Goal: Answer question/provide support: Share knowledge or assist other users

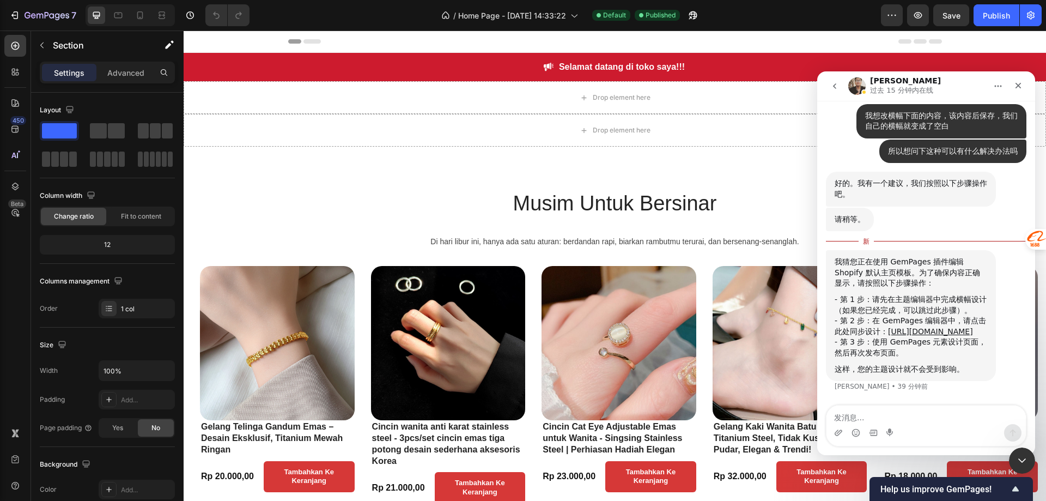
scroll to position [1113, 0]
click at [890, 417] on textarea "发消息..." at bounding box center [926, 414] width 199 height 19
click at [929, 407] on textarea "发消息..." at bounding box center [926, 414] width 199 height 19
click at [919, 409] on textarea "发消息..." at bounding box center [926, 414] width 199 height 19
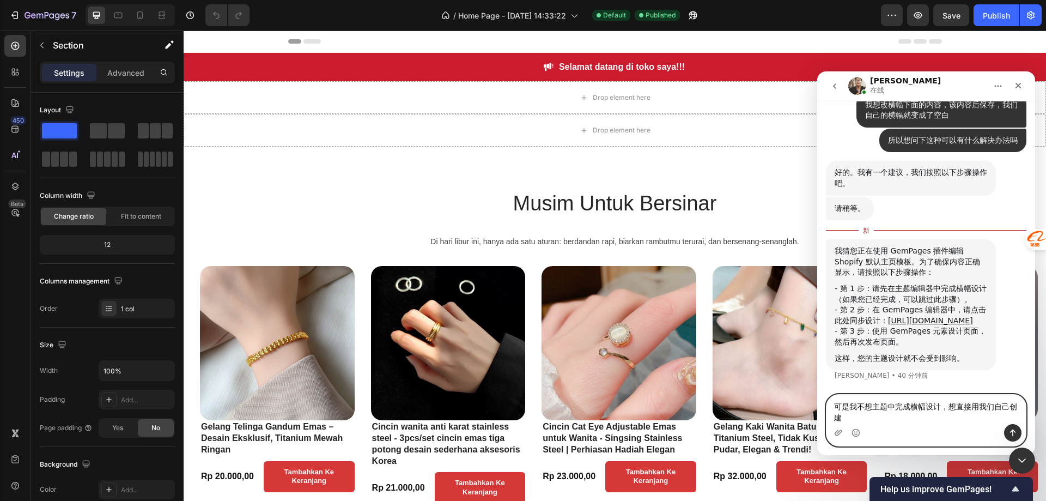
scroll to position [1124, 0]
type textarea "可是我不想主题中完成横幅设计，想直接用我们自己创建的横幅"
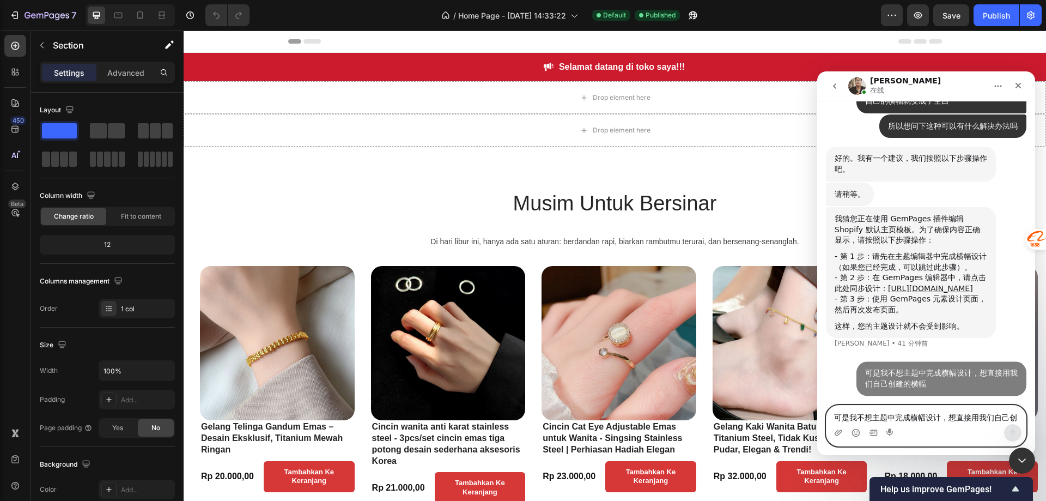
scroll to position [1138, 0]
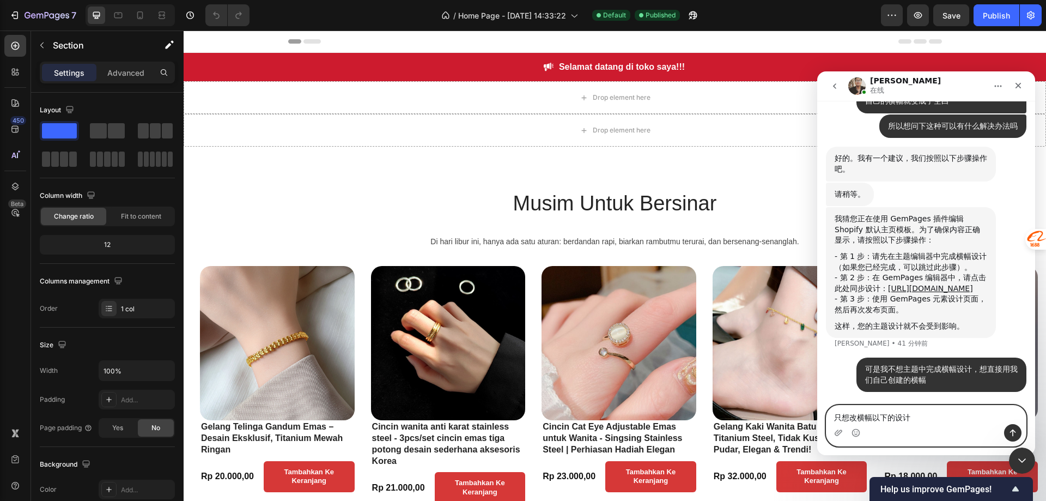
type textarea "只想改横幅以下的设计，"
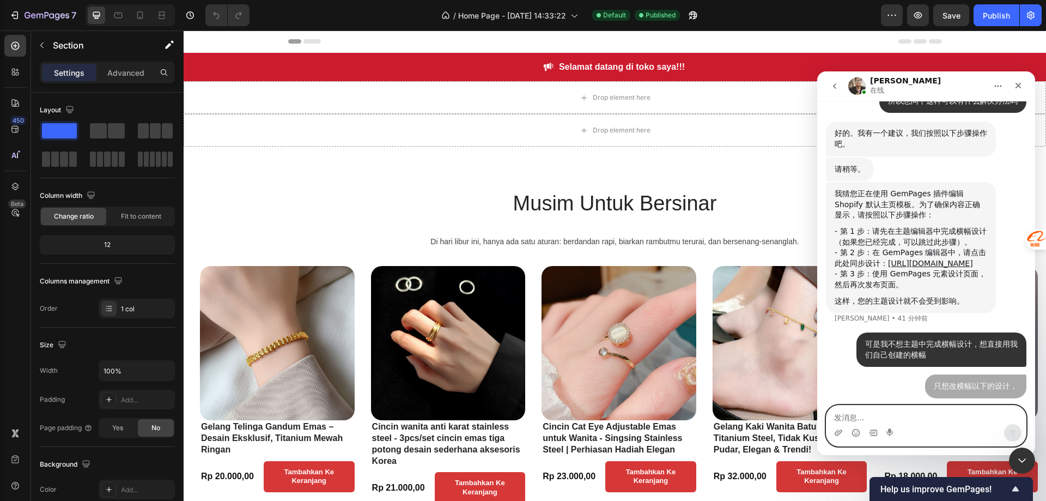
scroll to position [1162, 0]
type textarea "这样可以吗"
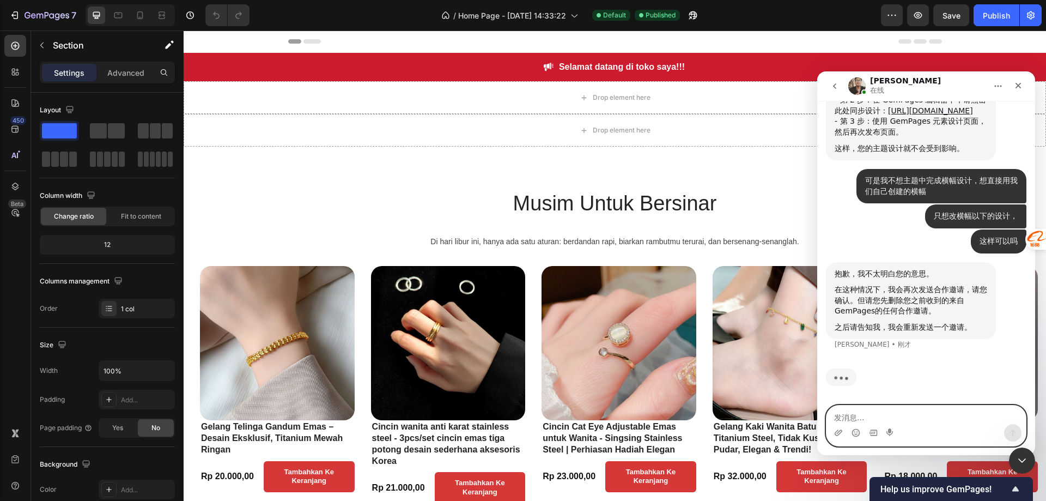
scroll to position [1274, 0]
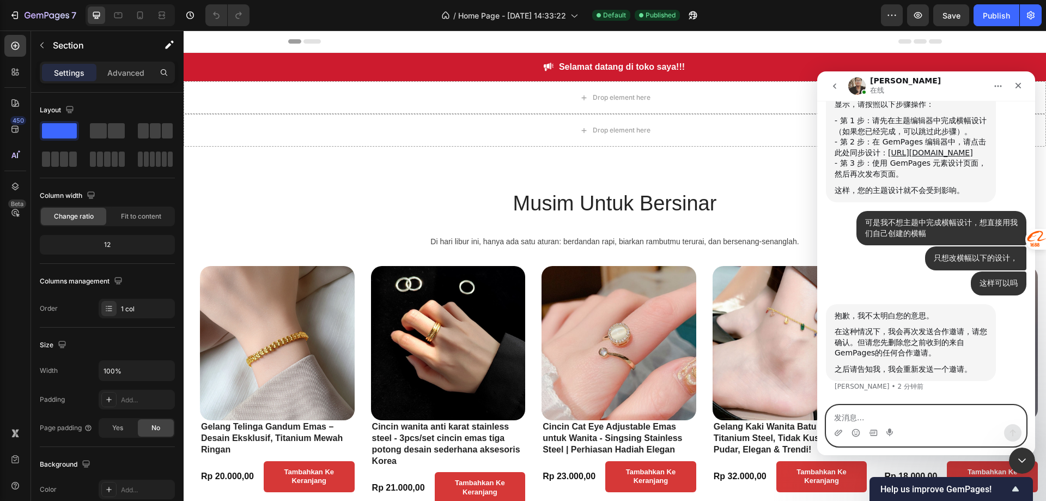
click at [870, 414] on textarea "发消息..." at bounding box center [926, 414] width 199 height 19
type textarea "好的已更改"
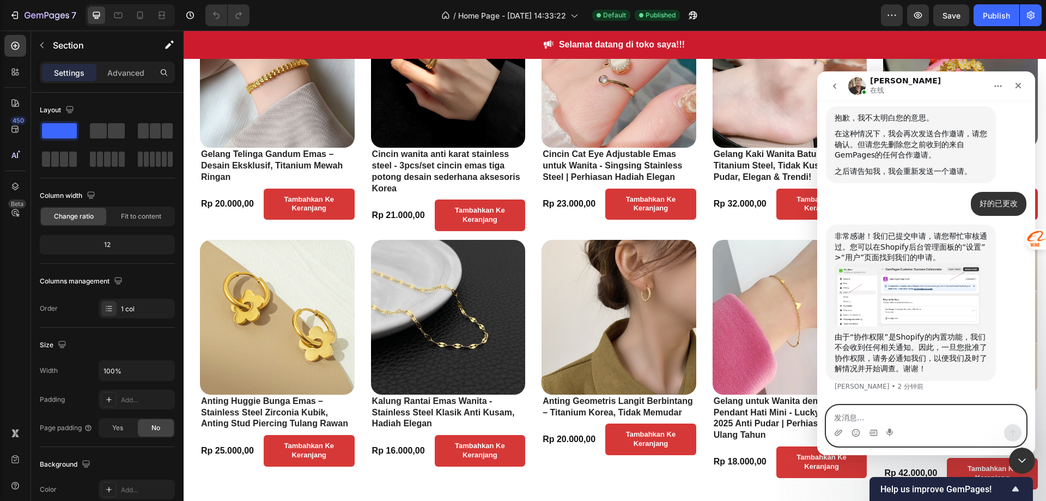
scroll to position [1471, 0]
click at [899, 417] on textarea "发消息..." at bounding box center [926, 414] width 199 height 19
type textarea "OK，已批准"
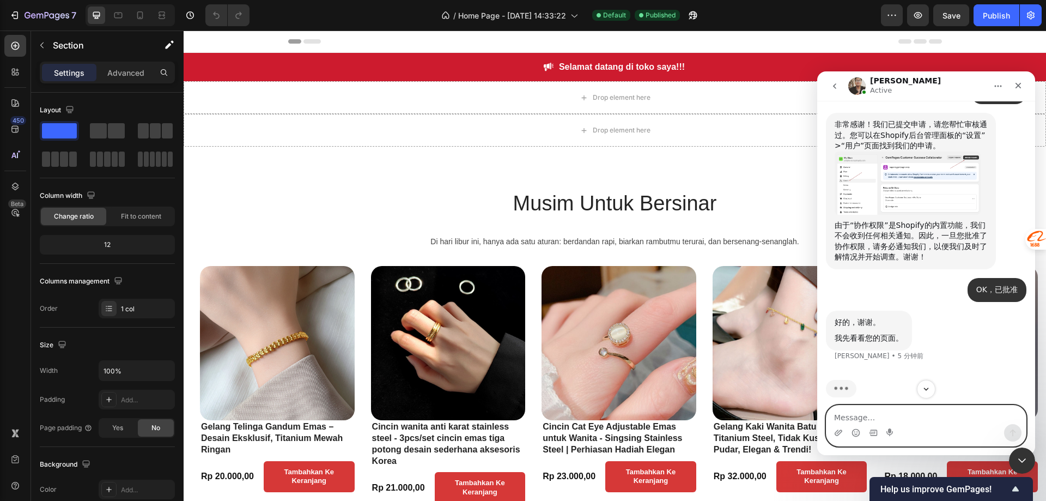
scroll to position [1637, 0]
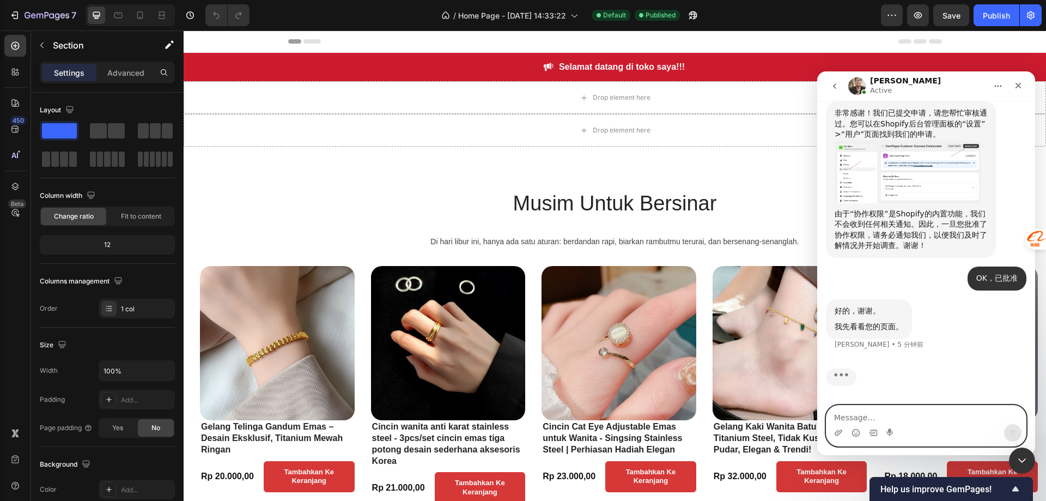
click at [889, 412] on textarea "Message…" at bounding box center [926, 414] width 199 height 19
paste textarea "Hi, I’m using your app’s theme on my Shopify store. I created a custom Banner a…"
type textarea "Hi, I’m using your app’s theme on my Shopify store. I created a custom Banner a…"
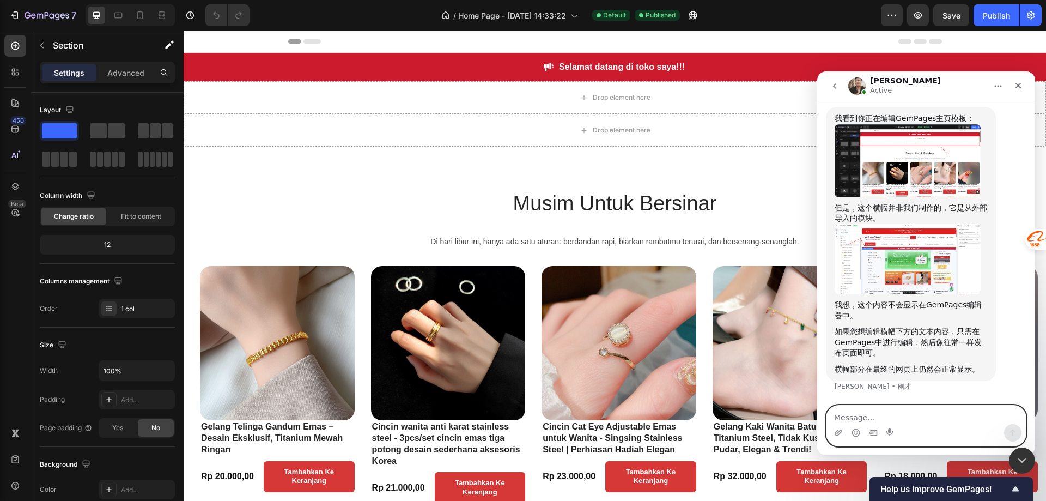
scroll to position [1947, 0]
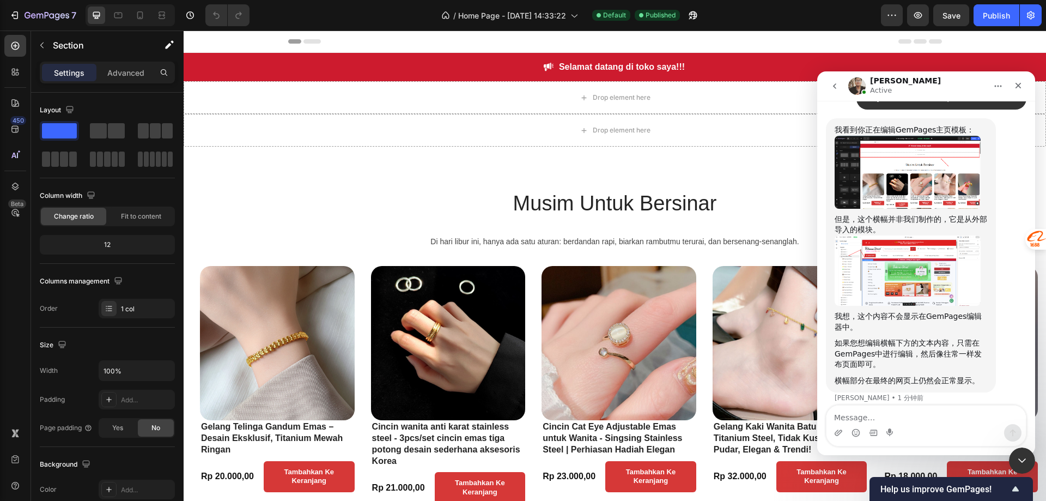
click at [902, 306] on img "Ken说…" at bounding box center [908, 270] width 146 height 70
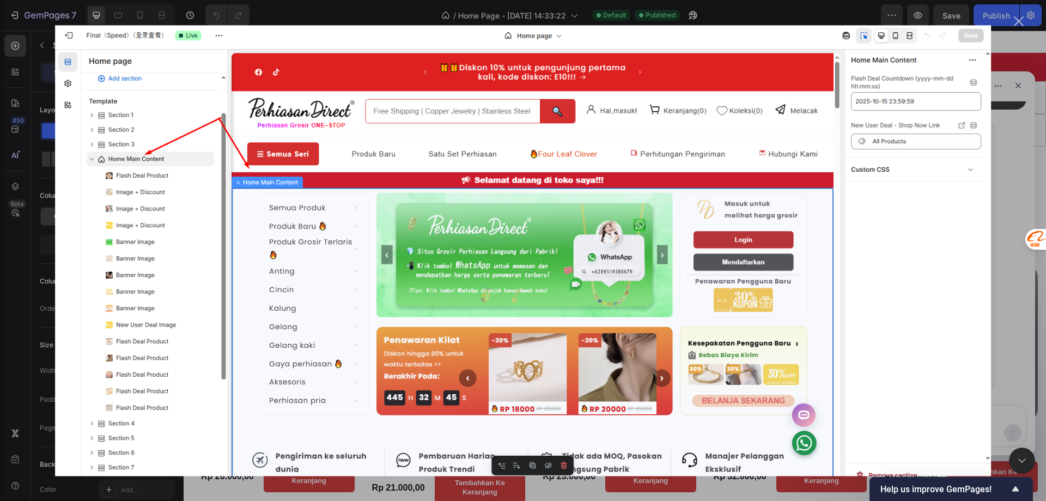
scroll to position [0, 0]
click at [902, 308] on img "关闭" at bounding box center [523, 250] width 936 height 451
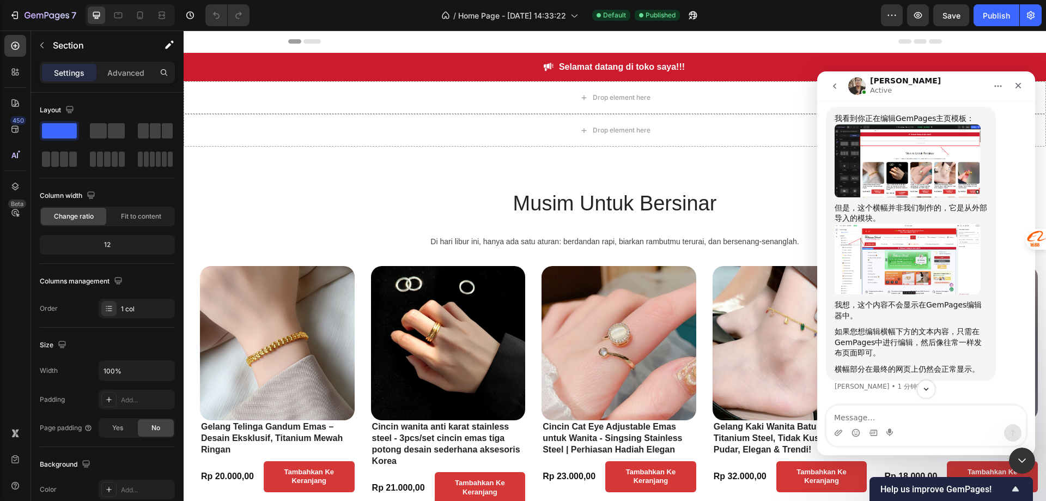
scroll to position [2002, 0]
click at [868, 411] on textarea "Message…" at bounding box center [926, 414] width 199 height 19
type textarea "针"
type textarea "真的吗？"
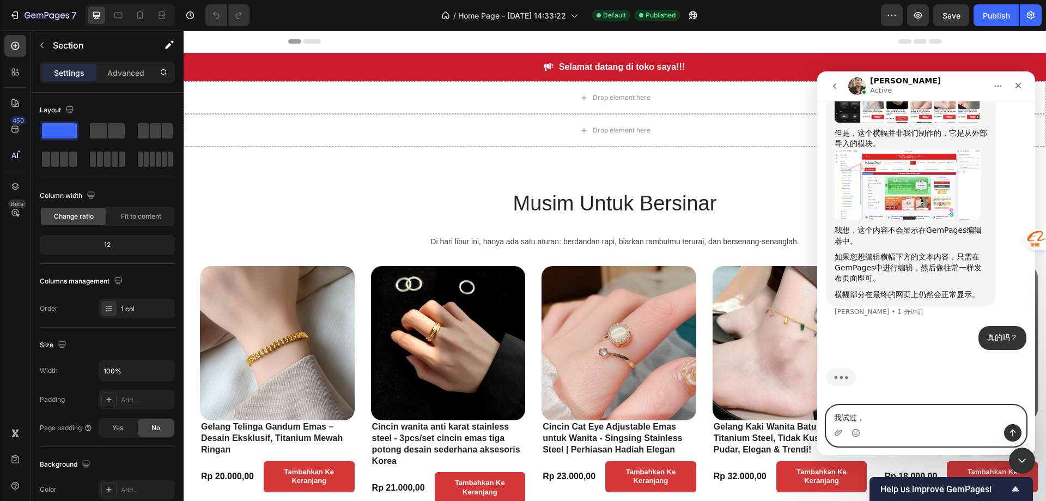
scroll to position [2076, 0]
type textarea "我"
type textarea "我之前试过一次，横幅部分就变成了空白"
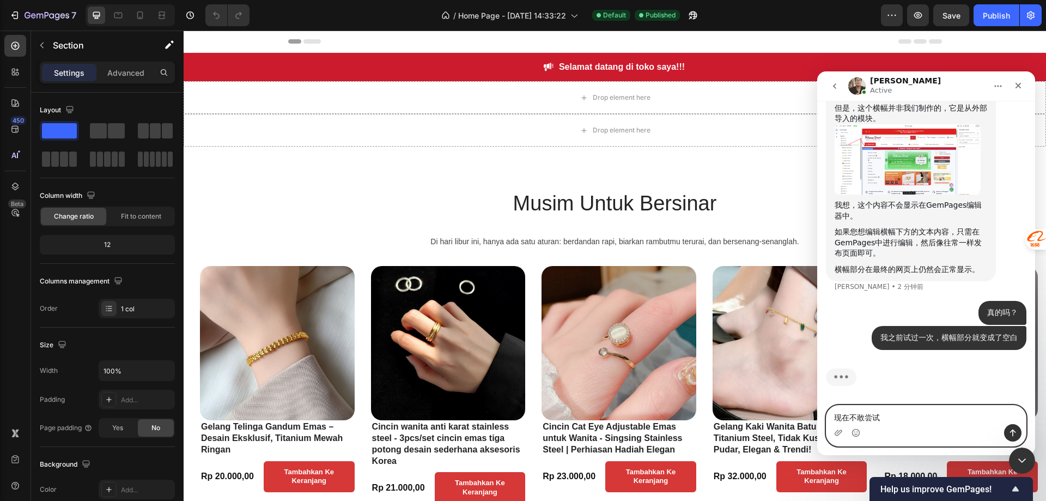
type textarea "现在不敢尝试了"
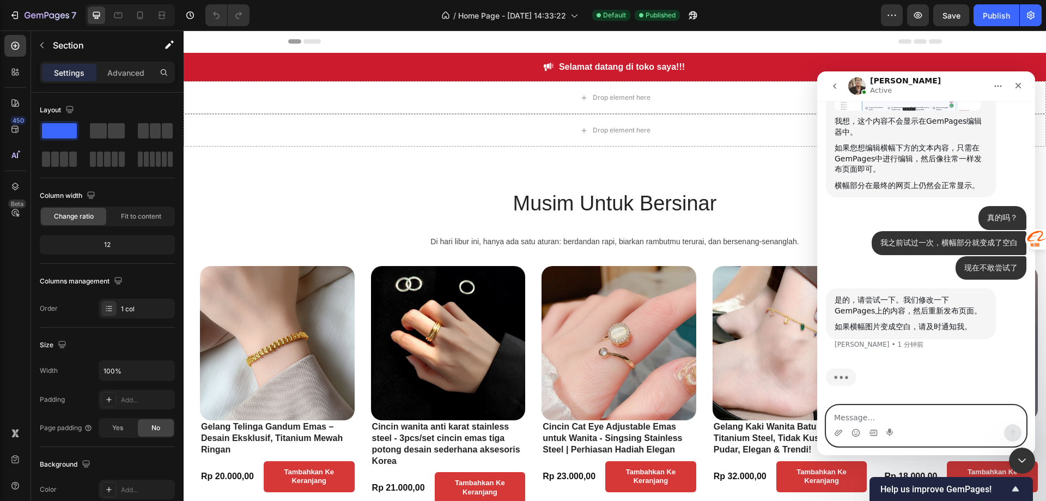
scroll to position [2185, 0]
click at [775, 173] on div "Musim Untuk Bersinar Heading Di hari libur ini, hanya ada satu aturan: berdanda…" at bounding box center [615, 495] width 863 height 696
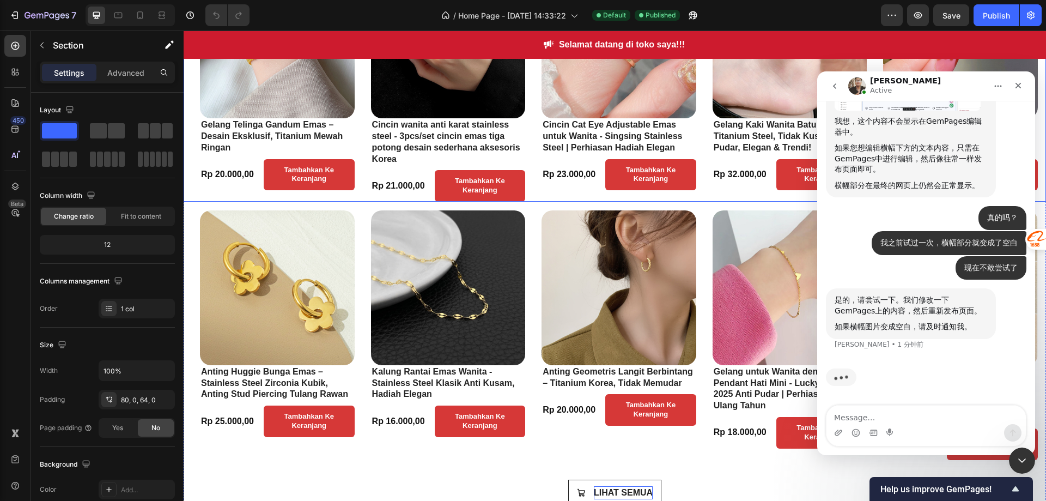
scroll to position [490, 0]
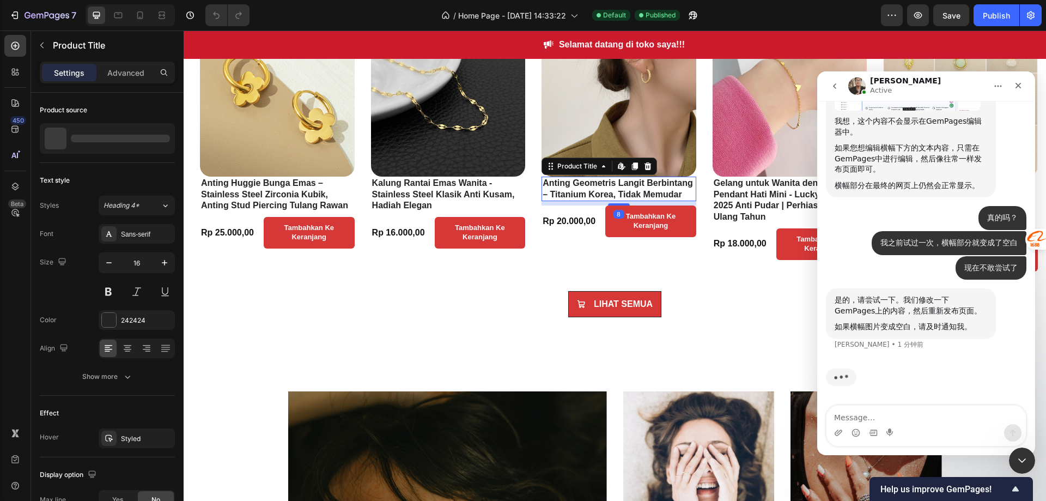
click at [622, 202] on h2 "Anting Geometris Langit Berbintang – Titanium Korea, Tidak Memudar" at bounding box center [619, 189] width 155 height 25
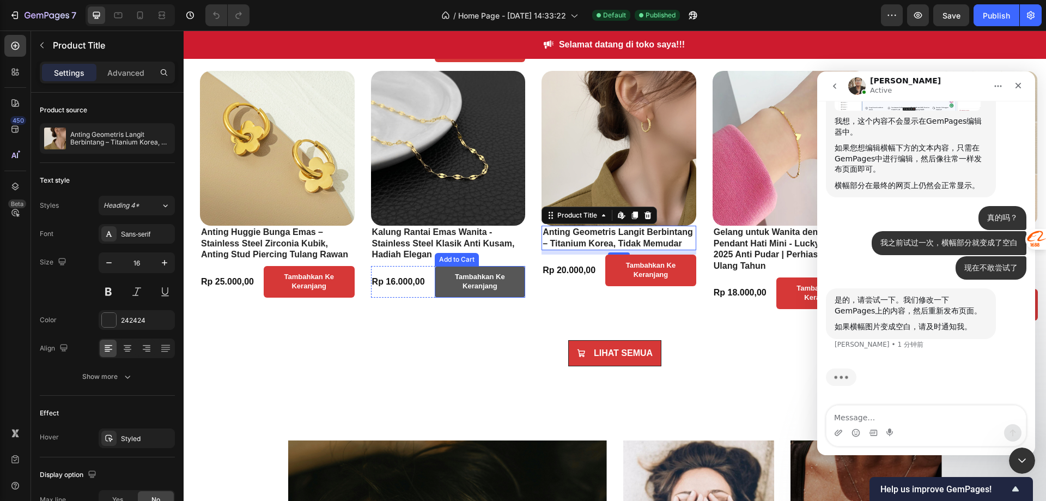
scroll to position [436, 0]
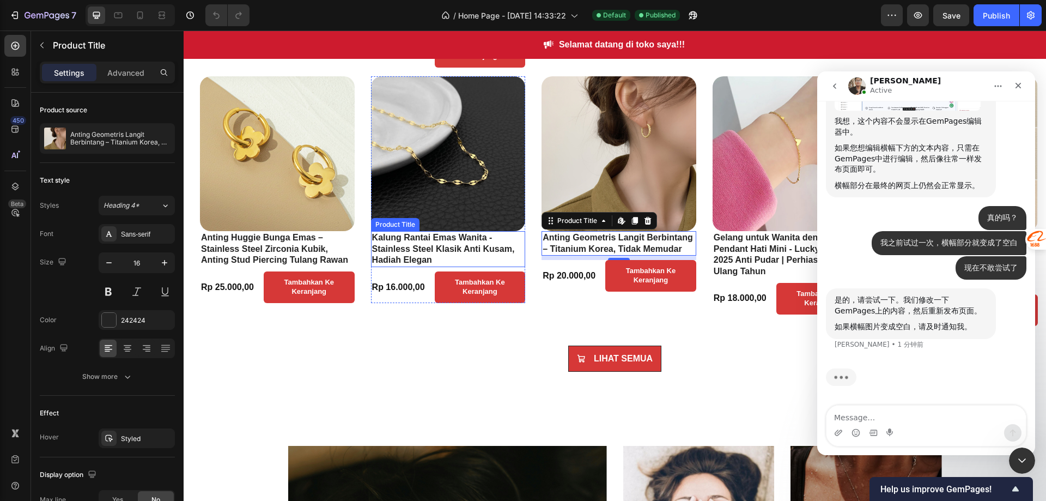
click at [402, 250] on h2 "Kalung Rantai Emas Wanita - Stainless Steel Klasik Anti Kusam, Hadiah Elegan" at bounding box center [448, 249] width 155 height 36
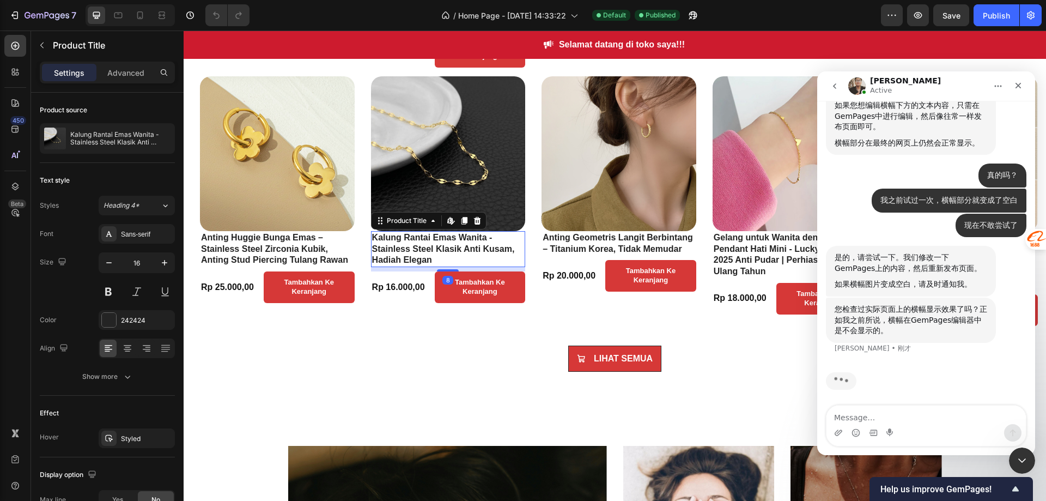
scroll to position [2231, 0]
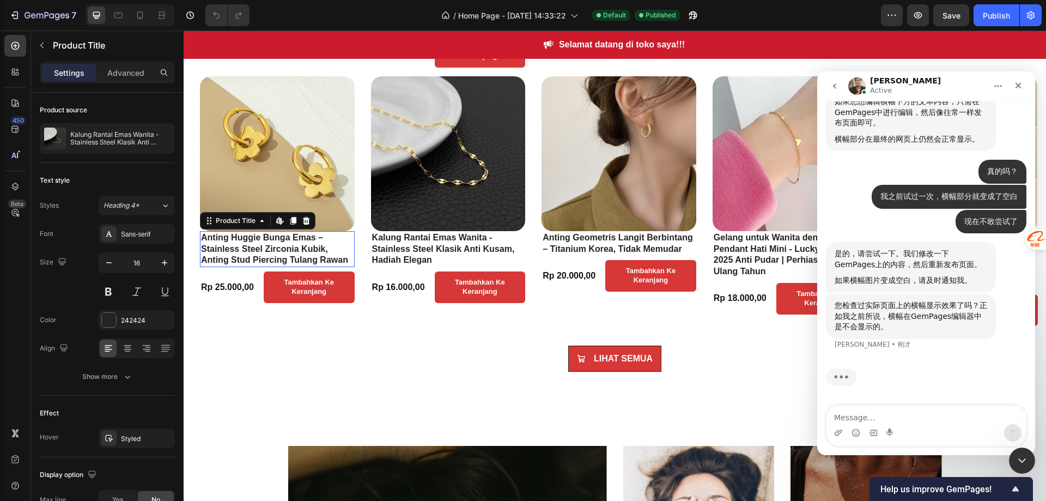
click at [286, 253] on h2 "Anting Huggie Bunga Emas – Stainless Steel Zirconia Kubik, Anting Stud Piercing…" at bounding box center [277, 249] width 155 height 36
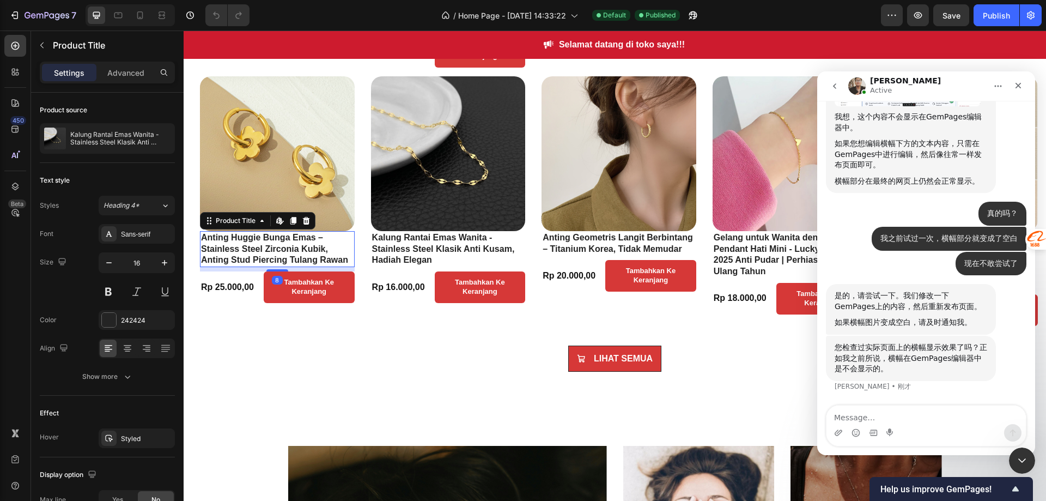
scroll to position [2189, 0]
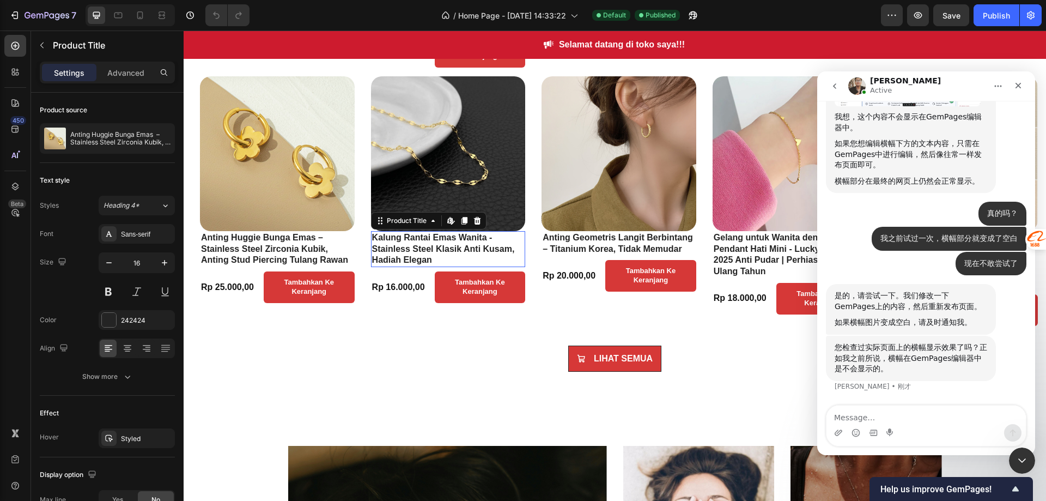
click at [401, 249] on h2 "Kalung Rantai Emas Wanita - Stainless Steel Klasik Anti Kusam, Hadiah Elegan" at bounding box center [448, 249] width 155 height 36
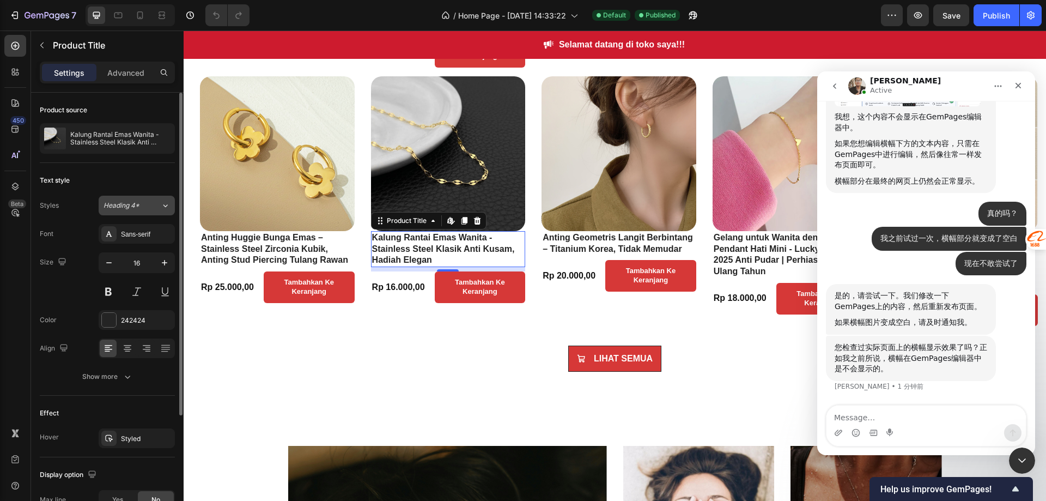
click at [145, 212] on button "Heading 4*" at bounding box center [137, 206] width 76 height 20
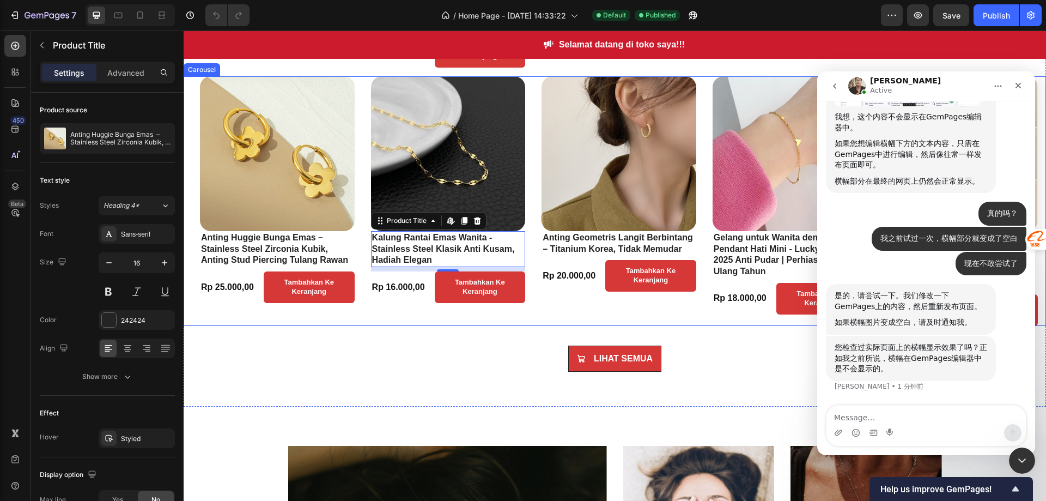
click at [240, 255] on h2 "Anting Huggie Bunga Emas – Stainless Steel Zirconia Kubik, Anting Stud Piercing…" at bounding box center [277, 249] width 155 height 36
click at [403, 247] on h2 "Kalung Rantai Emas Wanita - Stainless Steel Klasik Anti Kusam, Hadiah Elegan" at bounding box center [448, 249] width 155 height 36
click at [580, 244] on h2 "Anting Geometris Langit Berbintang – Titanium Korea, Tidak Memudar" at bounding box center [619, 243] width 155 height 25
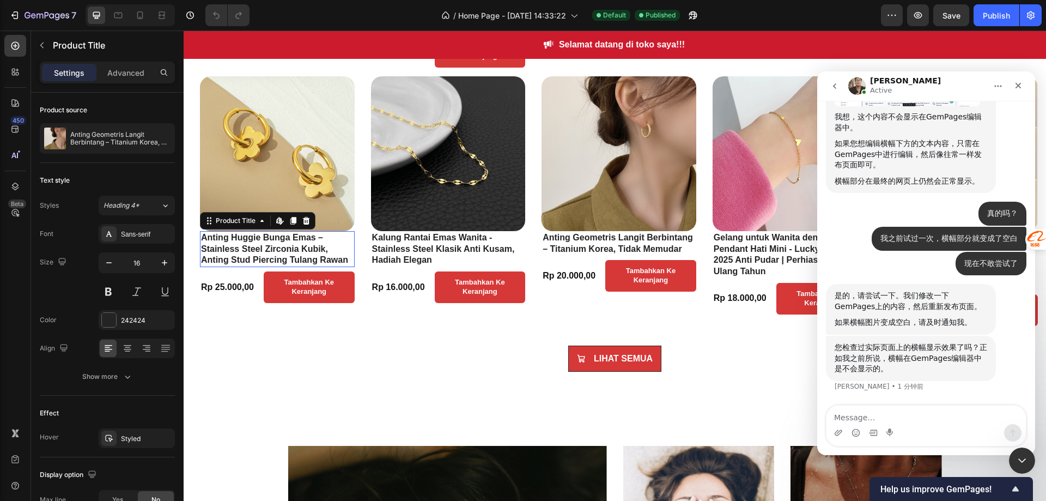
click at [295, 234] on h2 "Anting Huggie Bunga Emas – Stainless Steel Zirconia Kubik, Anting Stud Piercing…" at bounding box center [277, 249] width 155 height 36
click at [238, 223] on div "Product Title" at bounding box center [236, 221] width 44 height 10
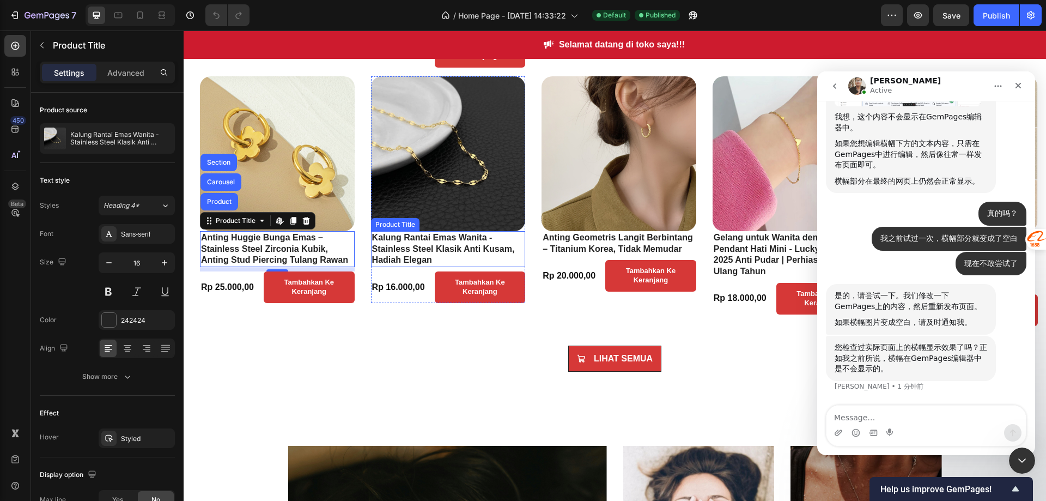
click at [410, 246] on h2 "Kalung Rantai Emas Wanita - Stainless Steel Klasik Anti Kusam, Hadiah Elegan" at bounding box center [448, 249] width 155 height 36
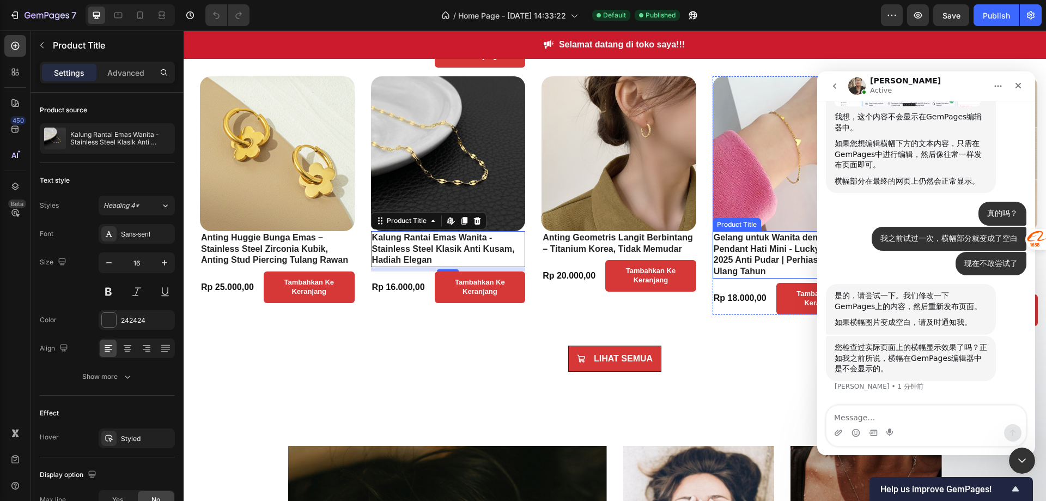
click at [748, 260] on h2 "Gelang untuk Wanita dengan Pendant Hati Mini - Lucky Charm 2025 Anti Pudar | Pe…" at bounding box center [790, 254] width 155 height 47
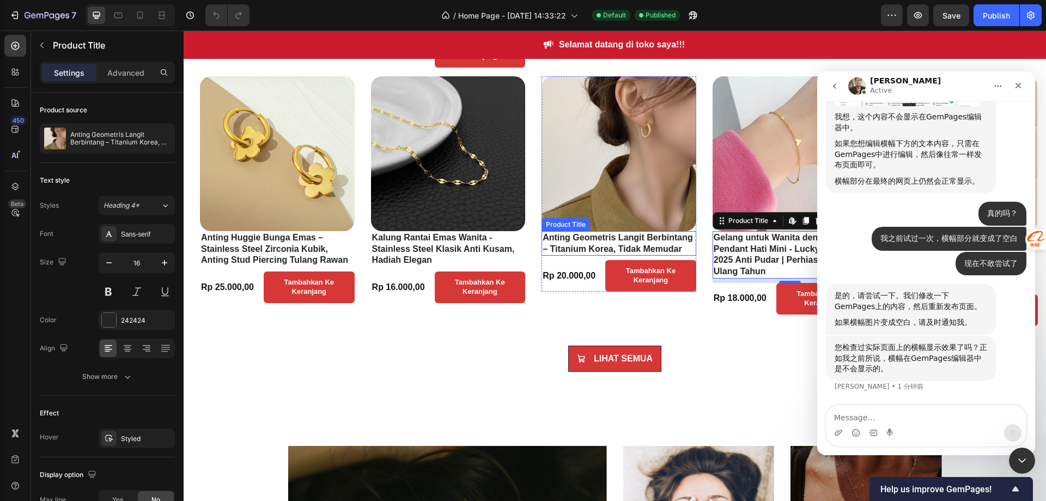
click at [634, 256] on h2 "Anting Geometris Langit Berbintang – Titanium Korea, Tidak Memudar" at bounding box center [619, 243] width 155 height 25
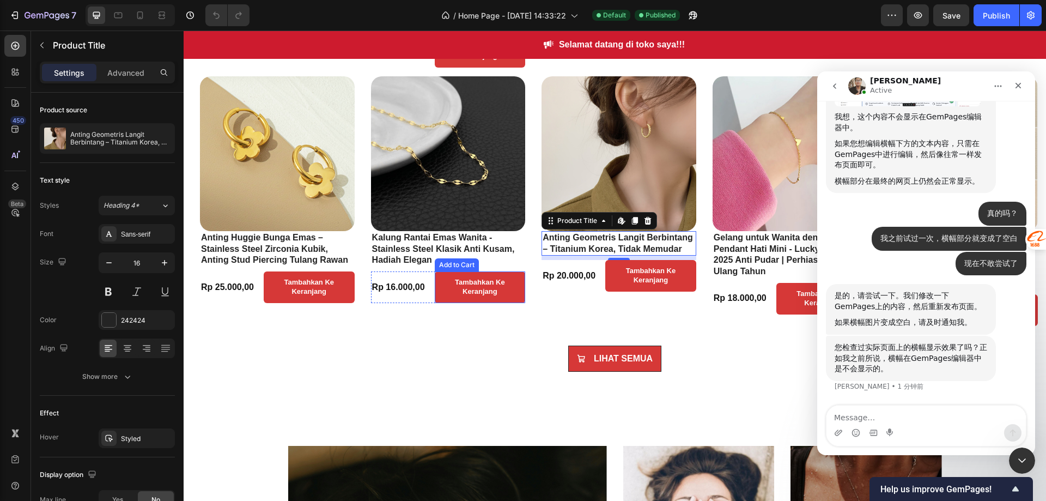
click at [443, 271] on div "Tambahkan ke keranjang Add to Cart" at bounding box center [480, 287] width 91 height 32
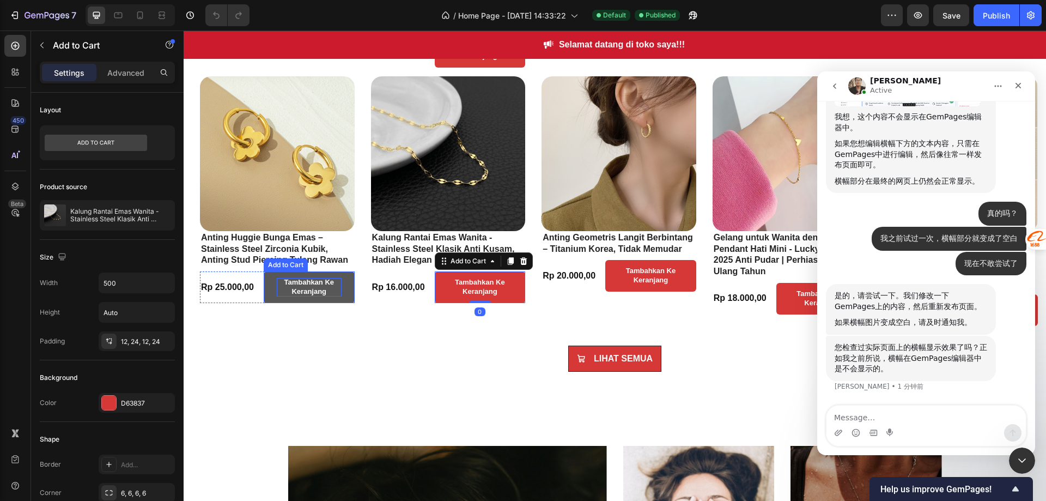
click at [312, 293] on div "Tambahkan ke keranjang" at bounding box center [309, 287] width 65 height 19
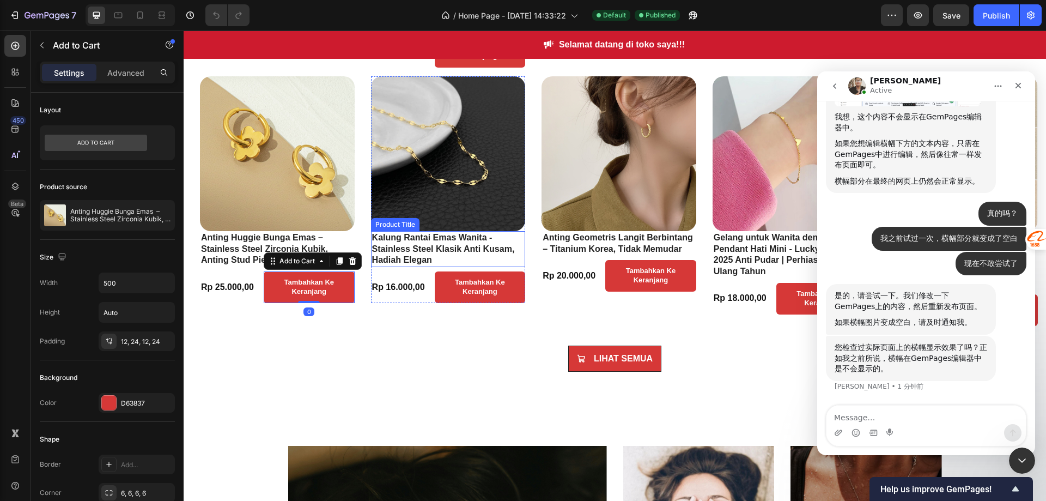
click at [426, 250] on h2 "Kalung Rantai Emas Wanita - Stainless Steel Klasik Anti Kusam, Hadiah Elegan" at bounding box center [448, 249] width 155 height 36
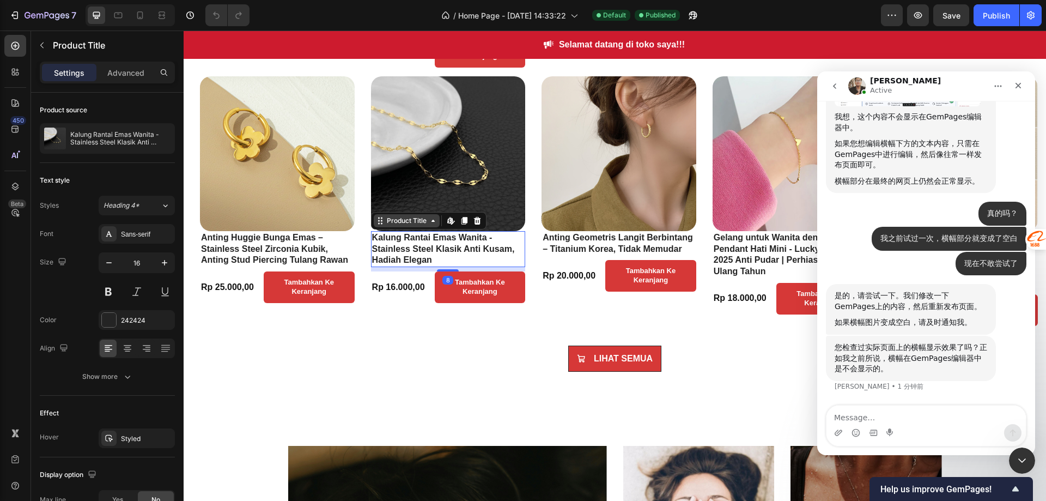
click at [401, 220] on div "Product Title" at bounding box center [407, 221] width 44 height 10
click at [398, 223] on div "Product Title" at bounding box center [407, 221] width 44 height 10
click at [140, 204] on span "Heading 4*" at bounding box center [122, 206] width 36 height 10
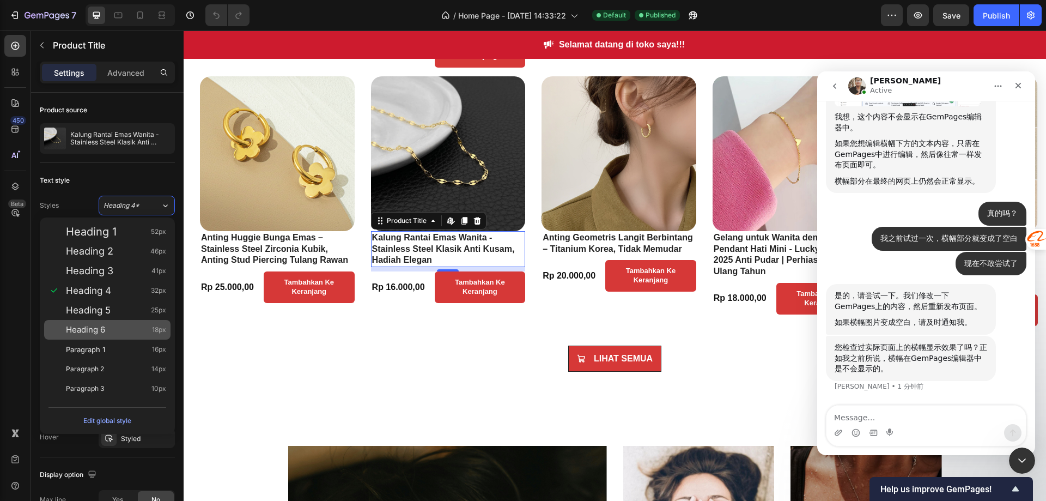
click at [122, 326] on div "Heading 6 18px" at bounding box center [116, 329] width 100 height 11
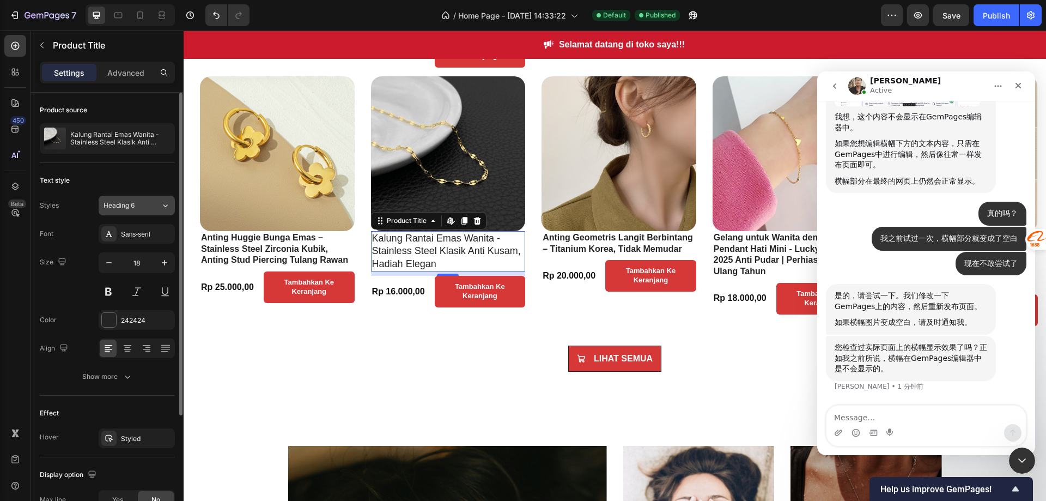
click at [119, 204] on span "Heading 6" at bounding box center [119, 206] width 31 height 10
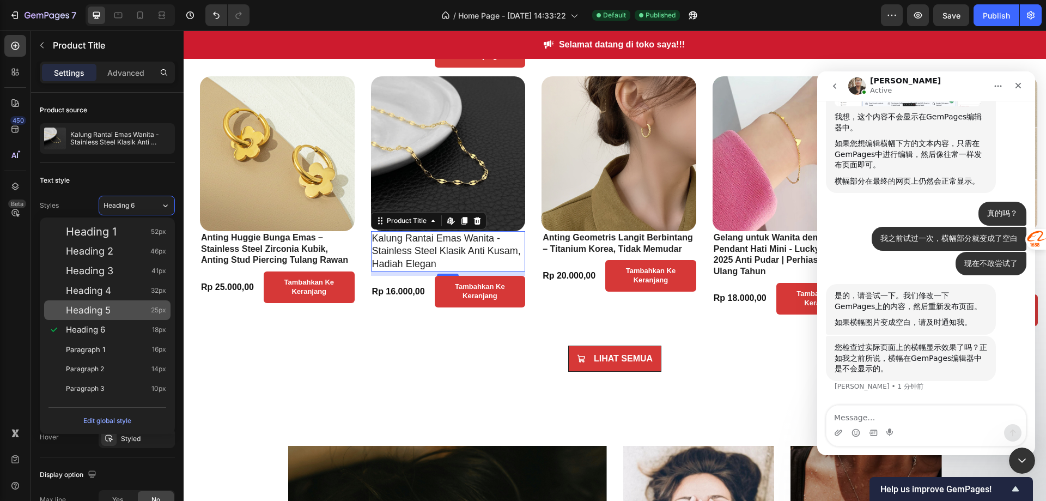
click at [114, 310] on div "Heading 5 25px" at bounding box center [116, 310] width 100 height 11
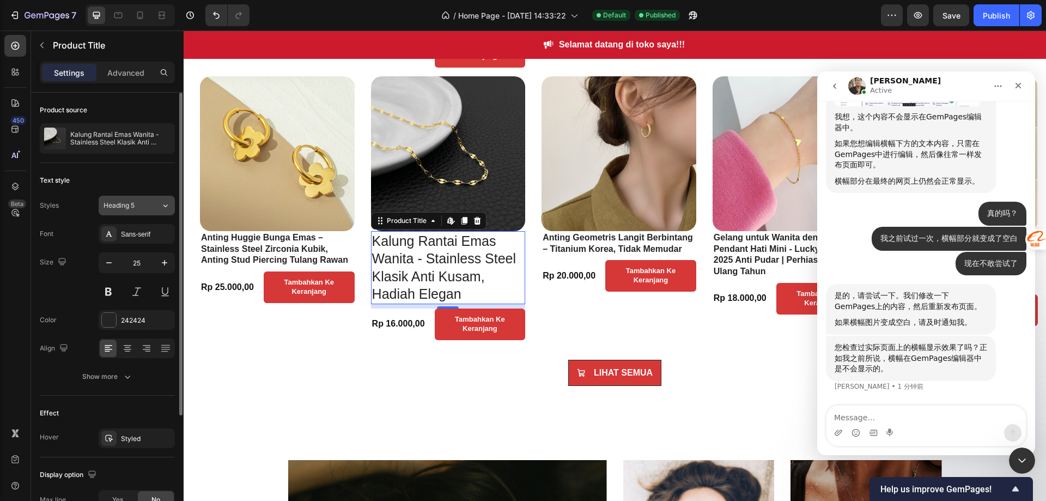
click at [129, 207] on span "Heading 5" at bounding box center [119, 206] width 31 height 10
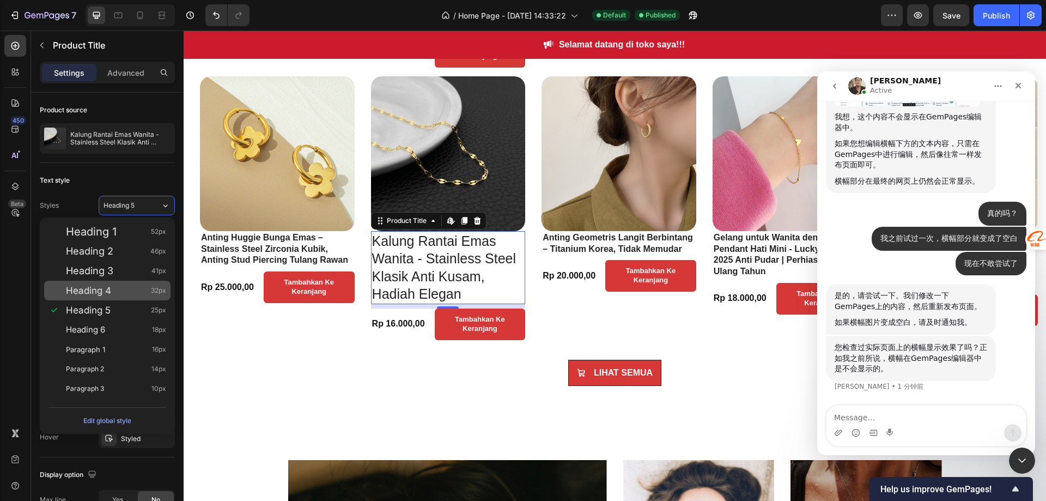
click at [114, 288] on div "Heading 4 32px" at bounding box center [116, 290] width 100 height 11
type input "32"
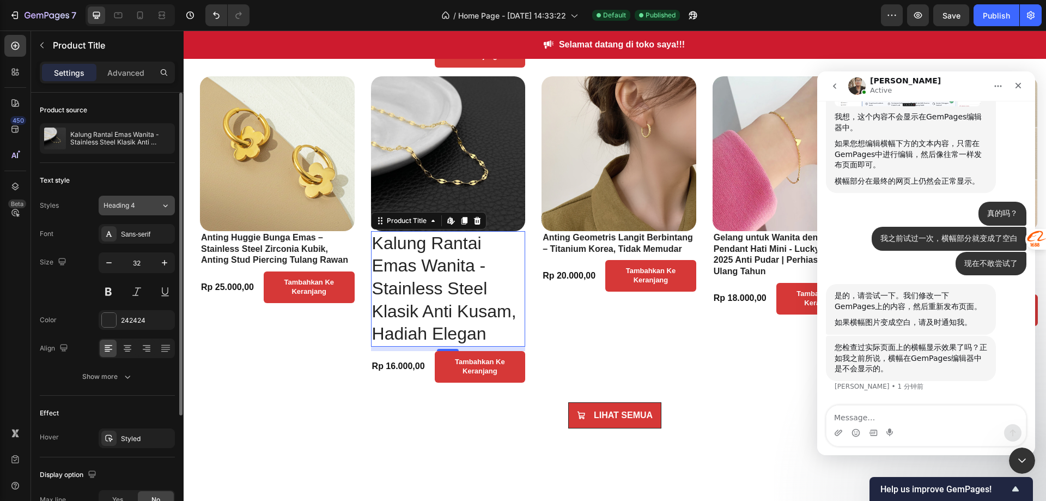
click at [134, 211] on button "Heading 4" at bounding box center [137, 206] width 76 height 20
click at [282, 248] on h2 "Anting Huggie Bunga Emas – Stainless Steel Zirconia Kubik, Anting Stud Piercing…" at bounding box center [277, 249] width 155 height 36
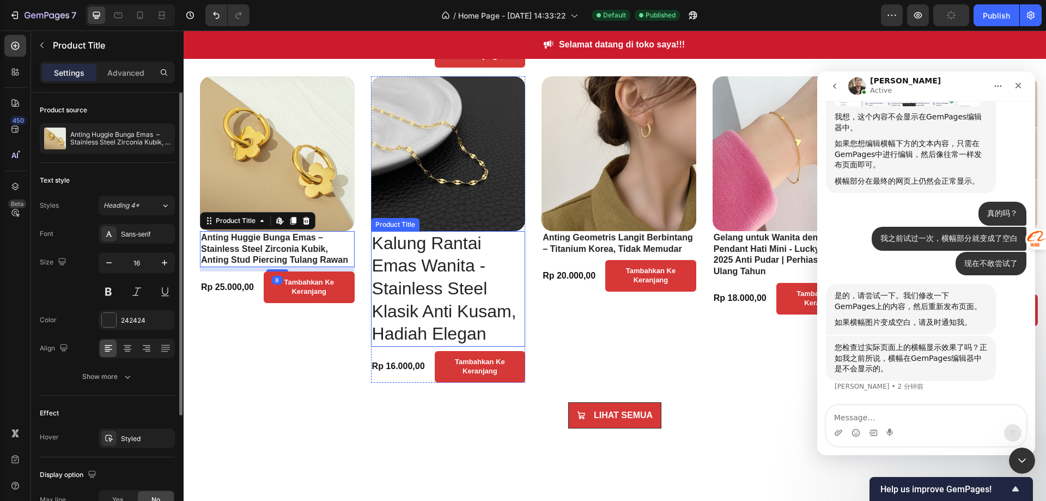
click at [416, 253] on h2 "Kalung Rantai Emas Wanita - Stainless Steel Klasik Anti Kusam, Hadiah Elegan" at bounding box center [448, 289] width 155 height 116
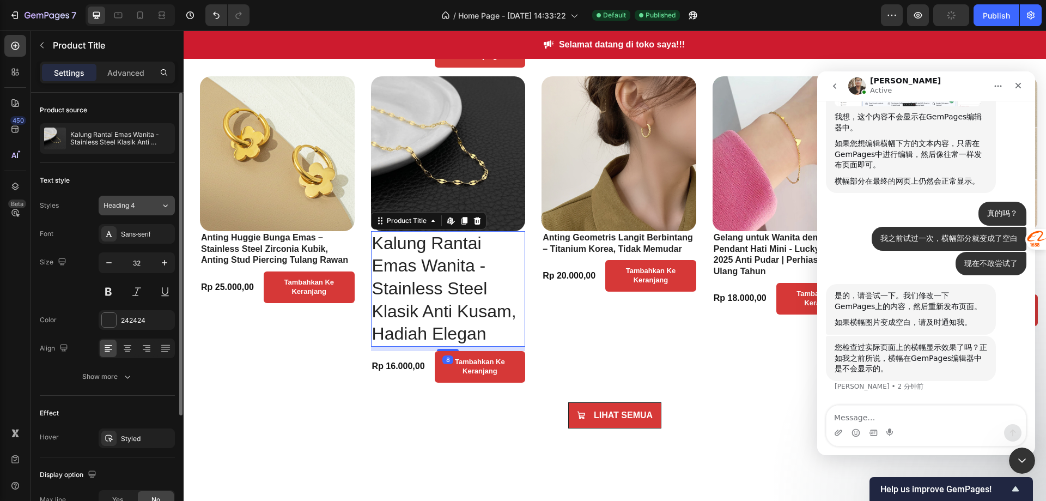
click at [136, 209] on div "Heading 4" at bounding box center [126, 206] width 44 height 10
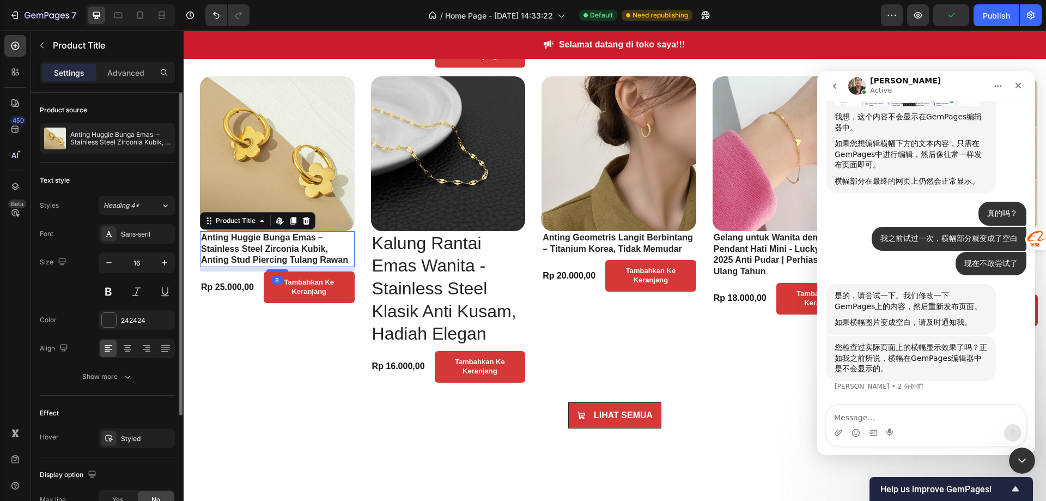
click at [286, 257] on h2 "Anting Huggie Bunga Emas – Stainless Steel Zirconia Kubik, Anting Stud Piercing…" at bounding box center [277, 249] width 155 height 36
click at [215, 17] on icon "Undo/Redo" at bounding box center [216, 15] width 11 height 11
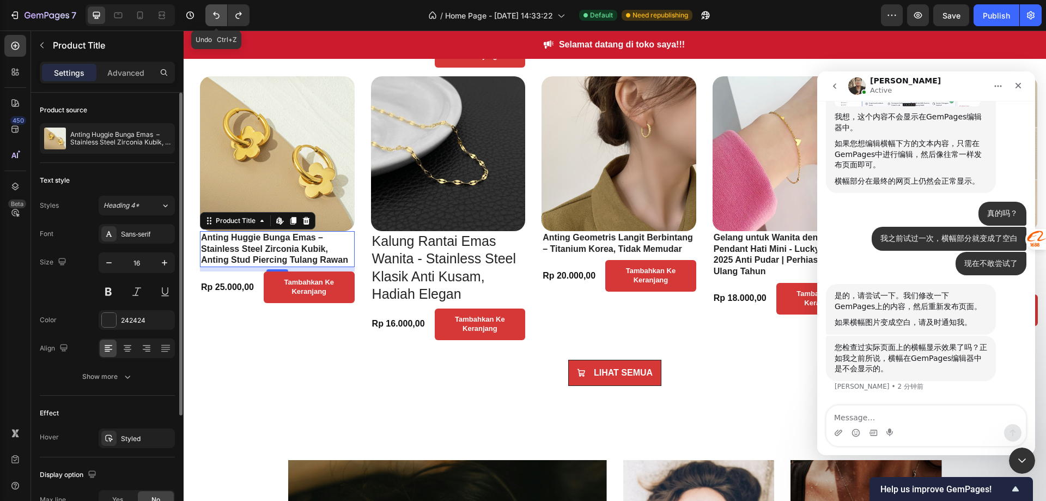
click at [215, 17] on icon "Undo/Redo" at bounding box center [216, 15] width 11 height 11
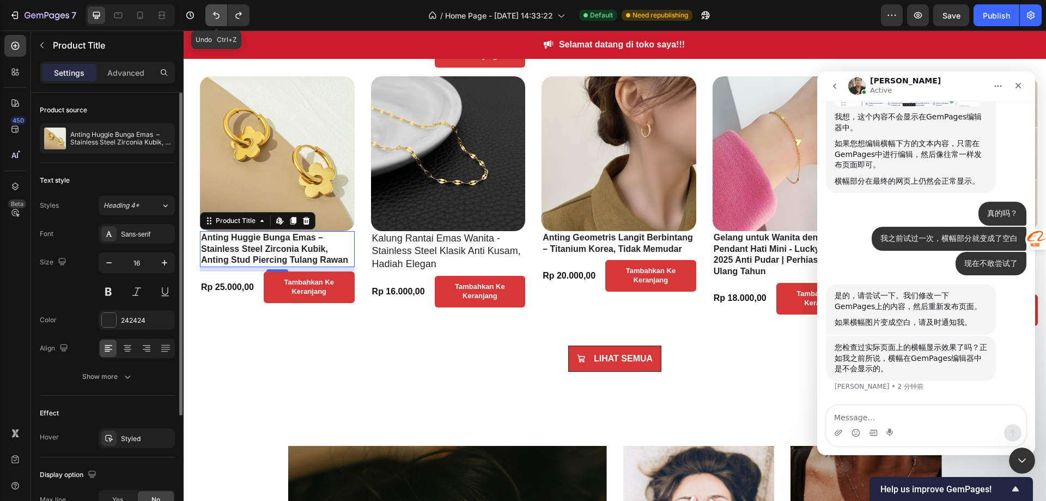
click at [215, 17] on icon "Undo/Redo" at bounding box center [216, 15] width 11 height 11
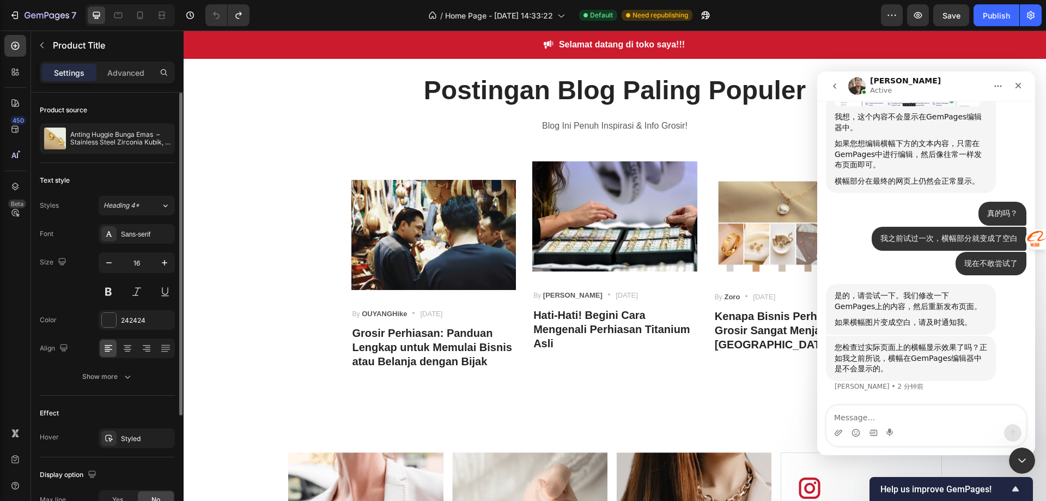
scroll to position [2869, 0]
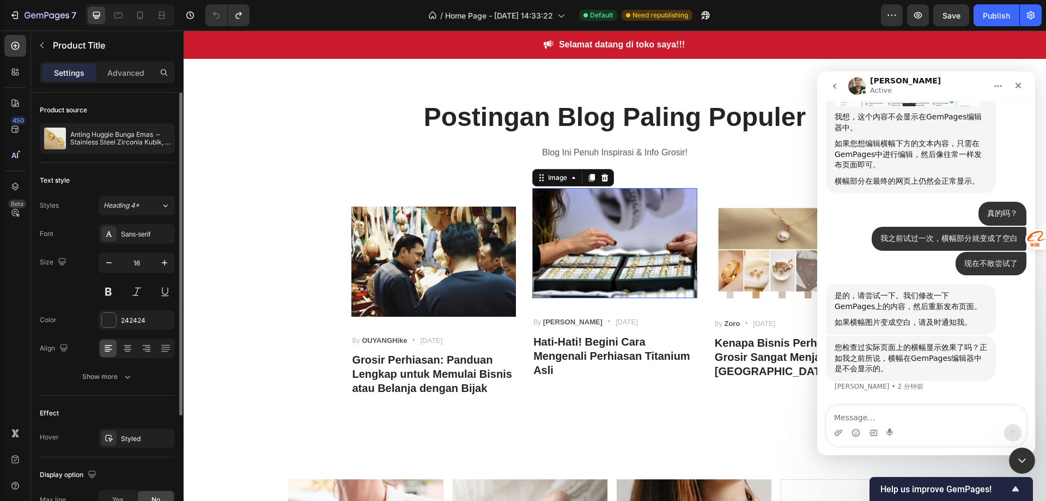
click at [609, 260] on img at bounding box center [614, 243] width 165 height 110
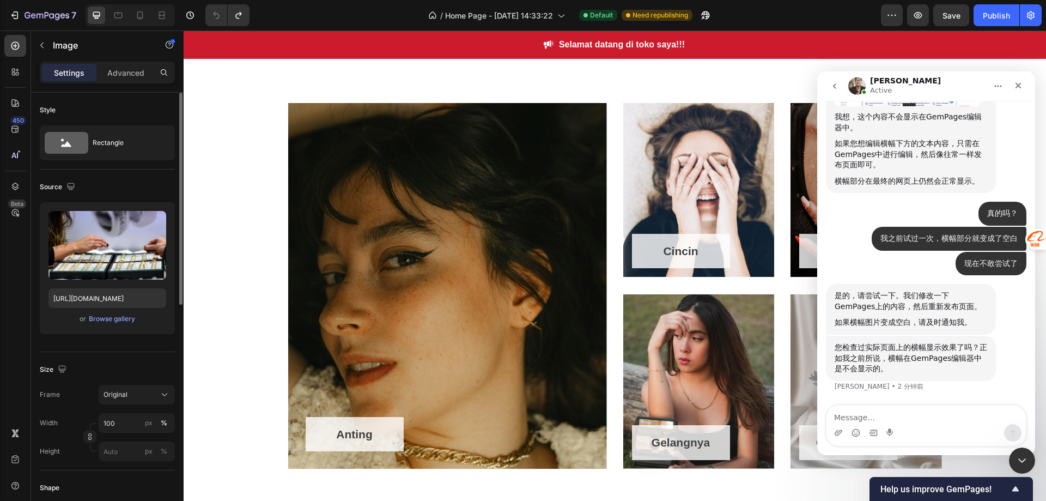
scroll to position [526, 0]
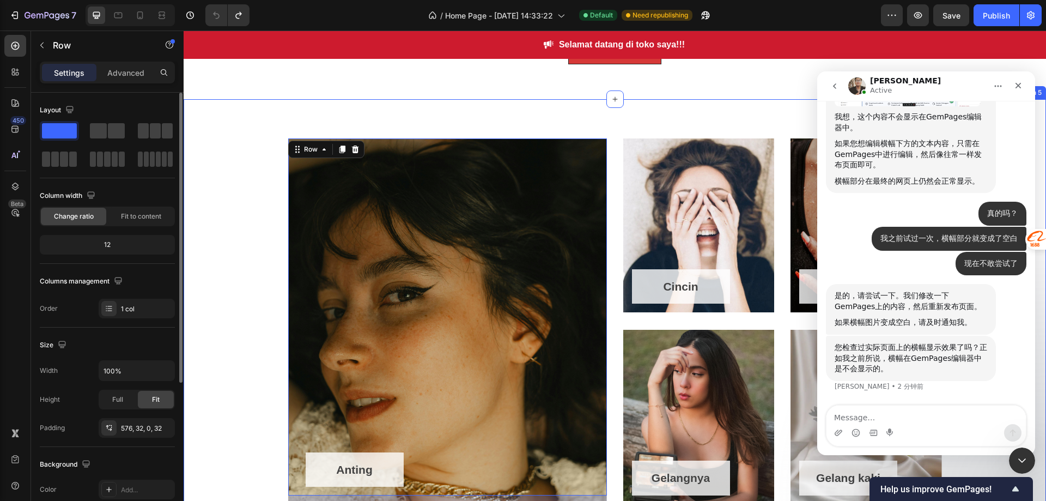
scroll to position [744, 0]
click at [101, 161] on span at bounding box center [100, 158] width 6 height 15
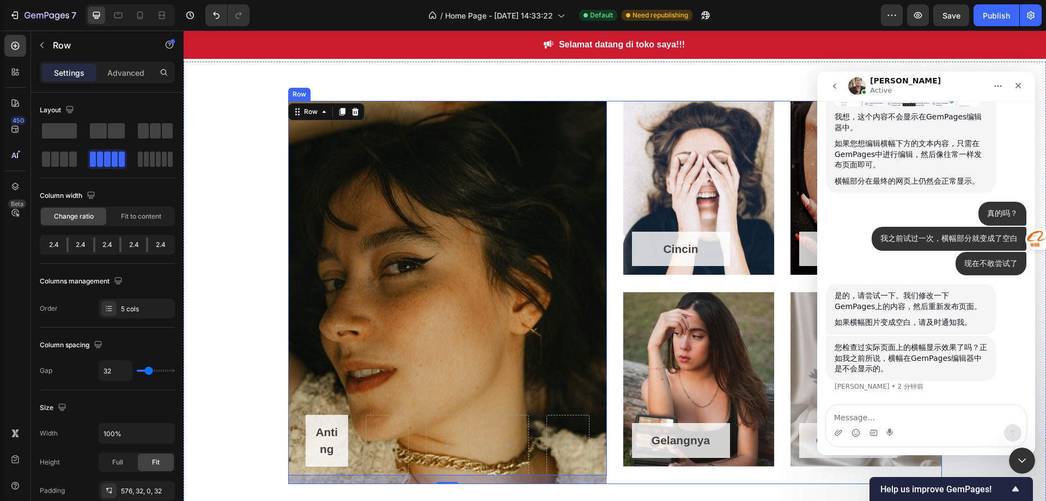
scroll to position [798, 0]
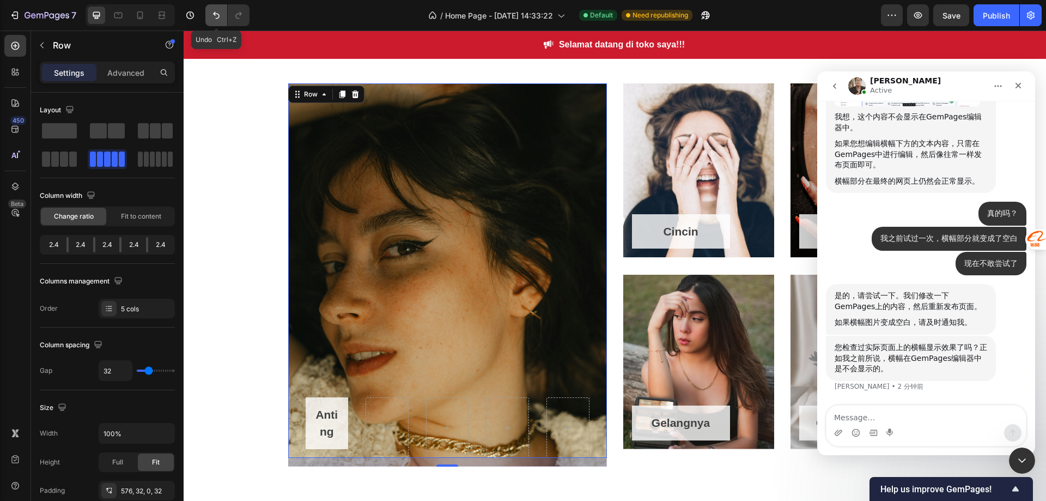
click at [213, 14] on icon "Undo/Redo" at bounding box center [216, 15] width 11 height 11
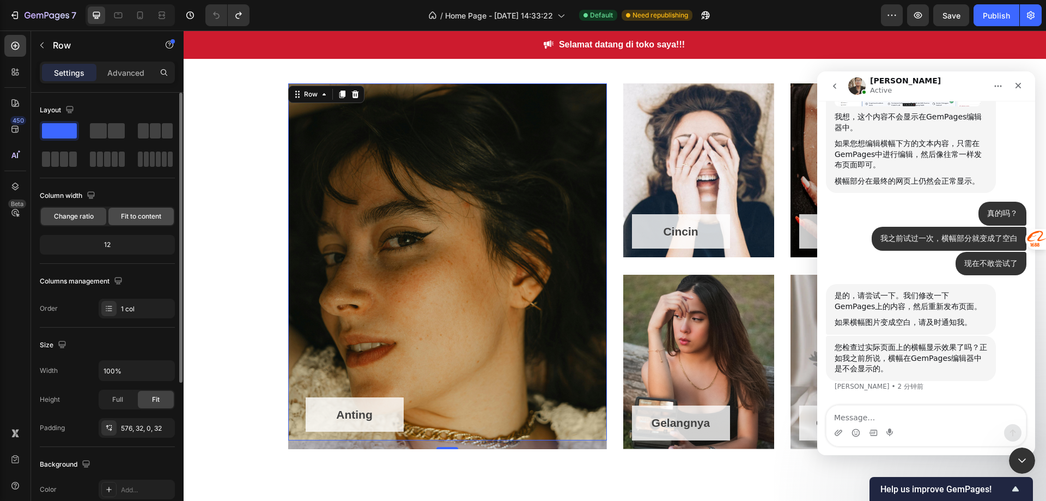
click at [155, 216] on span "Fit to content" at bounding box center [141, 216] width 40 height 10
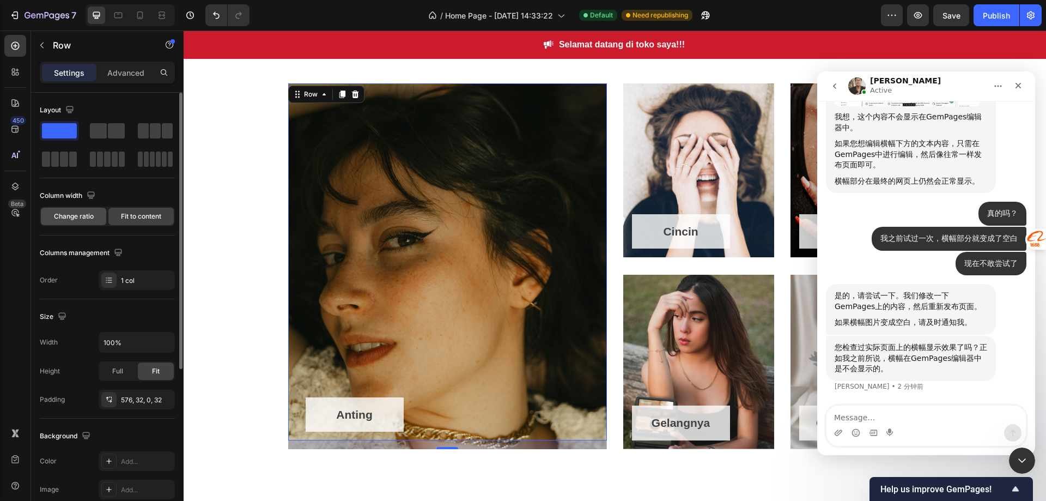
click at [64, 215] on span "Change ratio" at bounding box center [74, 216] width 40 height 10
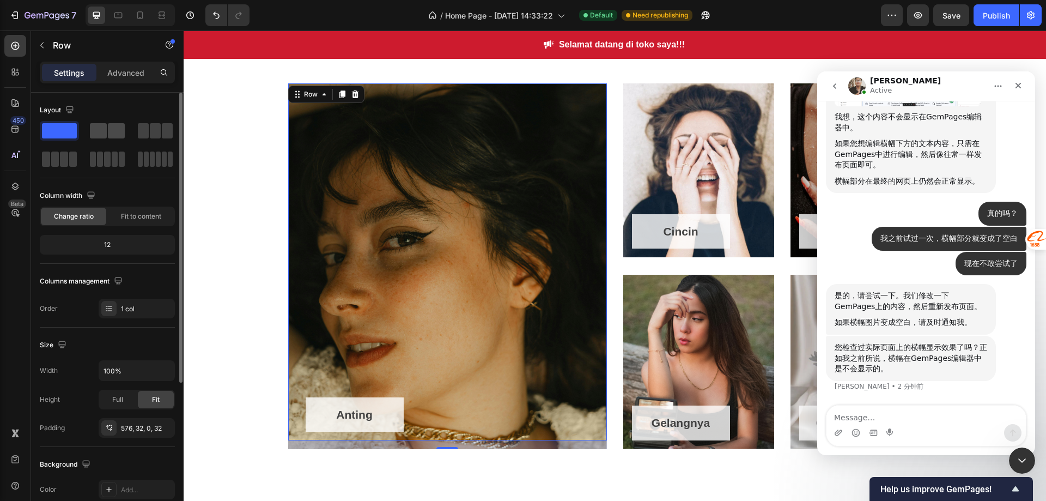
click at [110, 133] on span at bounding box center [116, 130] width 17 height 15
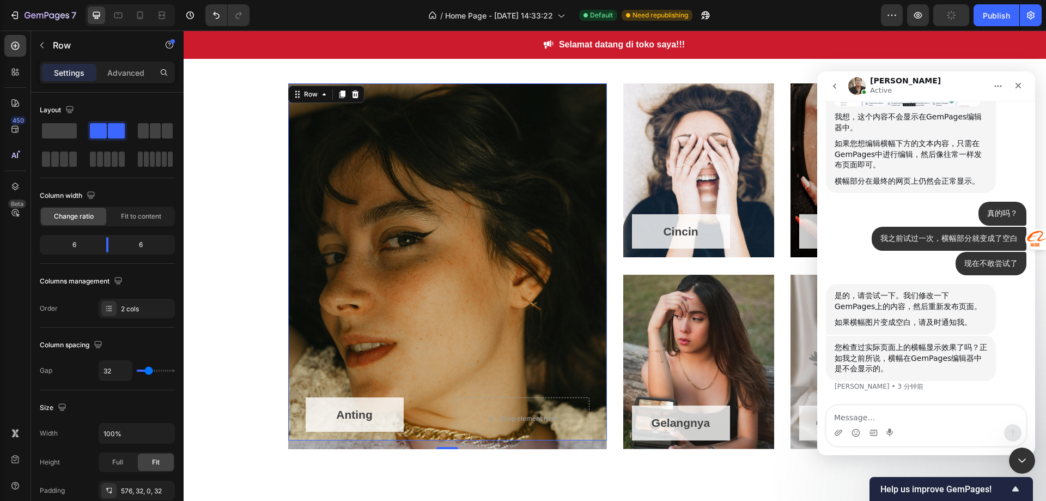
click at [417, 190] on div "Anting Button Drop element here Row 16" at bounding box center [447, 261] width 319 height 357
click at [46, 133] on span at bounding box center [59, 130] width 35 height 15
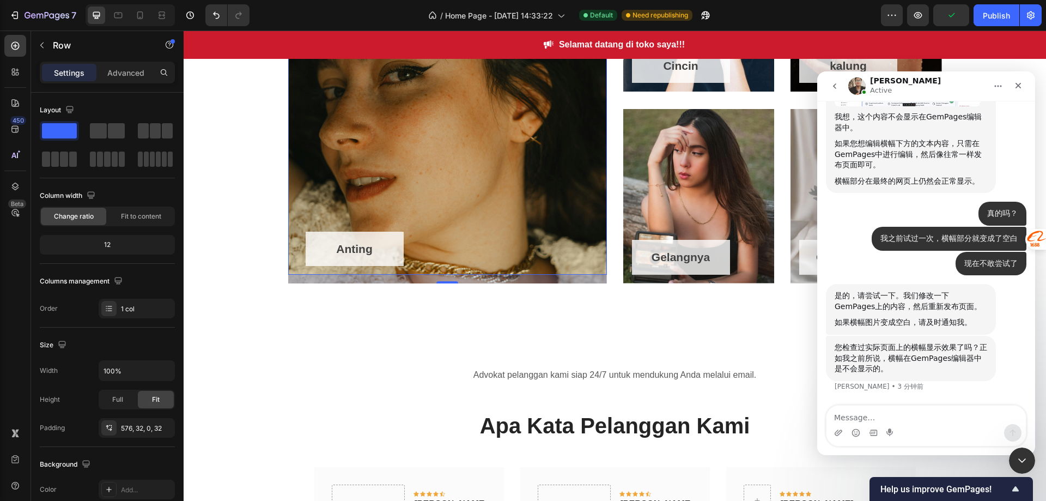
scroll to position [1016, 0]
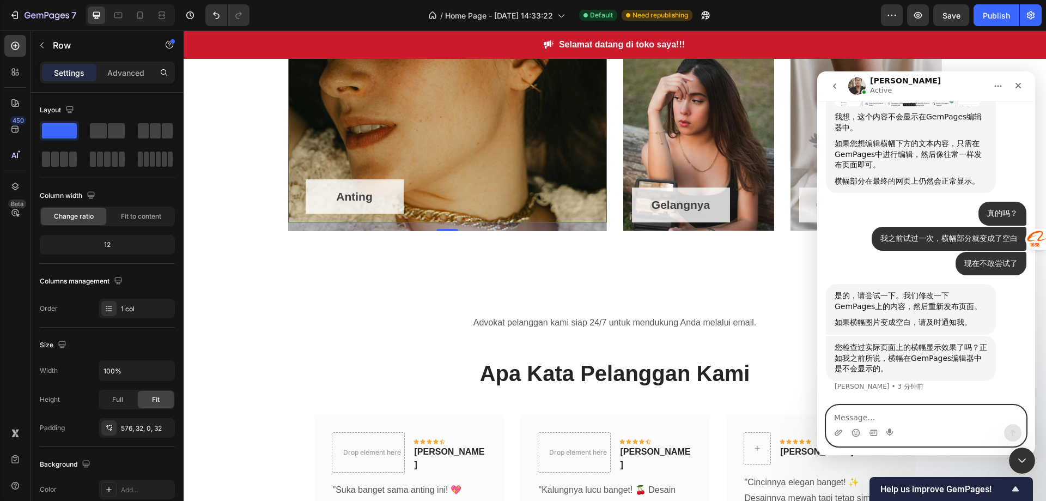
click at [881, 411] on textarea "Message…" at bounding box center [926, 414] width 199 height 19
click at [875, 422] on textarea "Message…" at bounding box center [926, 414] width 199 height 19
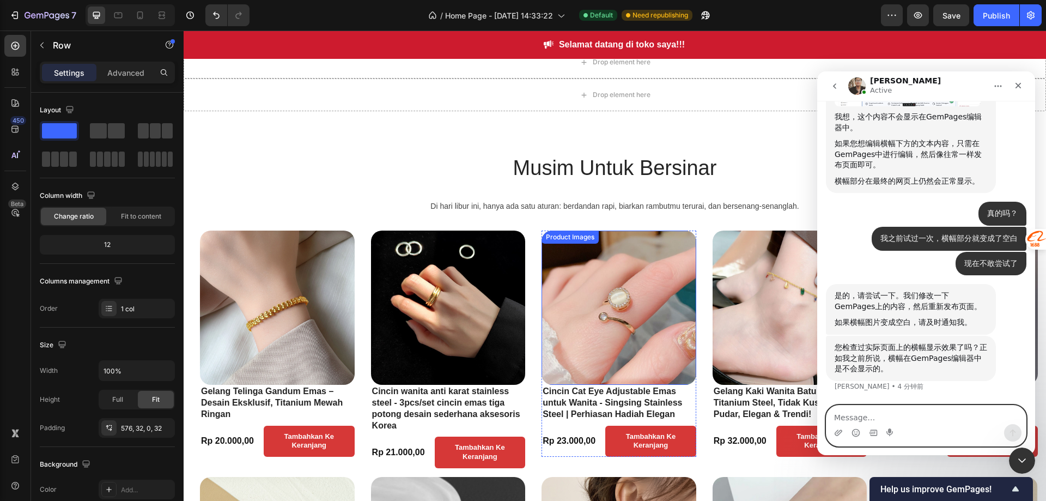
scroll to position [199, 0]
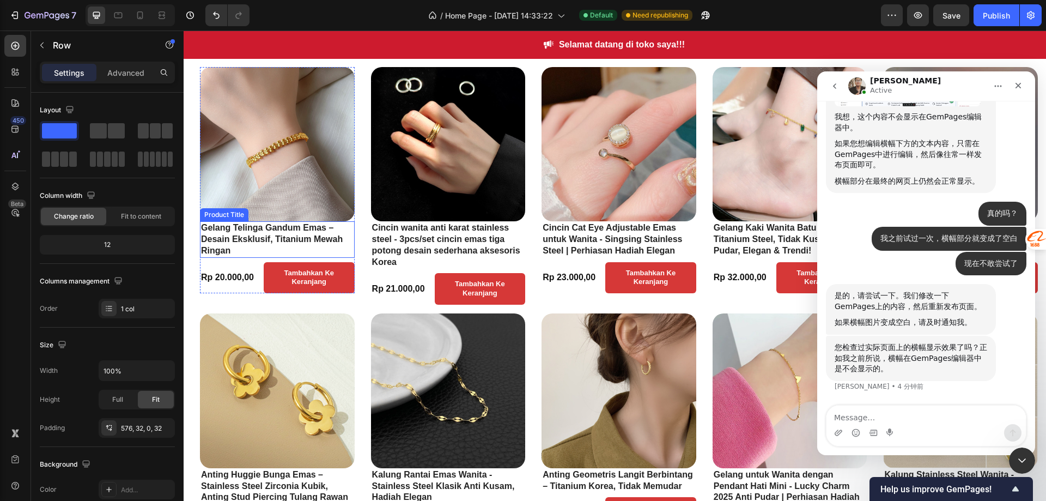
click at [292, 241] on h2 "Gelang Telinga Gandum Emas – Desain Eksklusif, Titanium Mewah Ringan" at bounding box center [277, 239] width 155 height 36
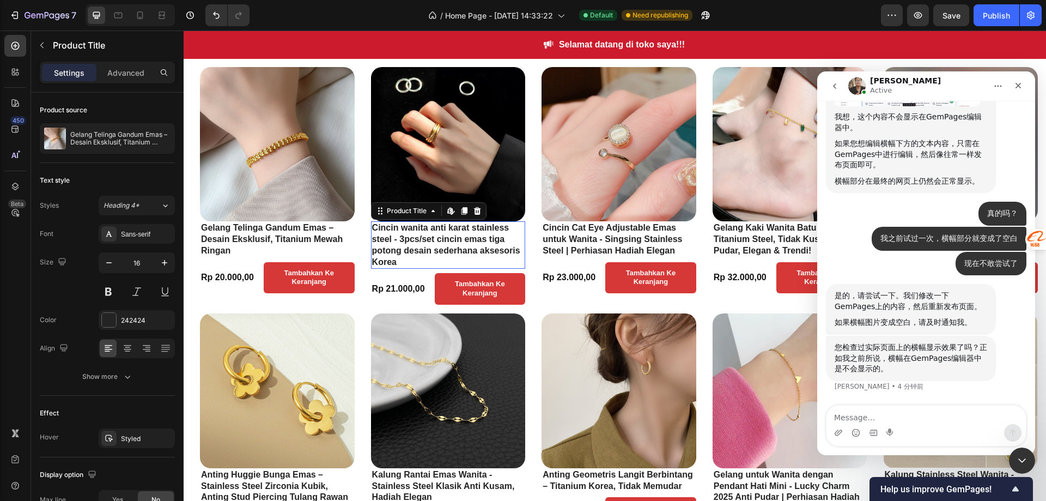
click at [448, 248] on h2 "Cincin wanita anti karat stainless steel - 3pcs/set cincin emas tiga potong des…" at bounding box center [448, 244] width 155 height 47
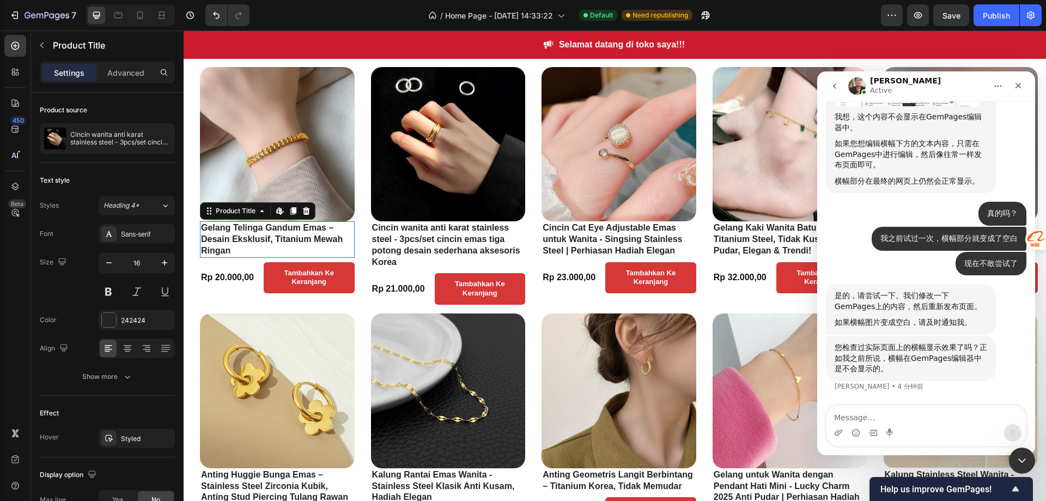
click at [306, 240] on h2 "Gelang Telinga Gandum Emas – Desain Eksklusif, Titanium Mewah Ringan" at bounding box center [277, 239] width 155 height 36
click at [675, 246] on h2 "Cincin Cat Eye Adjustable Emas untuk Wanita - Singsing Stainless Steel | Perhia…" at bounding box center [619, 239] width 155 height 36
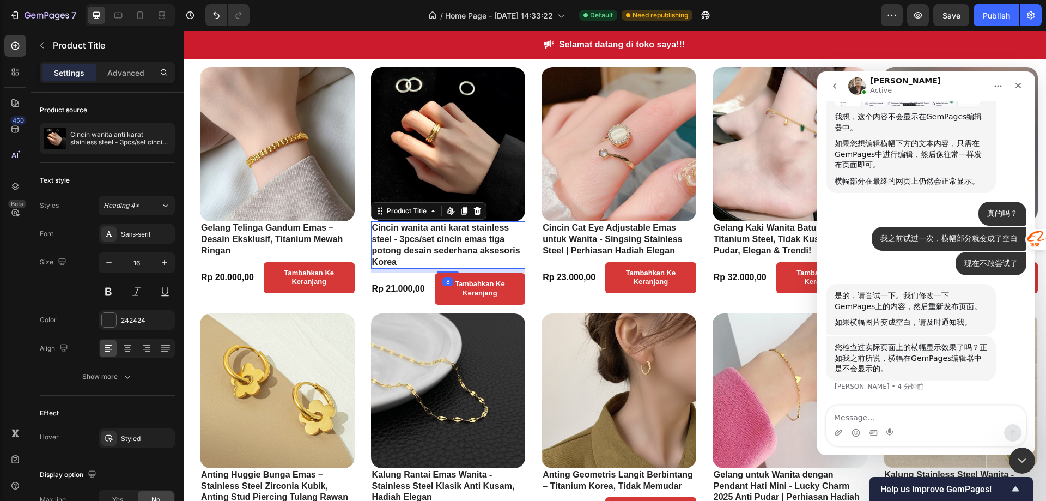
click at [494, 234] on h2 "Cincin wanita anti karat stainless steel - 3pcs/set cincin emas tiga potong des…" at bounding box center [448, 244] width 155 height 47
click at [311, 248] on h2 "Gelang Telinga Gandum Emas – Desain Eksklusif, Titanium Mewah Ringan" at bounding box center [277, 239] width 155 height 36
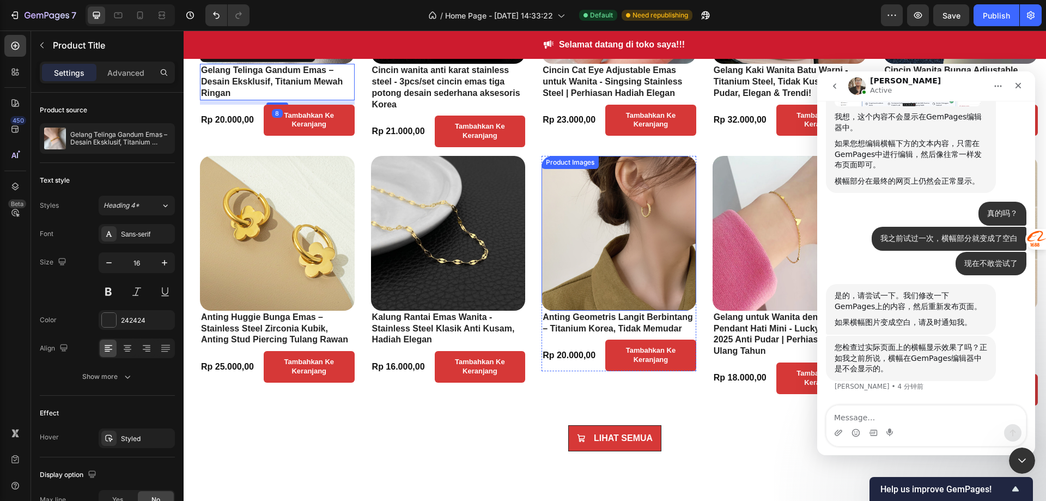
scroll to position [362, 0]
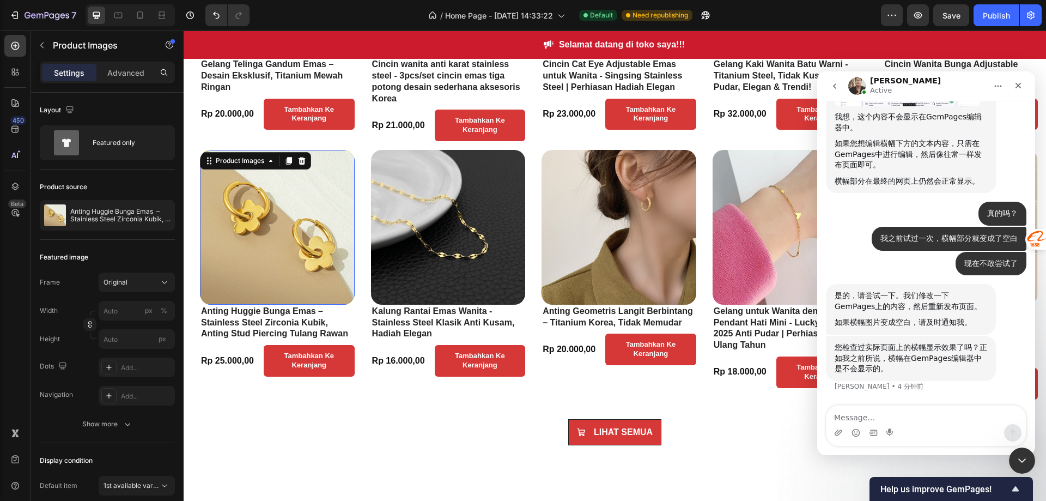
click at [272, 248] on img at bounding box center [277, 227] width 155 height 155
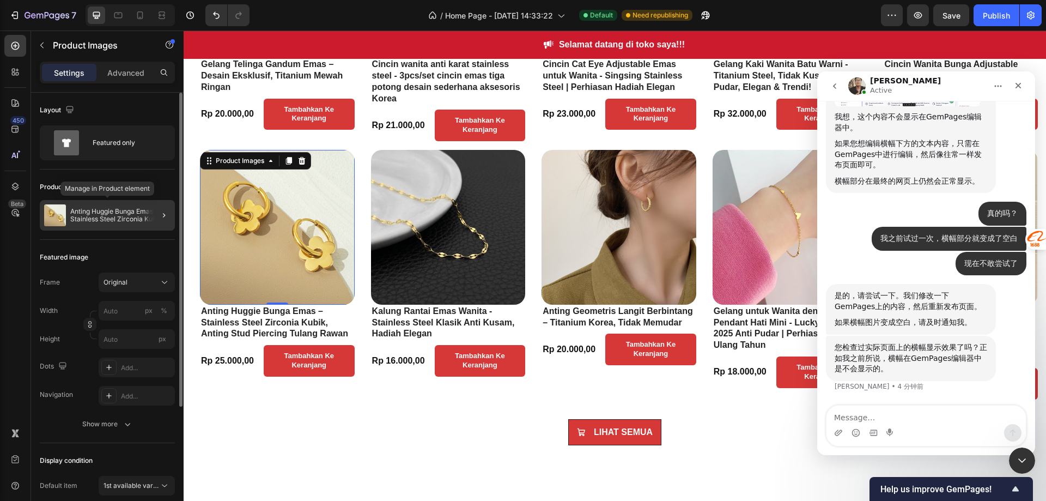
click at [112, 217] on p "Anting Huggie Bunga Emas – Stainless Steel Zirconia Kubik, Anting Stud Piercing…" at bounding box center [120, 215] width 100 height 15
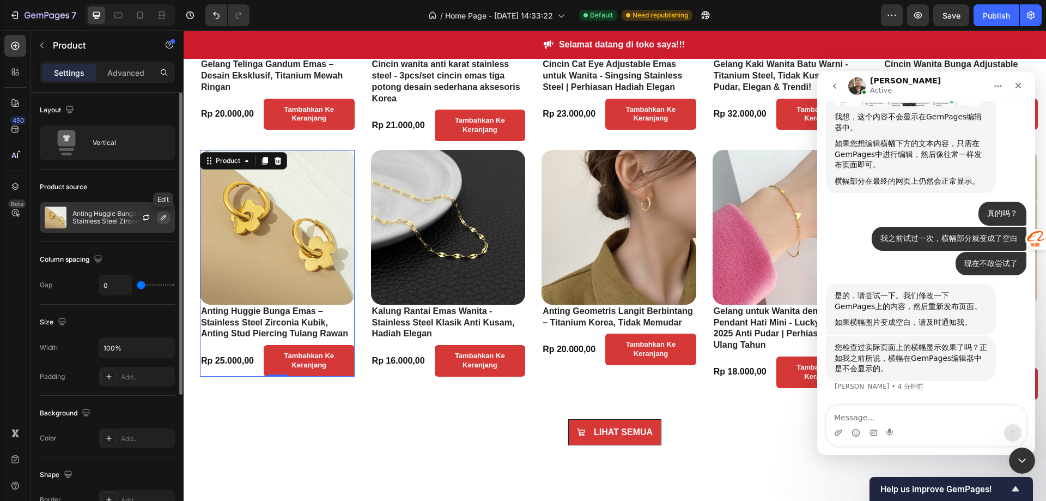
click at [161, 219] on icon "button" at bounding box center [163, 217] width 5 height 5
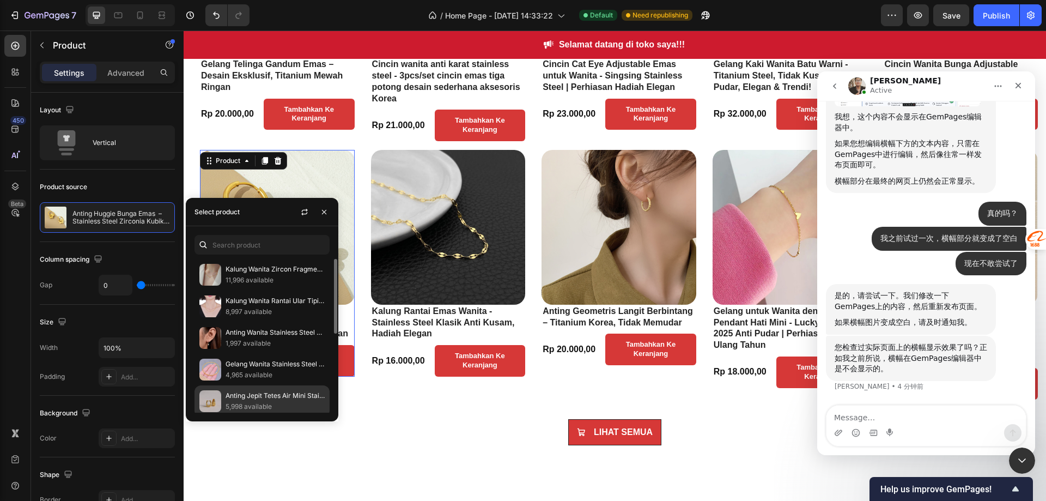
scroll to position [54, 0]
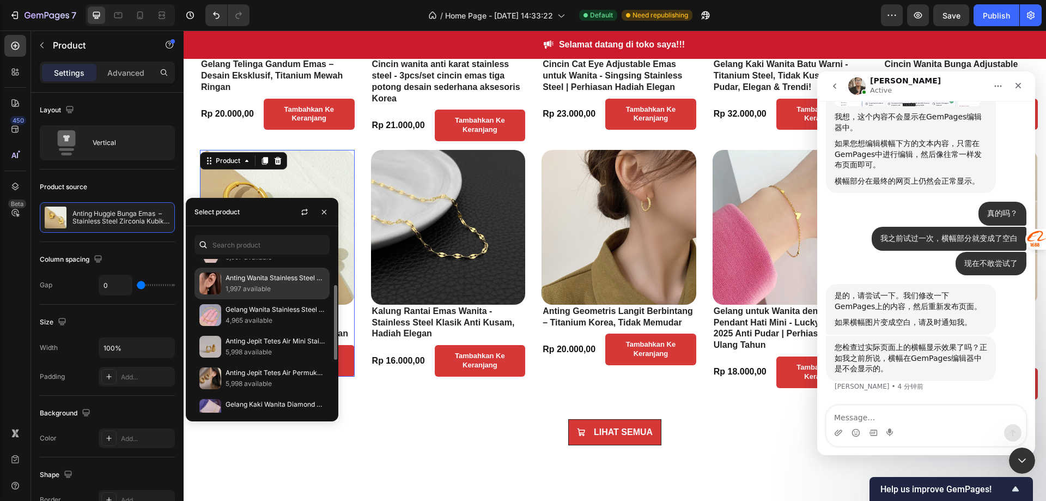
click at [245, 282] on p "Anting Wanita Stainless Steel Manik – Fashion, Bisa Grosir Campur Model" at bounding box center [275, 277] width 99 height 11
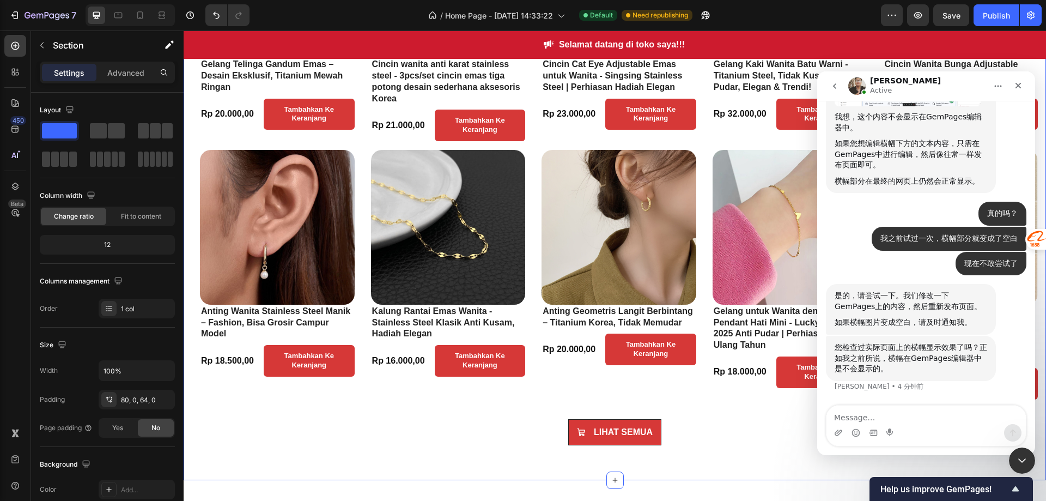
click at [355, 453] on div "Musim Untuk Bersinar Heading Di hari libur ini, hanya ada satu aturan: berdanda…" at bounding box center [615, 132] width 863 height 696
click at [905, 419] on textarea "Message…" at bounding box center [926, 414] width 199 height 19
type textarea "那我试试，"
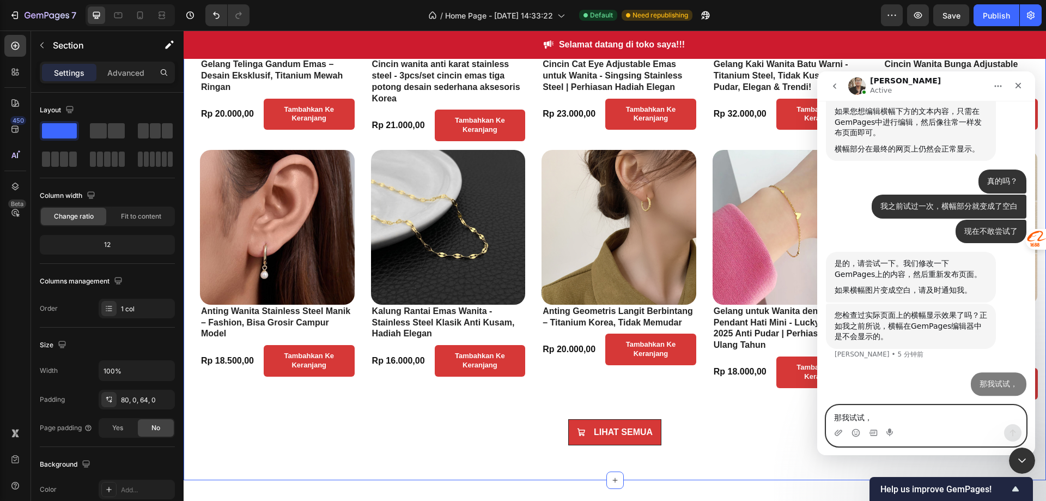
scroll to position [2222, 0]
type textarea "如果变成空白你能帮我改吗"
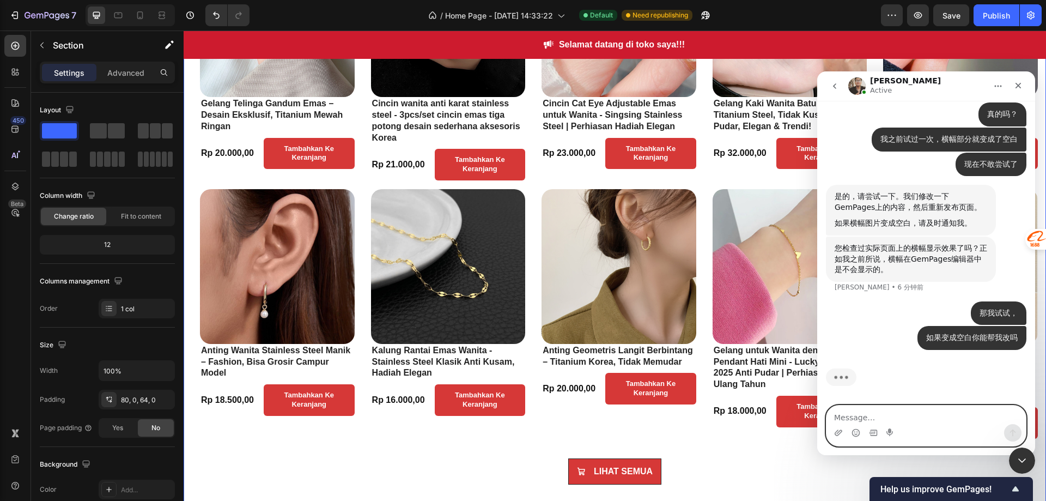
scroll to position [308, 0]
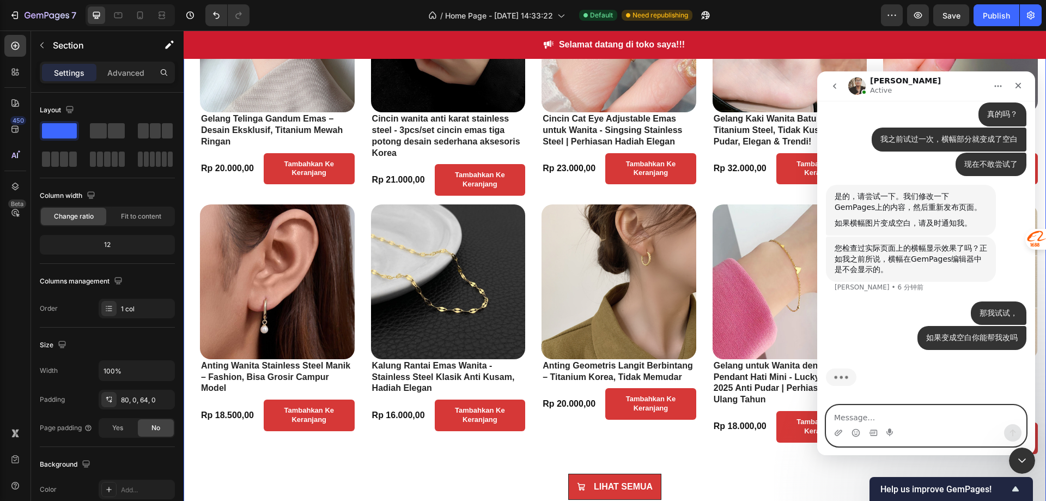
type textarea "·"
click at [870, 418] on textarea "Message…" at bounding box center [926, 414] width 199 height 19
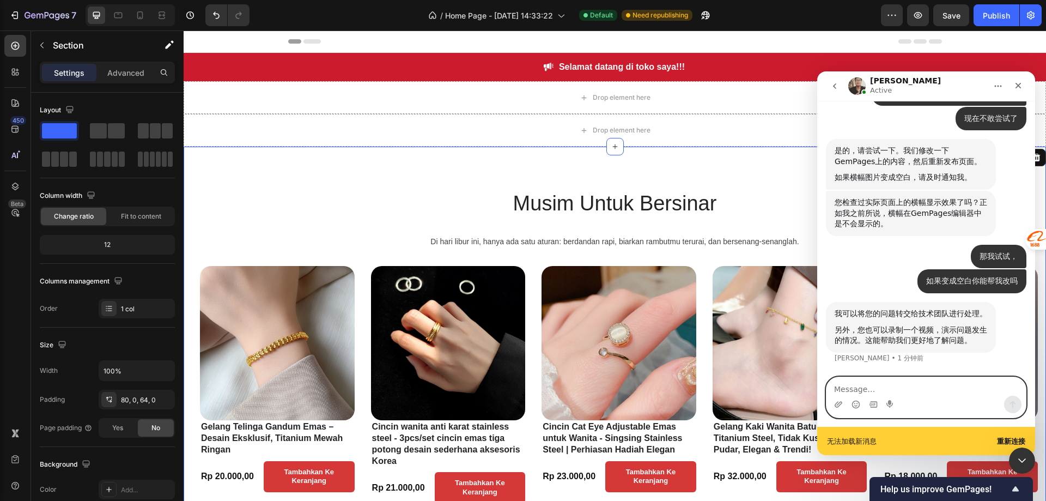
scroll to position [2334, 0]
click at [1015, 444] on b "重新连接" at bounding box center [1011, 441] width 28 height 8
click at [694, 182] on div "Musim Untuk Bersinar Heading Di hari libur ini, hanya ada satu aturan: berdanda…" at bounding box center [615, 495] width 863 height 696
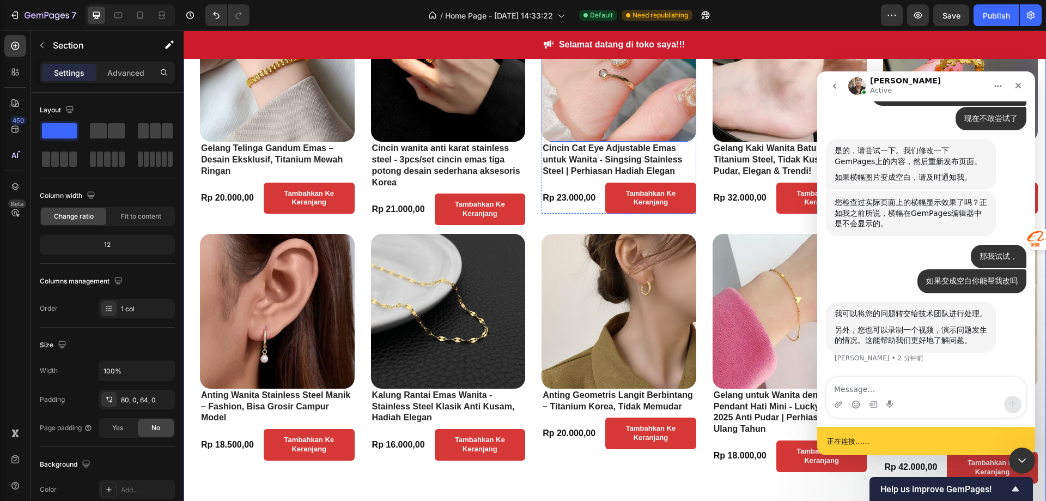
scroll to position [272, 0]
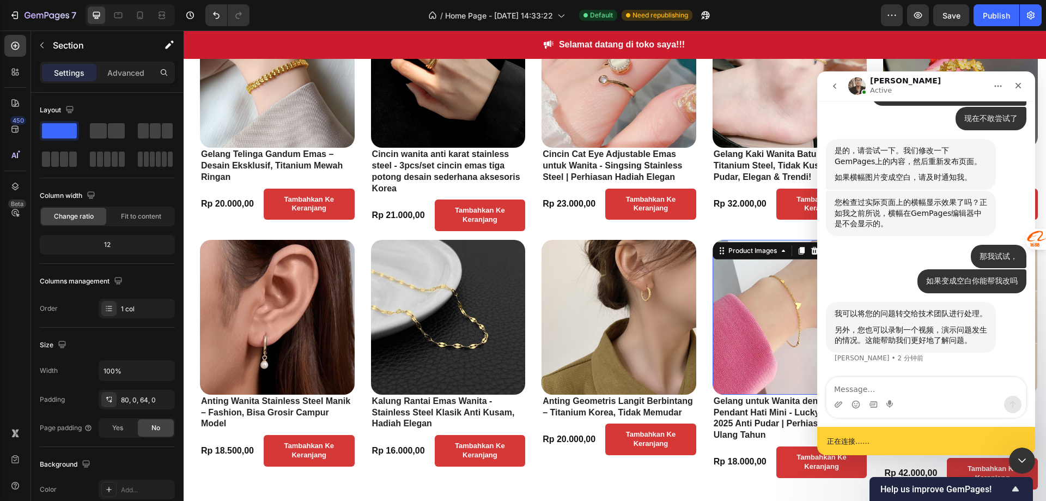
click at [768, 367] on img at bounding box center [790, 317] width 155 height 155
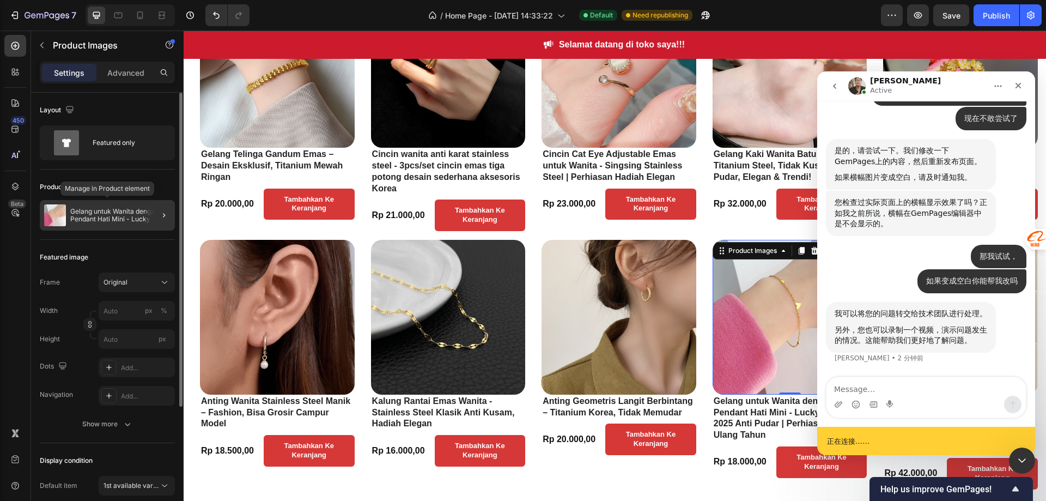
click at [122, 209] on p "Gelang untuk Wanita dengan Pendant Hati Mini - Lucky Charm 2025 Anti Pudar | Pe…" at bounding box center [120, 215] width 100 height 15
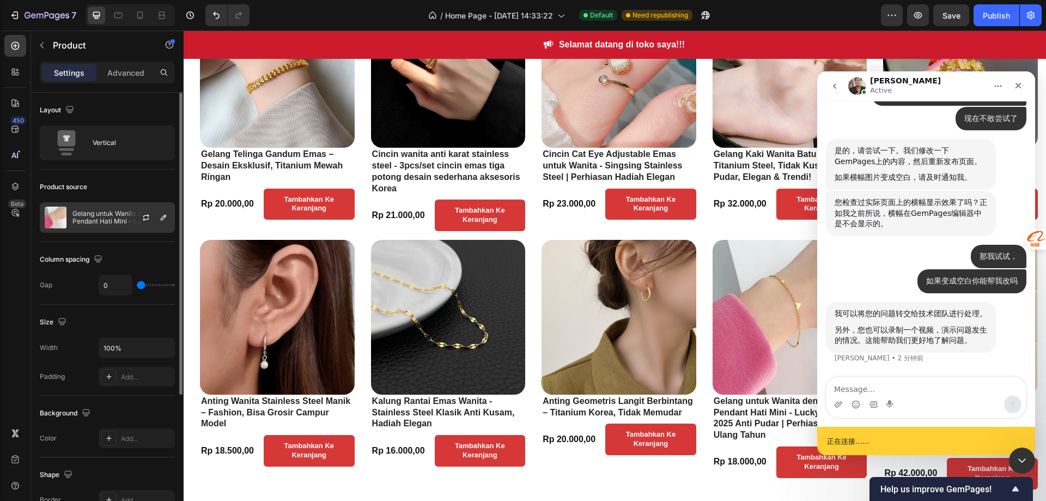
click at [162, 225] on div at bounding box center [150, 217] width 48 height 29
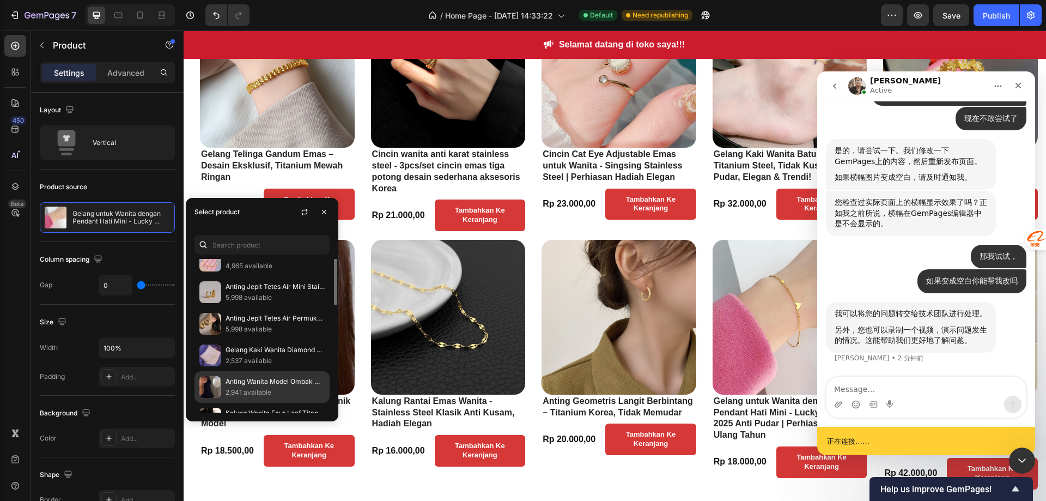
scroll to position [163, 0]
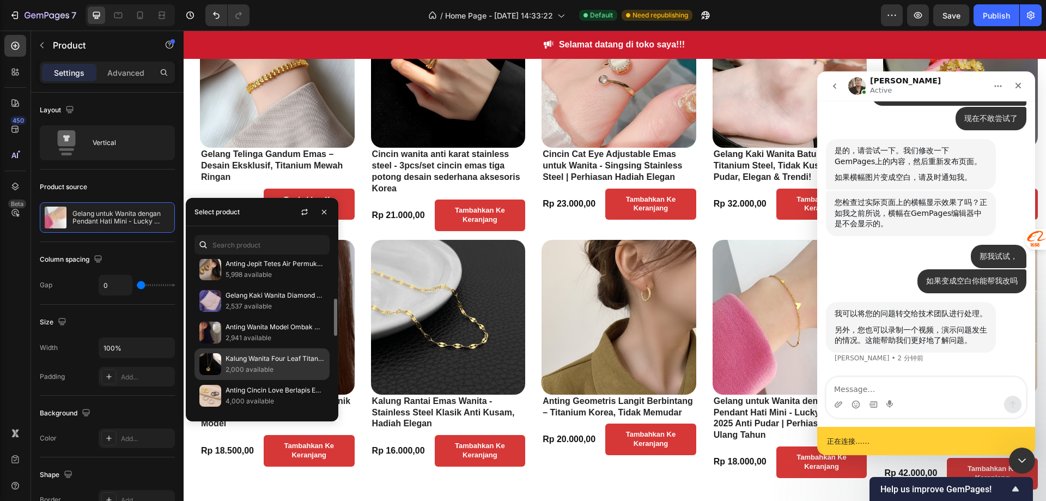
click at [254, 360] on p "Kalung Wanita Four Leaf Titanium Steel Anti Alergi Model Bulat" at bounding box center [275, 358] width 99 height 11
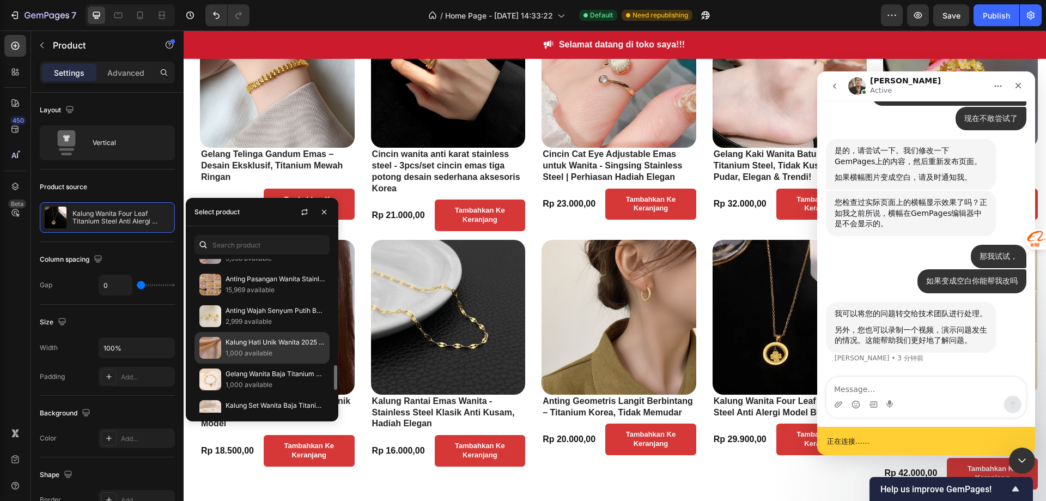
scroll to position [708, 0]
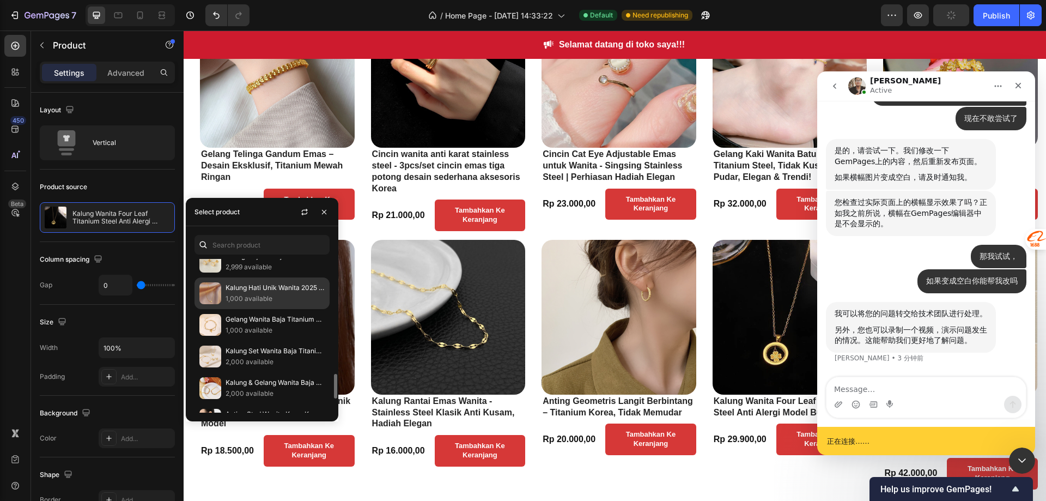
click at [268, 299] on p "1,000 available" at bounding box center [275, 298] width 99 height 11
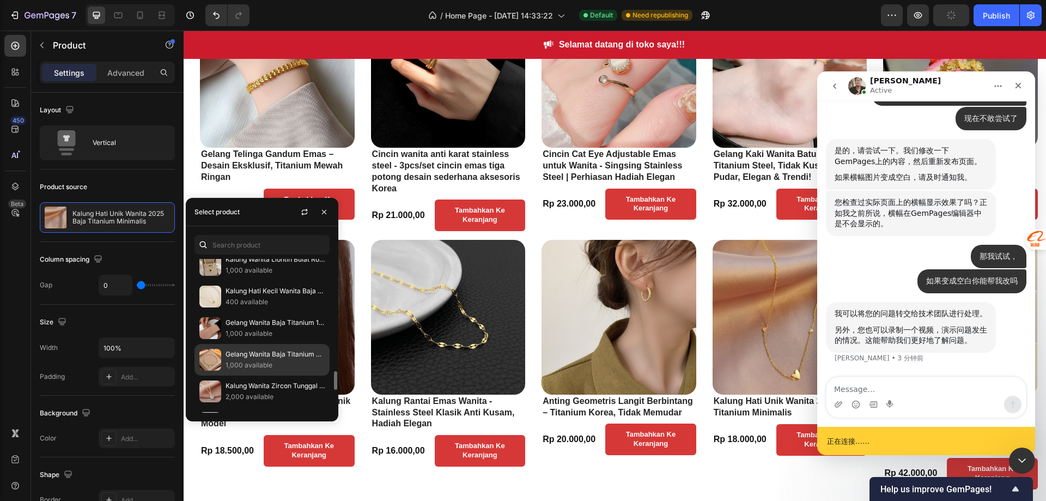
scroll to position [981, 0]
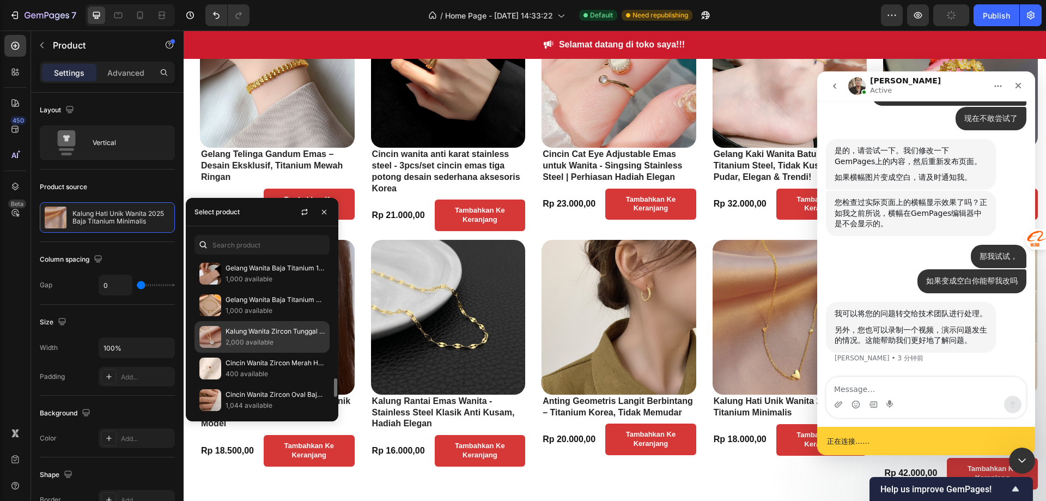
click at [253, 348] on div "Kalung Wanita Zircon Tunggal Elegan Gaya Minimalis 2,000 available" at bounding box center [262, 337] width 135 height 32
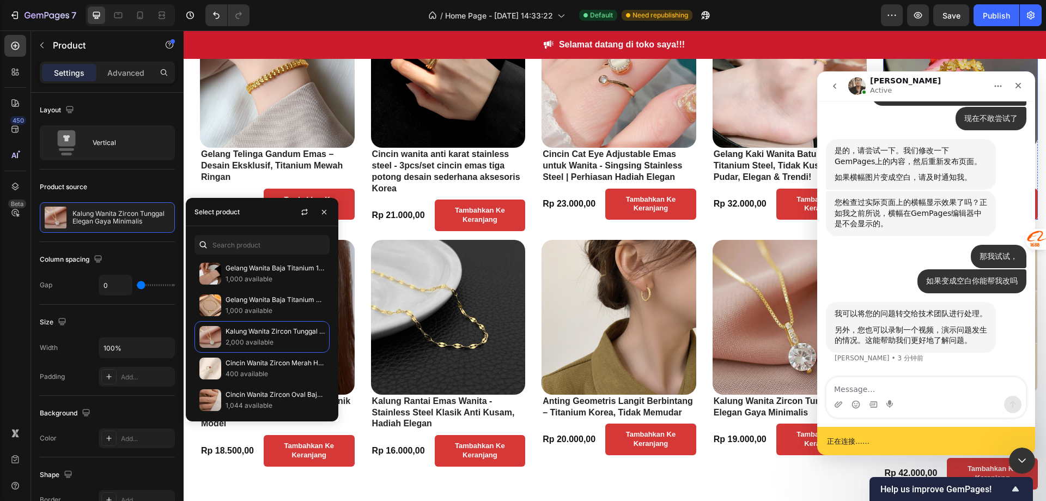
click at [1012, 64] on img at bounding box center [960, 70] width 155 height 155
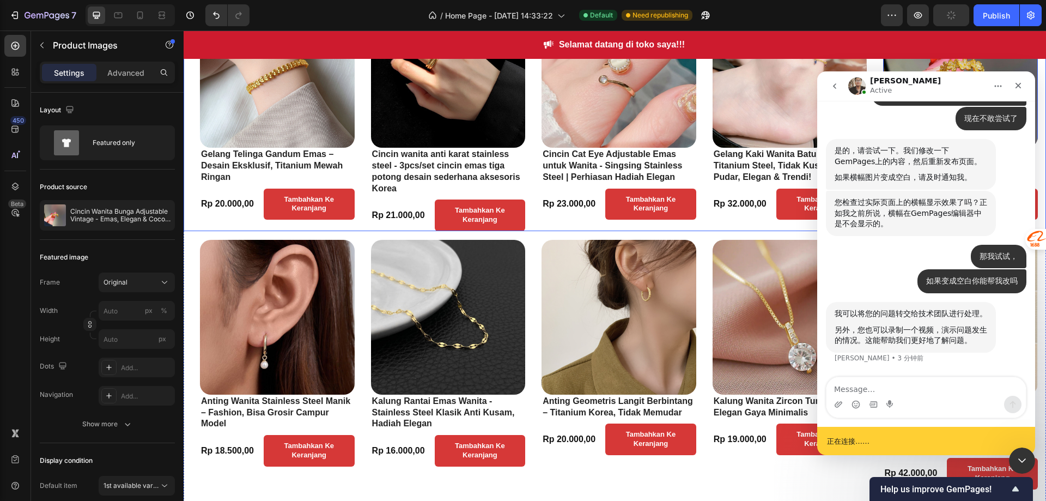
click at [541, 221] on div "Product Images Gelang Telinga Gandum Emas – Desain Eksklusif, Titanium Mewah Ri…" at bounding box center [623, 112] width 846 height 238
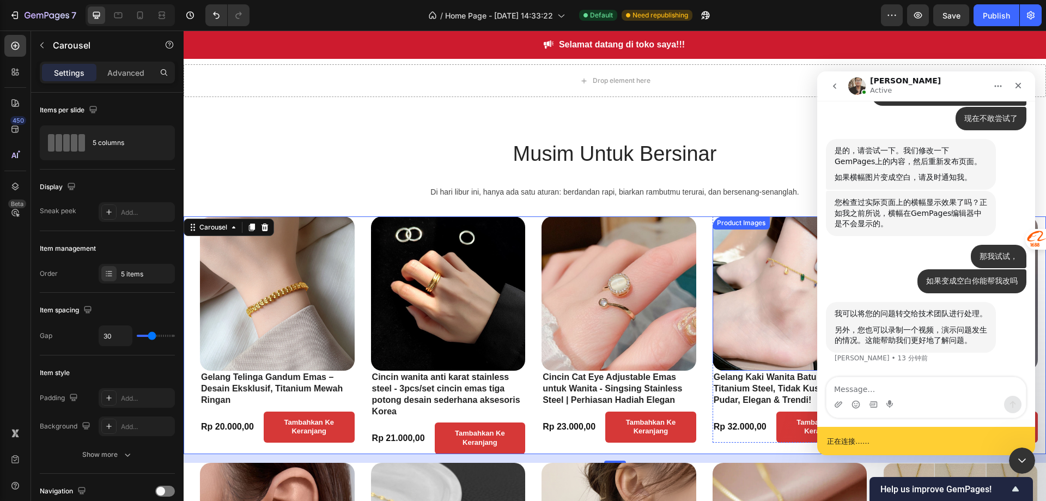
scroll to position [109, 0]
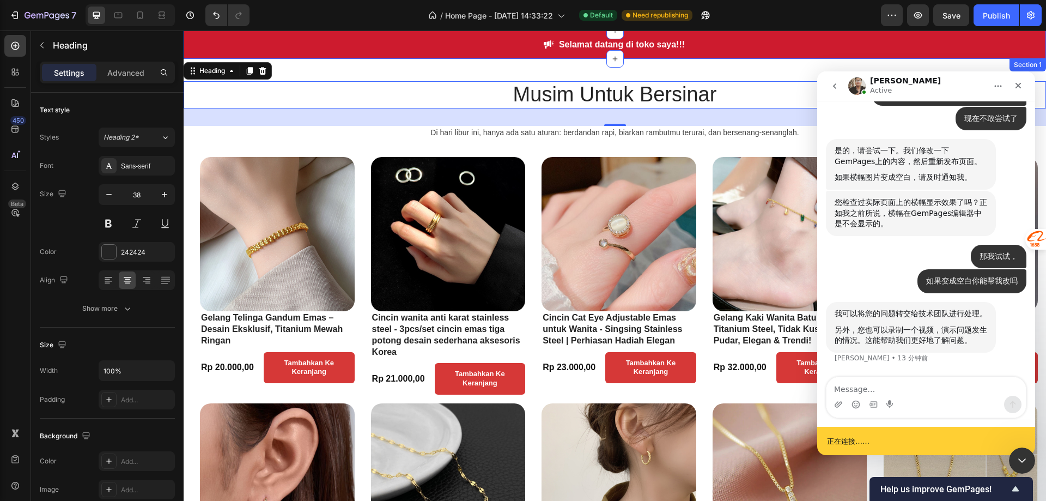
click at [393, 58] on div "Image Selamat datang di toko saya!!! Text block Row Section 1" at bounding box center [615, 45] width 863 height 28
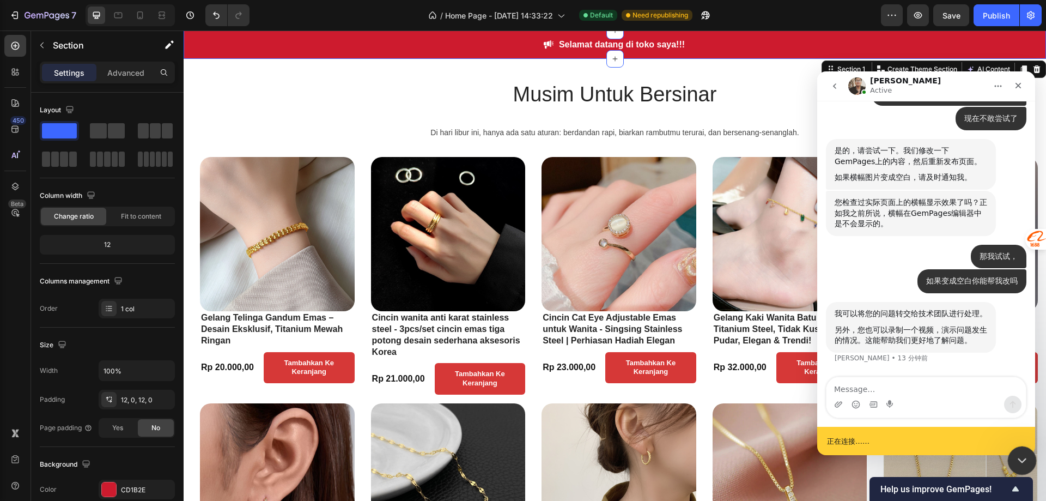
click at [1023, 448] on div "关闭 Intercom Messenger" at bounding box center [1021, 459] width 26 height 26
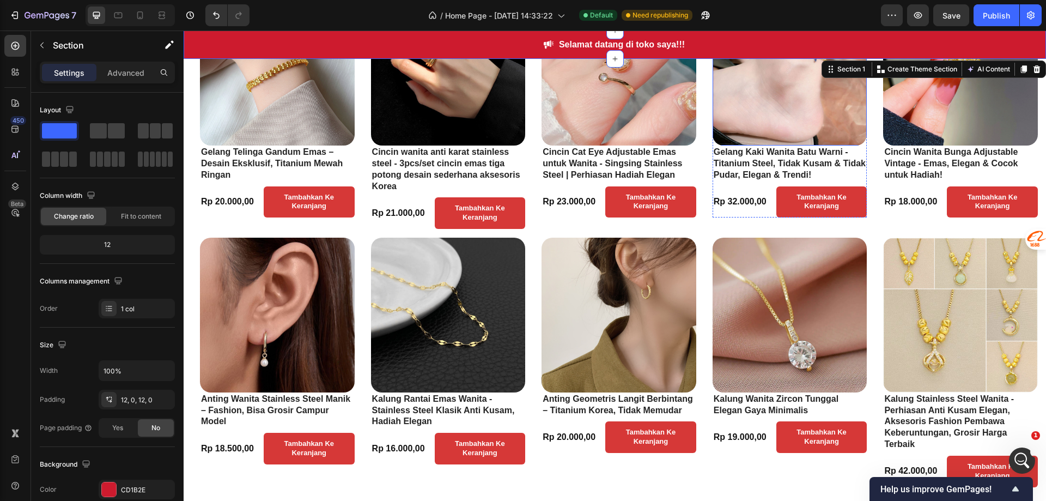
scroll to position [436, 0]
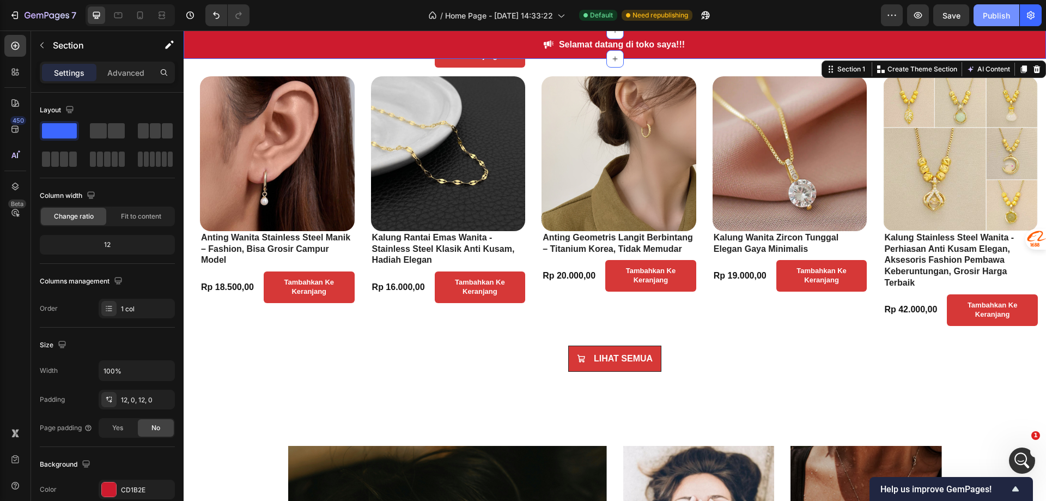
click at [1004, 17] on div "Publish" at bounding box center [996, 15] width 27 height 11
click at [900, 16] on button "button" at bounding box center [892, 15] width 22 height 22
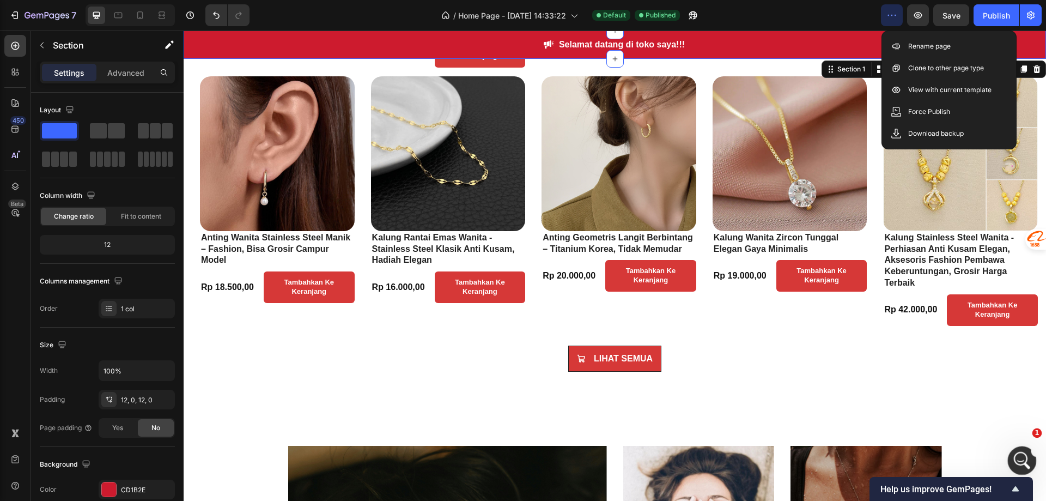
click at [1023, 451] on div "打开 Intercom Messenger" at bounding box center [1021, 459] width 36 height 36
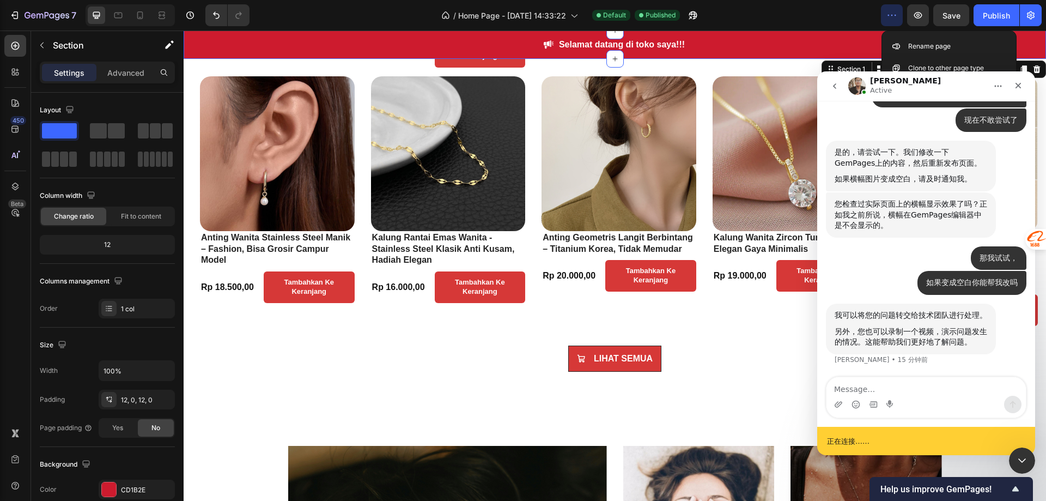
click at [883, 382] on textarea "Message…" at bounding box center [926, 386] width 199 height 19
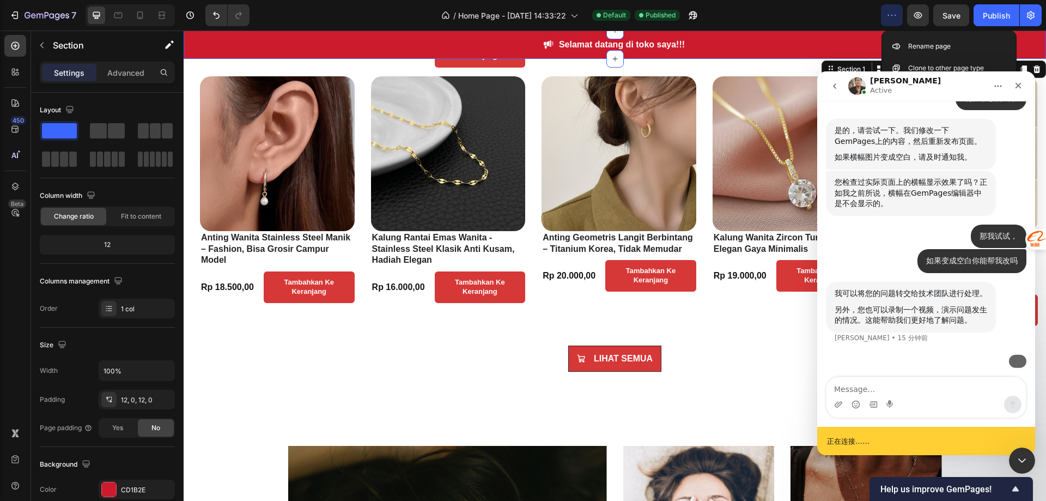
scroll to position [2415, 0]
click at [883, 382] on textarea "Message…" at bounding box center [926, 386] width 199 height 19
click at [877, 386] on textarea "Message…" at bounding box center [926, 386] width 199 height 19
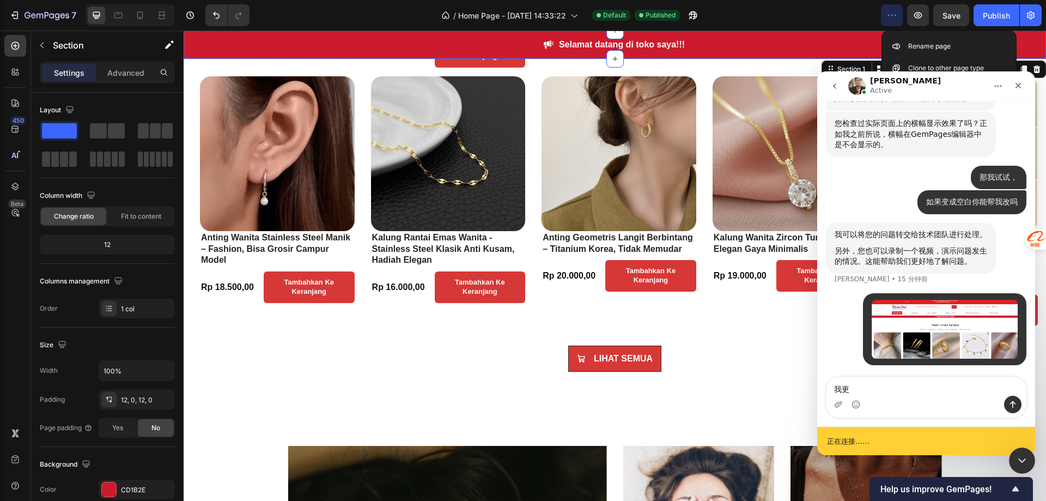
type textarea "我"
type textarea "banner不见了"
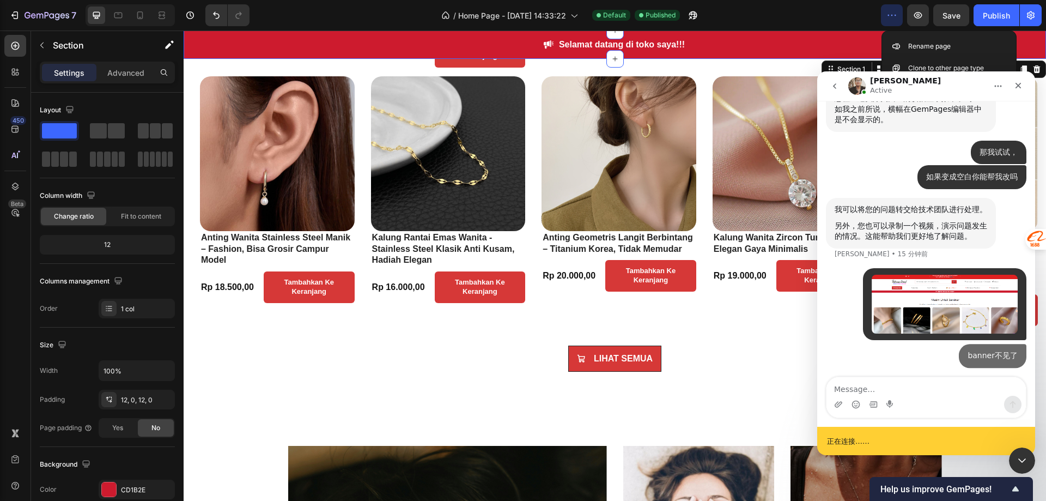
scroll to position [2440, 0]
type textarea "这要怎么找回之前的[PERSON_NAME]"
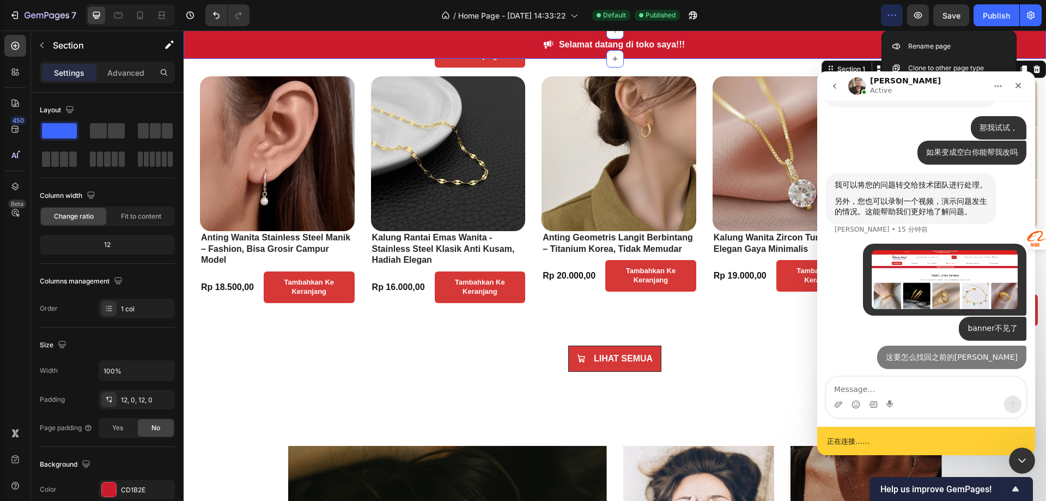
scroll to position [2465, 0]
click at [273, 202] on img at bounding box center [277, 153] width 155 height 155
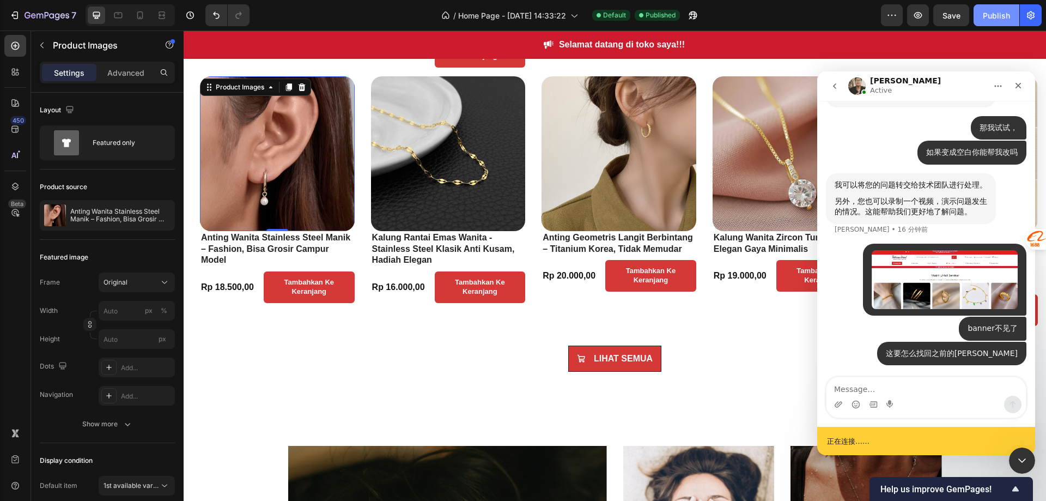
click at [993, 15] on div "Publish" at bounding box center [996, 15] width 27 height 11
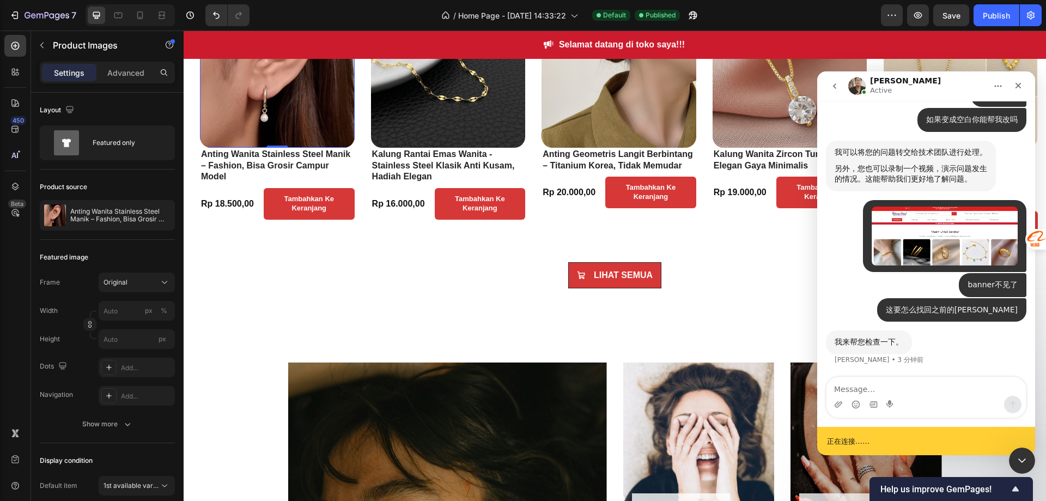
scroll to position [545, 0]
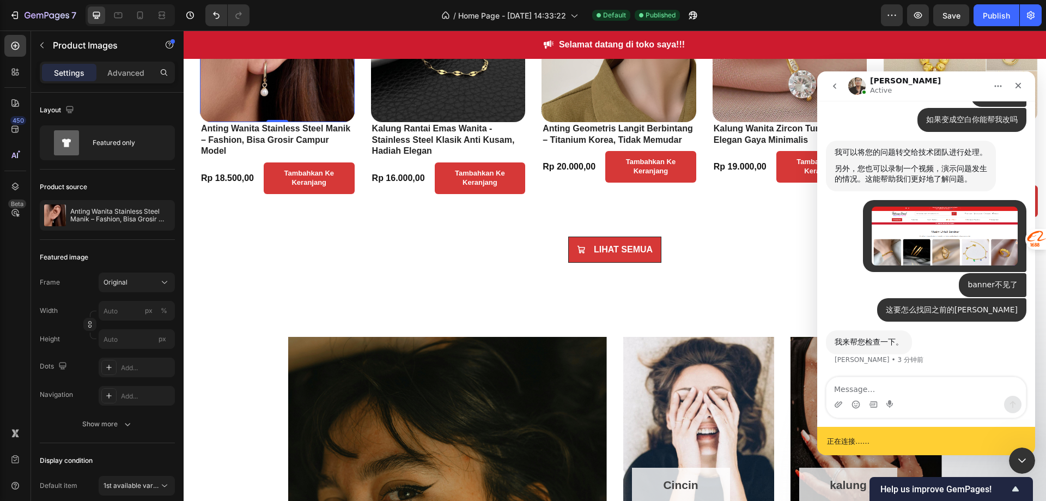
click at [887, 391] on textarea "Message…" at bounding box center [926, 386] width 199 height 19
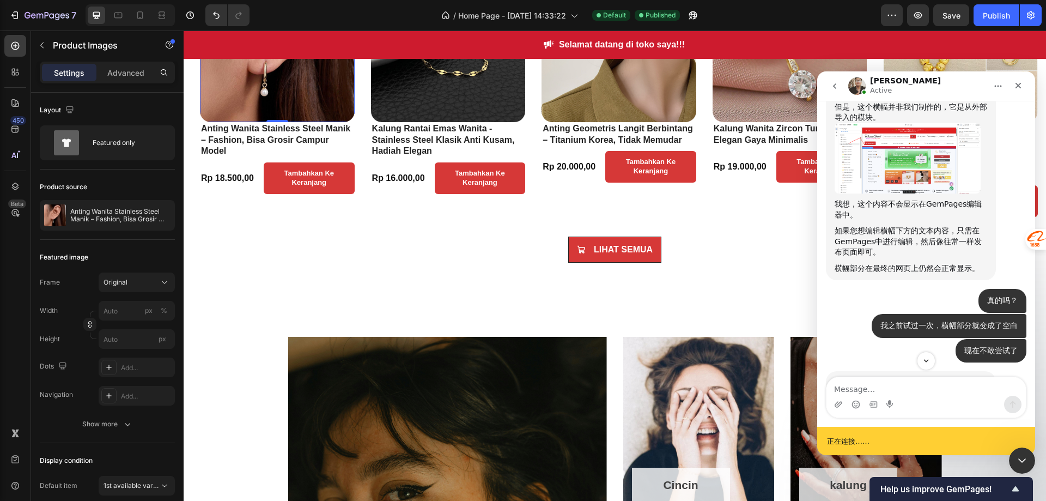
scroll to position [2006, 0]
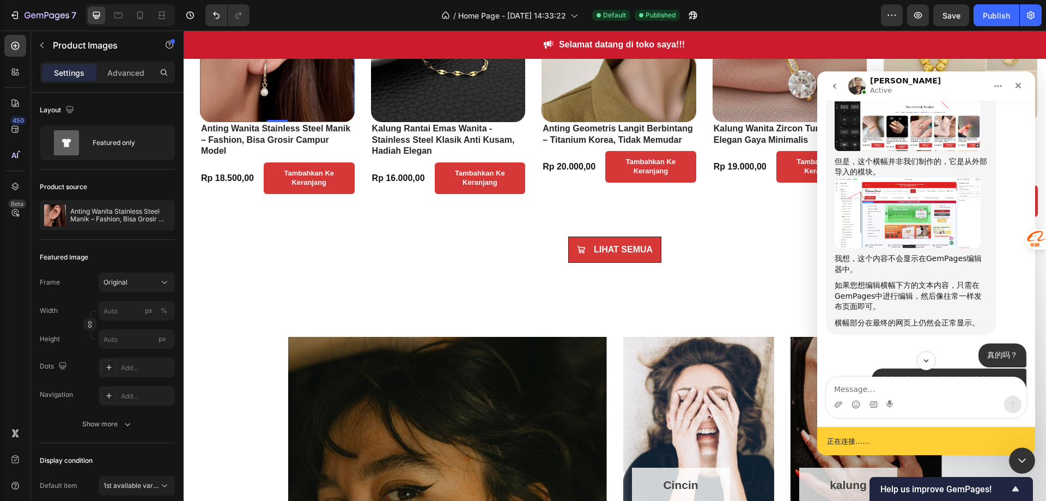
click at [899, 248] on img "Ken说…" at bounding box center [908, 213] width 146 height 70
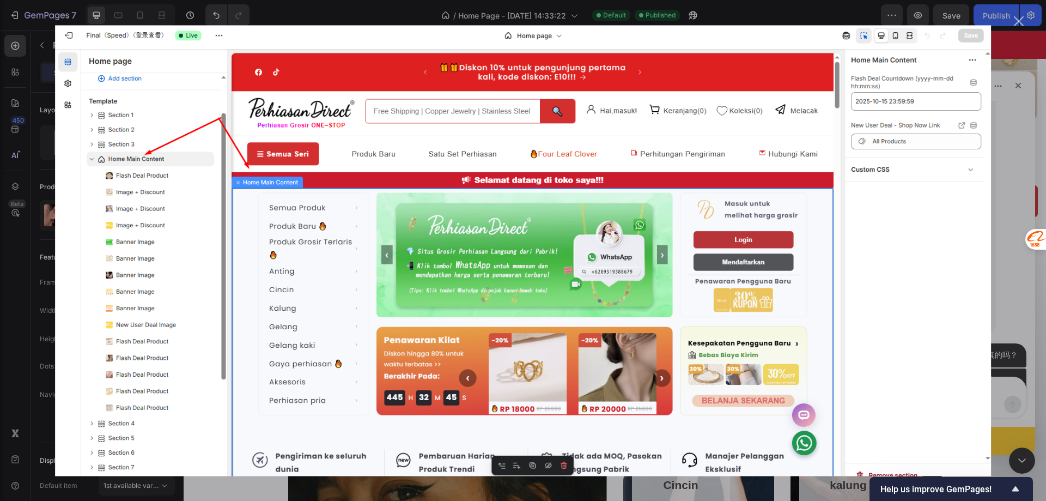
scroll to position [0, 0]
click at [1000, 150] on div "Intercom Messenger" at bounding box center [523, 250] width 1046 height 501
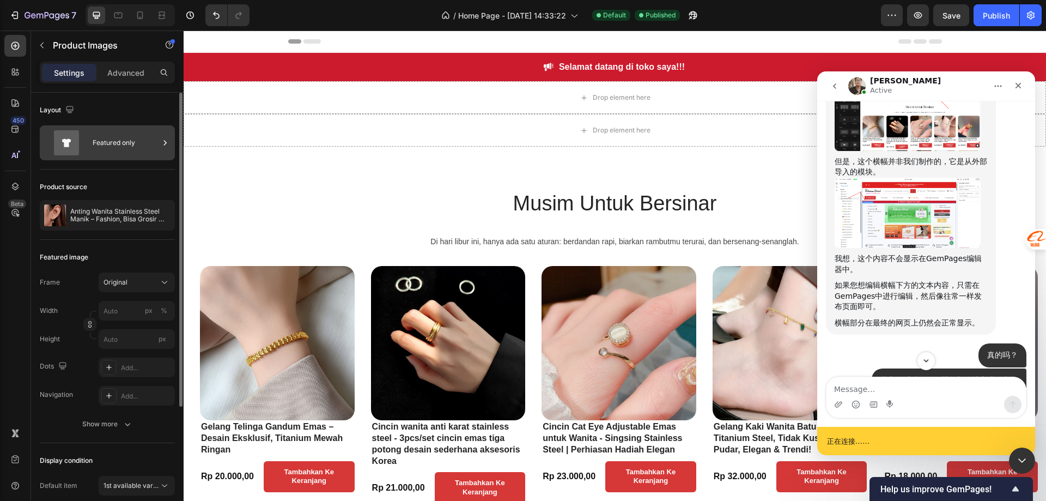
click at [128, 138] on div "Featured only" at bounding box center [126, 142] width 66 height 25
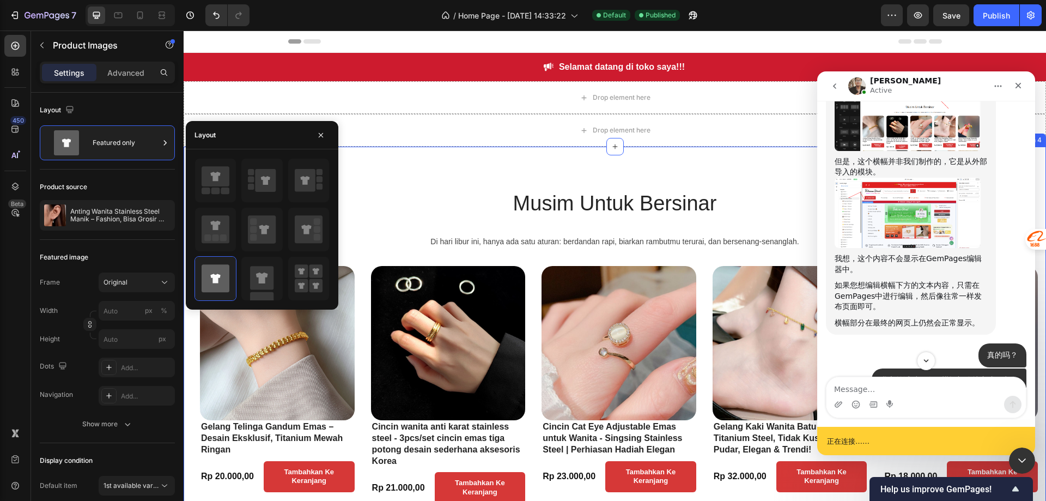
click at [425, 168] on div "Musim Untuk Bersinar Heading Di hari libur ini, hanya ada satu aturan: berdanda…" at bounding box center [615, 495] width 863 height 696
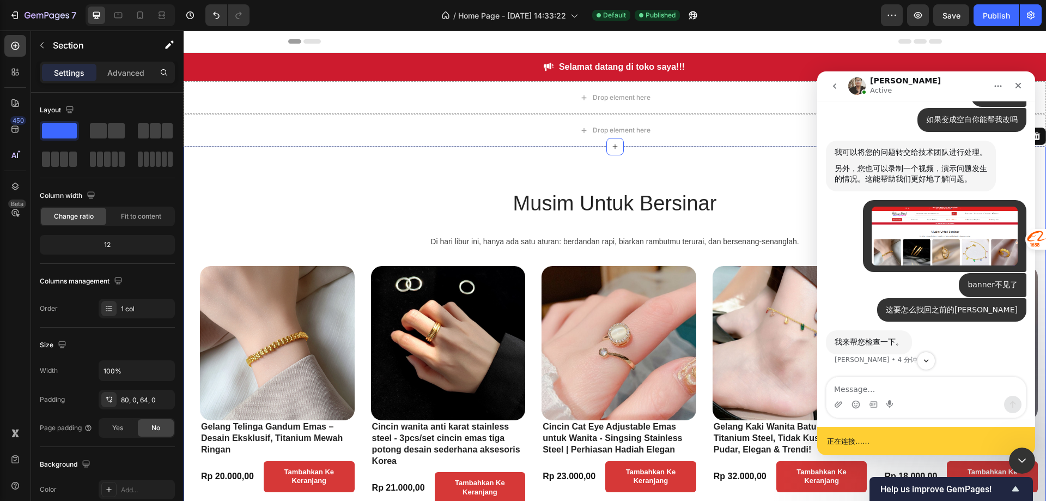
scroll to position [2497, 0]
click at [876, 388] on textarea "Message…" at bounding box center [926, 386] width 199 height 19
type textarea "z"
type textarea "现在怎么办"
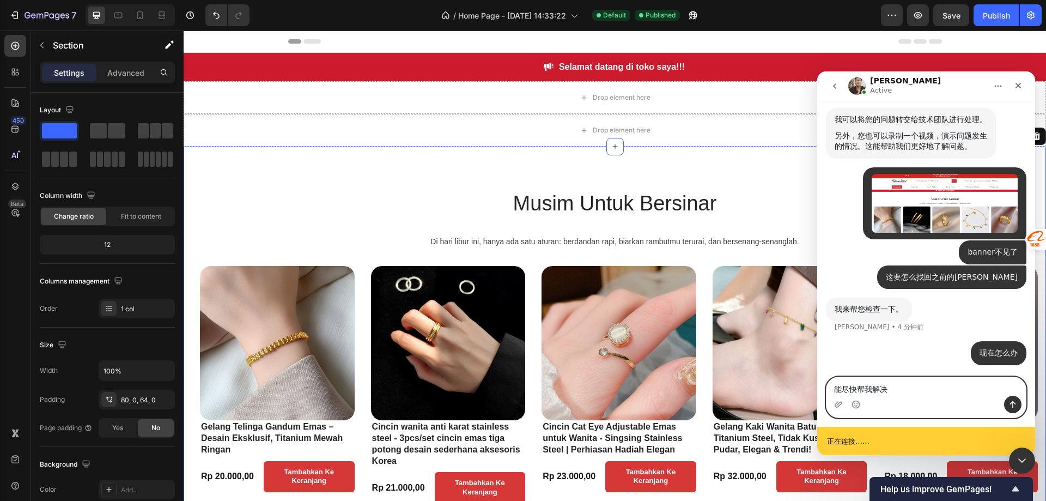
type textarea "能尽快帮我解决吗"
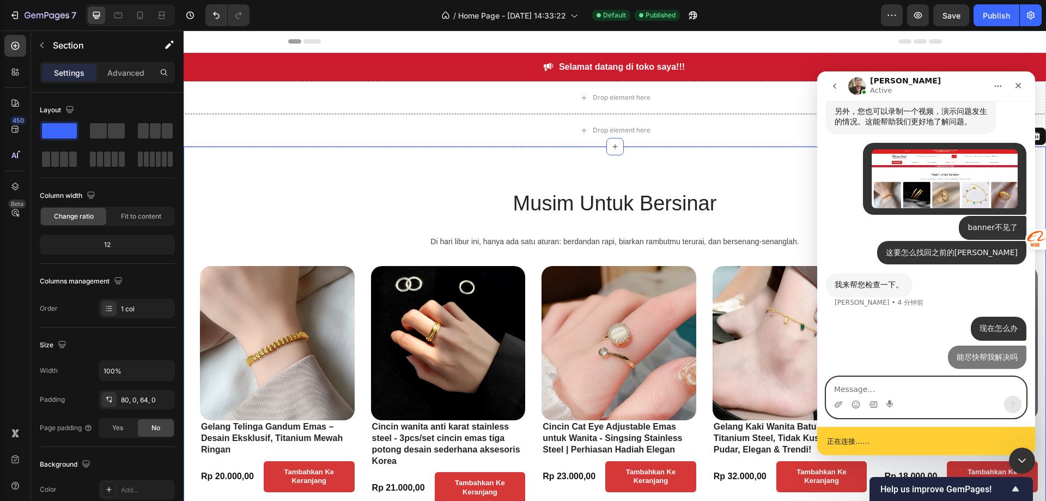
scroll to position [2555, 0]
type textarea "我可以给之前Banner的代码文档给你们，"
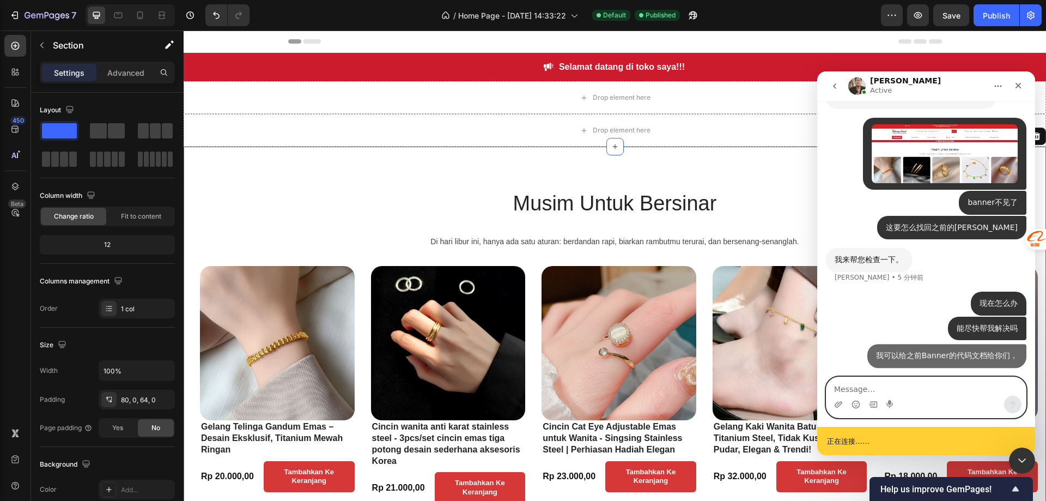
scroll to position [2579, 0]
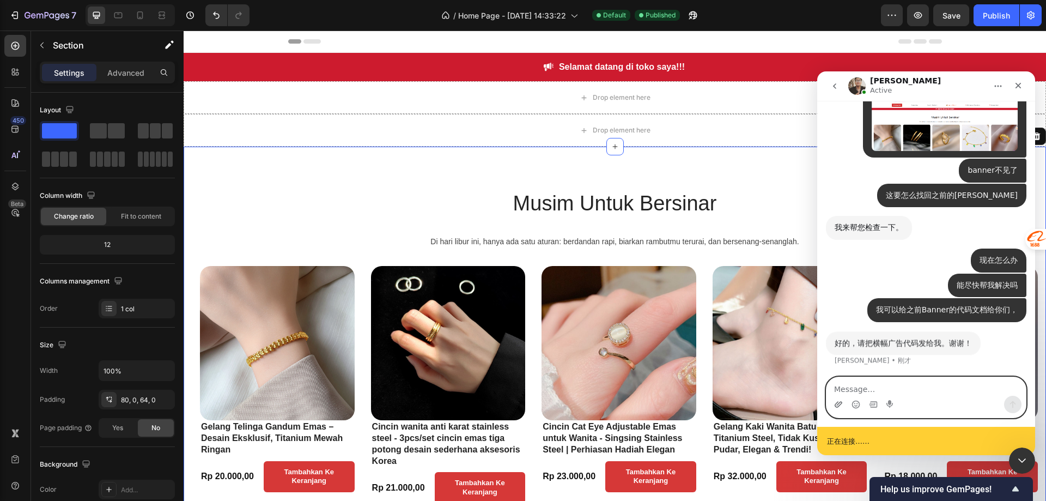
click at [837, 403] on icon "上传附件" at bounding box center [839, 404] width 8 height 6
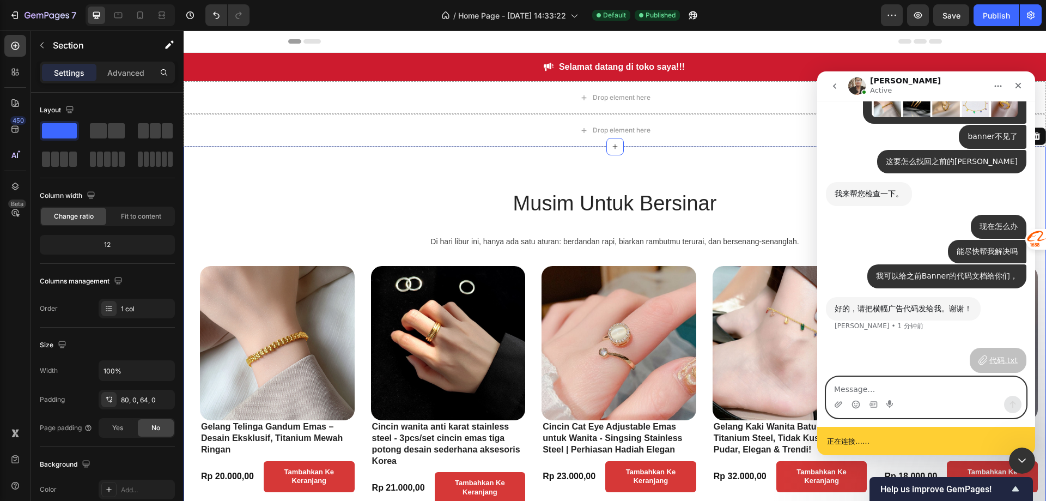
scroll to position [2646, 0]
click at [941, 389] on textarea "Message…" at bounding box center [926, 386] width 199 height 19
click at [902, 386] on textarea "Message…" at bounding box center [926, 386] width 199 height 19
type textarea "看下是不是这个代码文档"
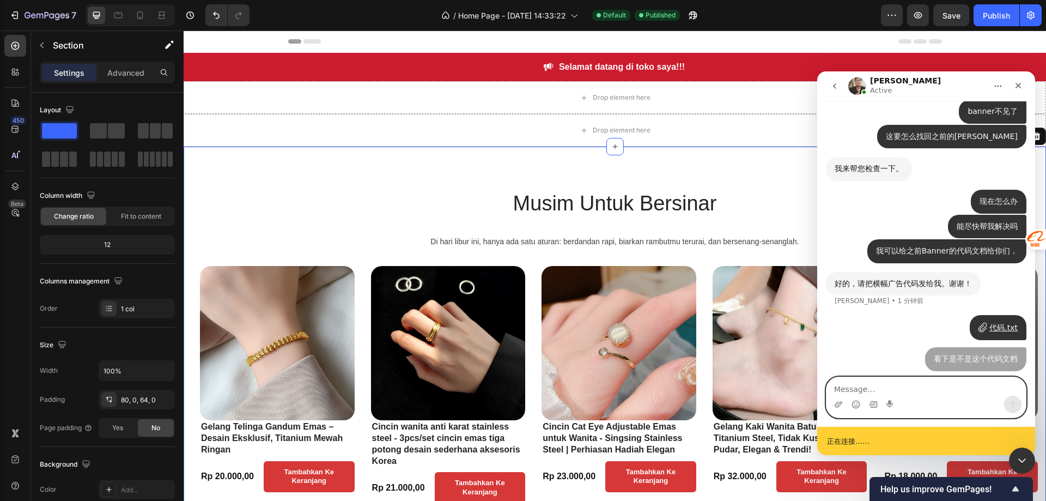
scroll to position [2670, 0]
click at [889, 383] on textarea "Message…" at bounding box center [926, 386] width 199 height 19
paste textarea "<!DOCTYPE html> <html [PERSON_NAME]="en"> <head> <meta charset="UTF-8"> <title>…"
type textarea "<!DOCTYPE html> <html [PERSON_NAME]="en"> <head> <meta charset="UTF-8"> <title>…"
click at [859, 391] on textarea "Message…" at bounding box center [926, 386] width 199 height 19
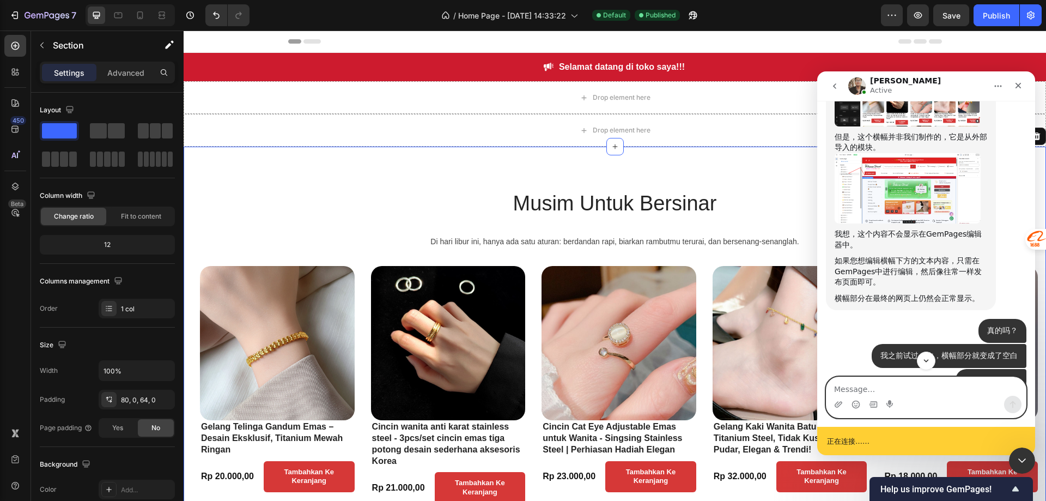
scroll to position [2125, 0]
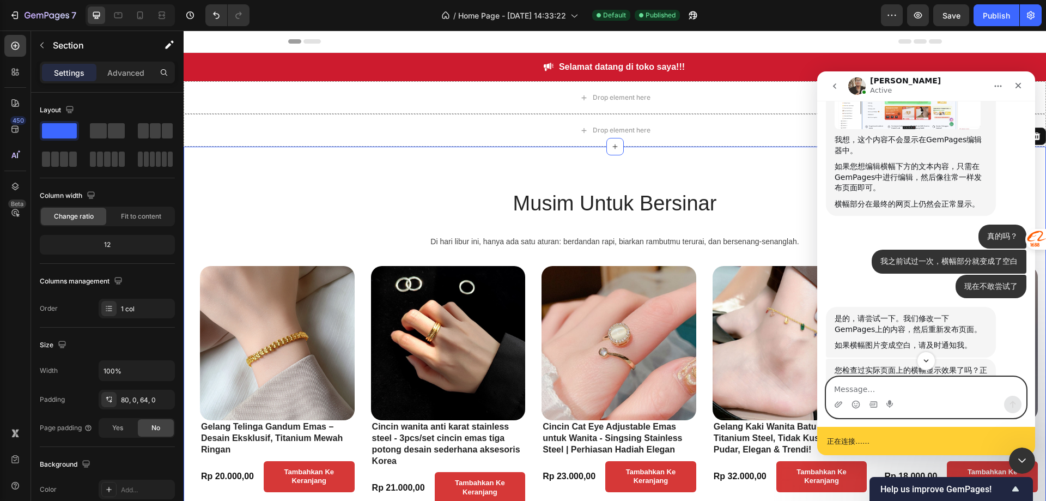
click at [869, 385] on textarea "Message…" at bounding box center [926, 386] width 199 height 19
click at [852, 390] on textarea "Message…" at bounding box center [926, 386] width 199 height 19
click at [908, 129] on img "Ken说…" at bounding box center [908, 94] width 146 height 70
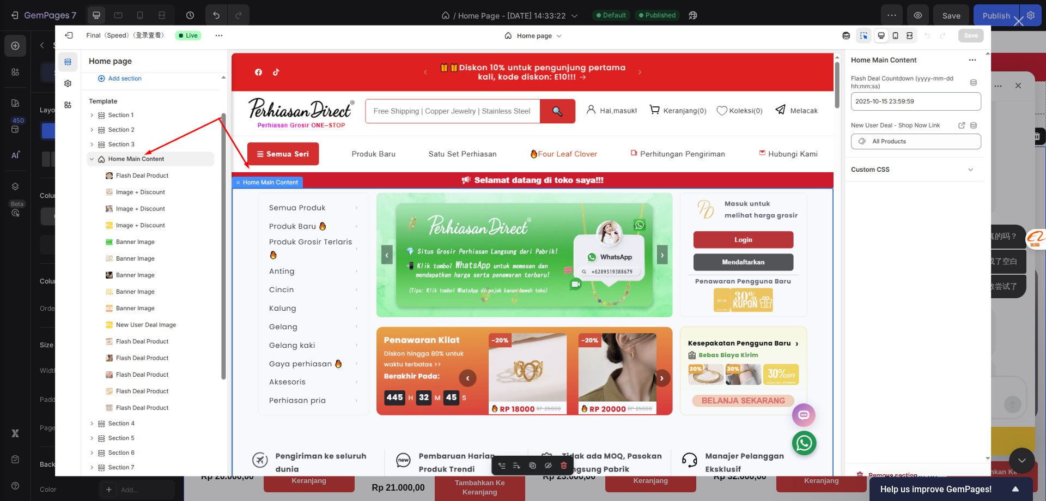
scroll to position [0, 0]
click at [1008, 147] on div "Intercom Messenger" at bounding box center [523, 250] width 1046 height 501
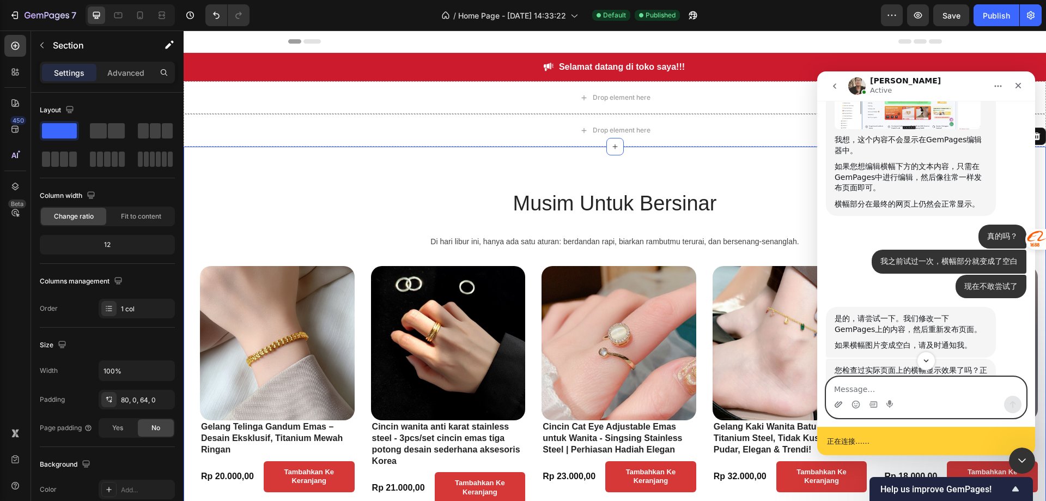
click at [840, 405] on icon "上传附件" at bounding box center [839, 404] width 8 height 6
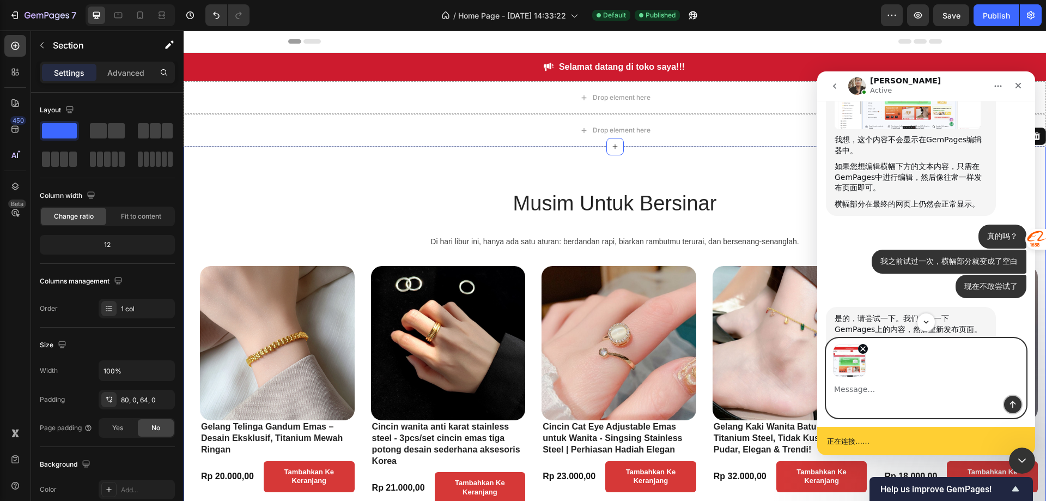
click at [1014, 405] on icon "发送消息…" at bounding box center [1013, 404] width 9 height 9
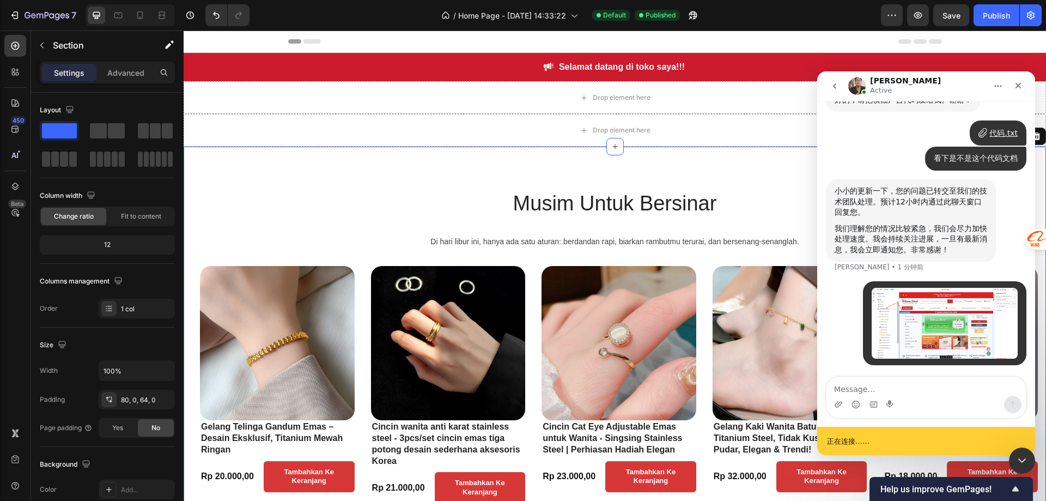
scroll to position [2854, 0]
click at [913, 398] on div "Intercom Messenger" at bounding box center [926, 404] width 199 height 17
click at [908, 399] on div "Intercom Messenger" at bounding box center [926, 404] width 199 height 17
click at [906, 391] on textarea "Message…" at bounding box center [926, 386] width 199 height 19
type textarea "要更改成原来的样子"
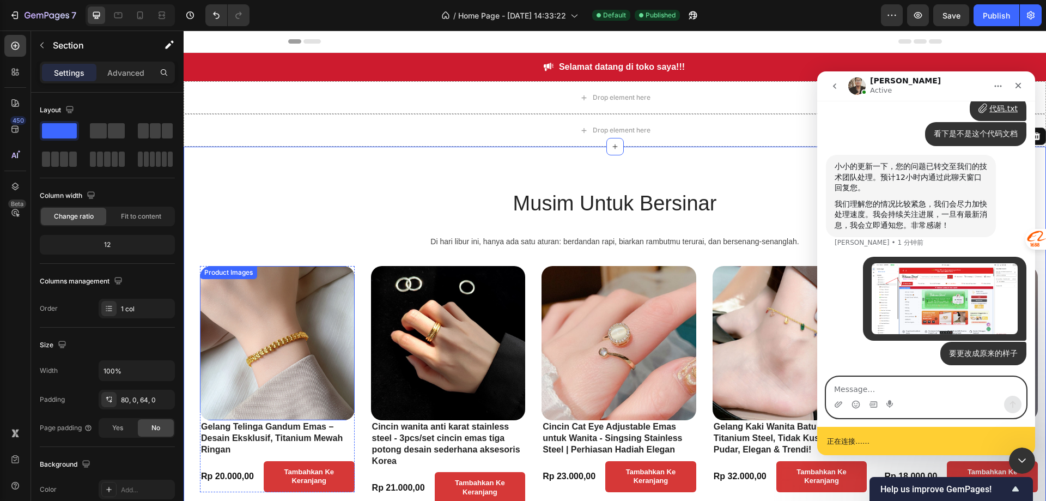
scroll to position [272, 0]
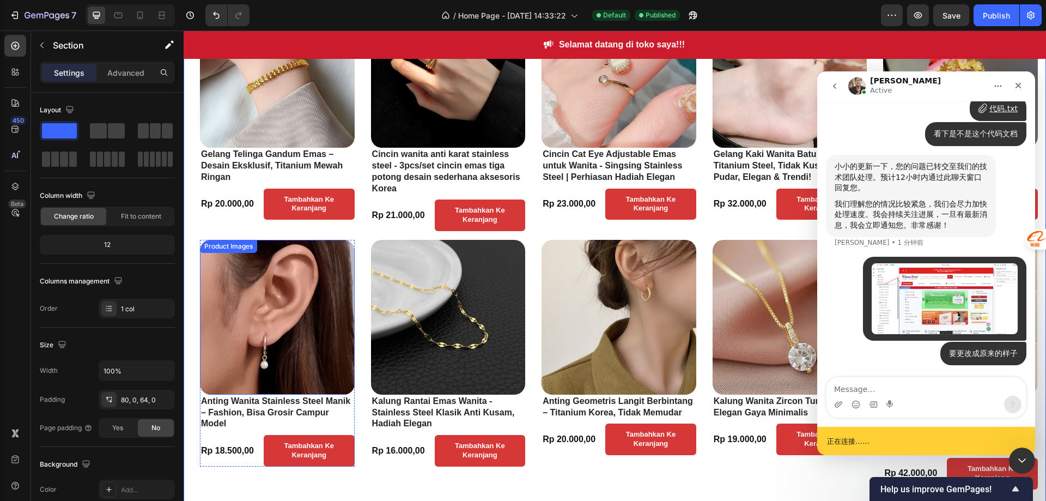
click at [290, 311] on img at bounding box center [277, 317] width 155 height 155
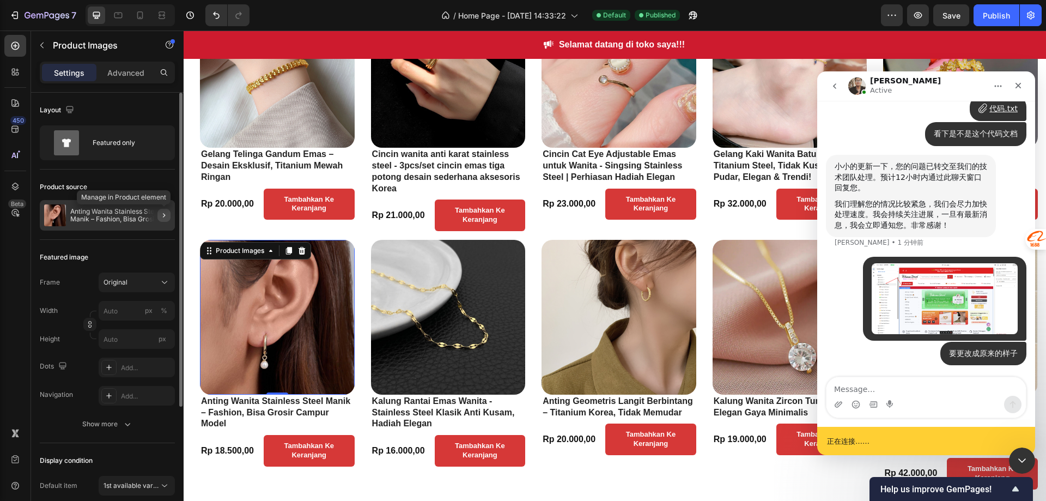
click at [164, 219] on icon "button" at bounding box center [164, 215] width 9 height 9
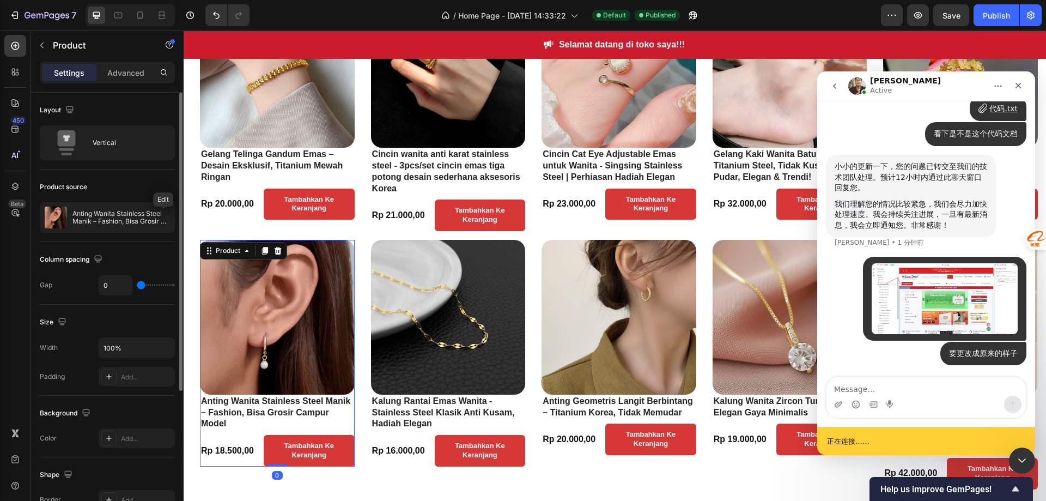
click at [0, 0] on icon "button" at bounding box center [0, 0] width 0 height 0
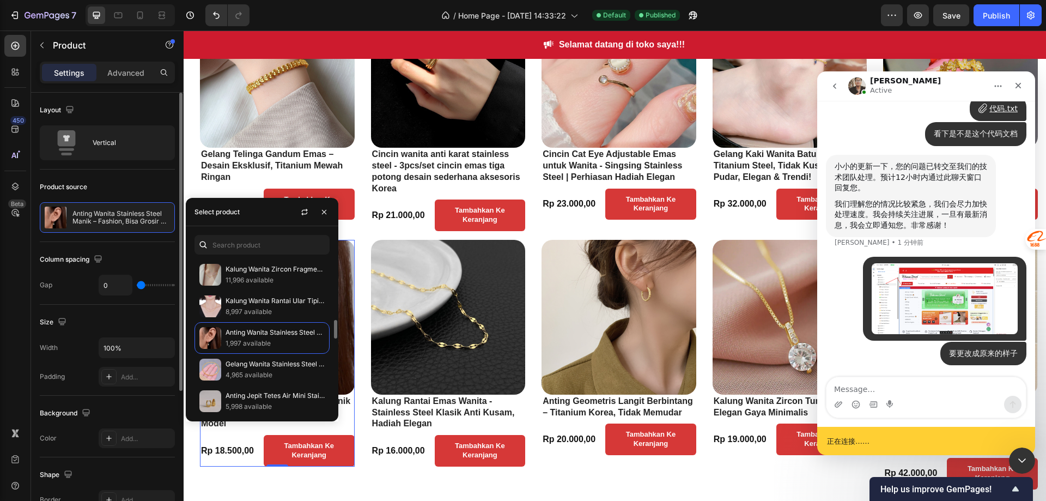
scroll to position [54, 0]
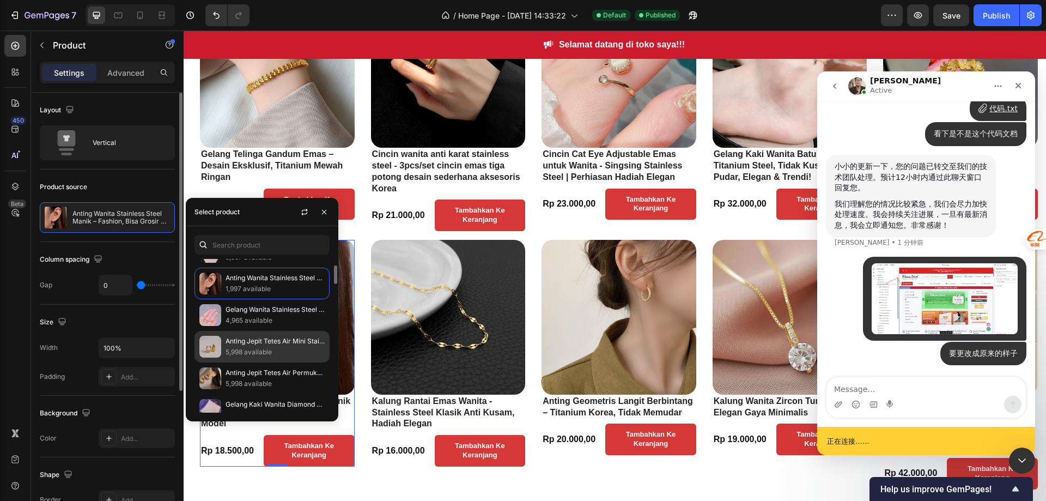
click at [276, 356] on p "5,998 available" at bounding box center [275, 352] width 99 height 11
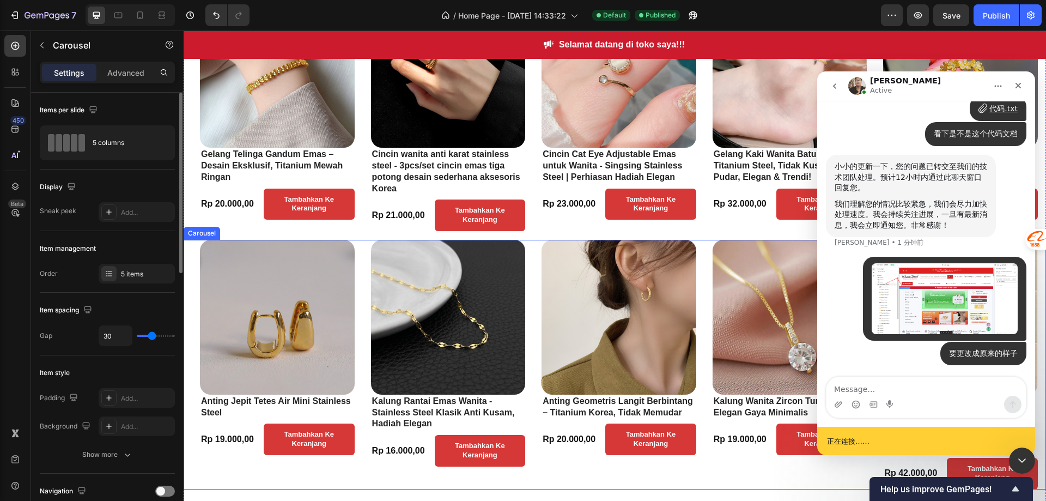
click at [302, 477] on div "Product Images Anting Jepit Tetes Air Mini Stainless Steel Product Title Rp 19.…" at bounding box center [277, 364] width 155 height 249
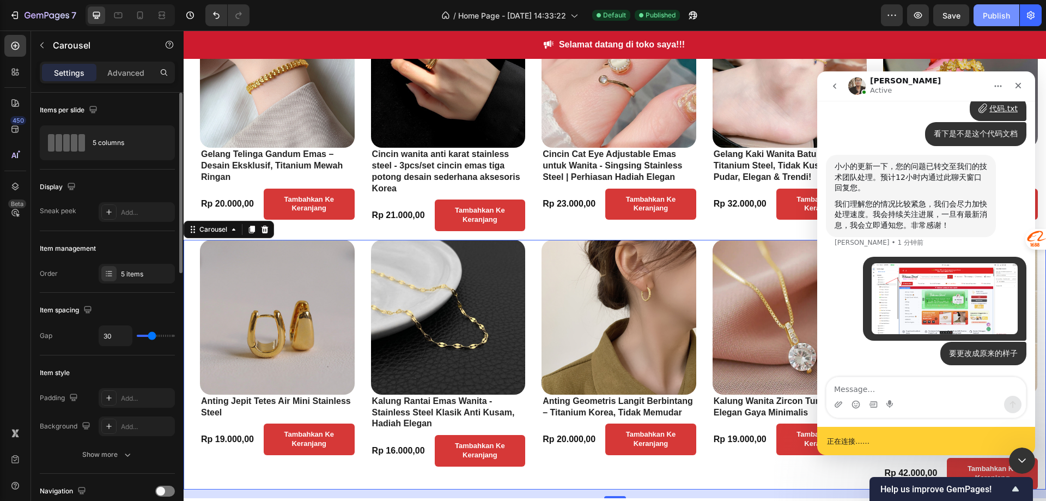
click at [1000, 17] on div "Publish" at bounding box center [996, 15] width 27 height 11
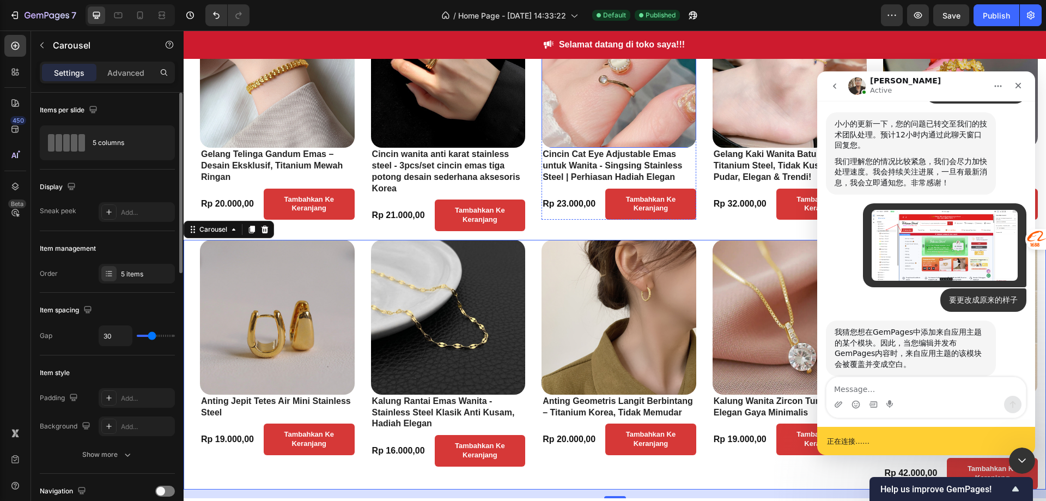
scroll to position [2943, 0]
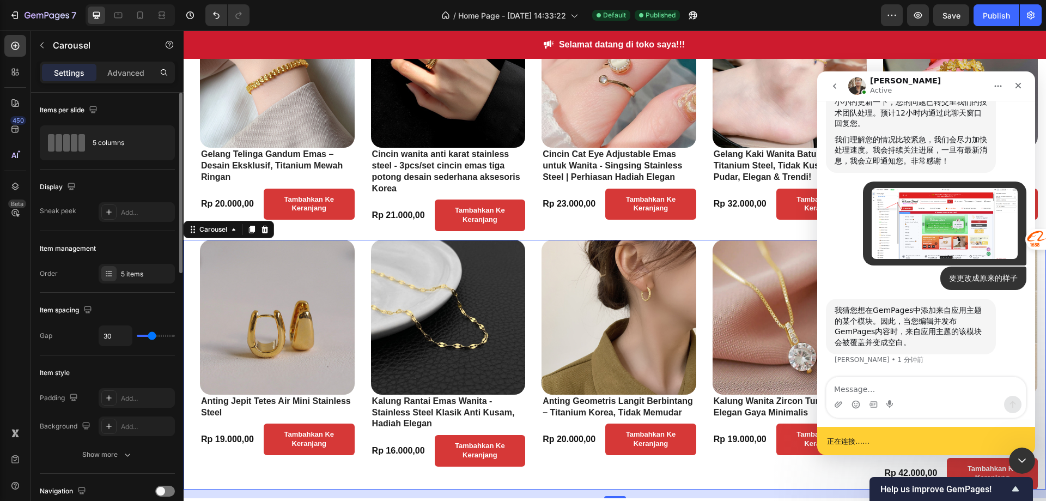
drag, startPoint x: 875, startPoint y: 396, endPoint x: 869, endPoint y: 385, distance: 12.2
click at [871, 388] on div "Intercom Messenger" at bounding box center [926, 397] width 199 height 40
click at [869, 385] on textarea "Message…" at bounding box center [926, 386] width 199 height 19
click at [933, 394] on textarea "Message…" at bounding box center [926, 386] width 199 height 19
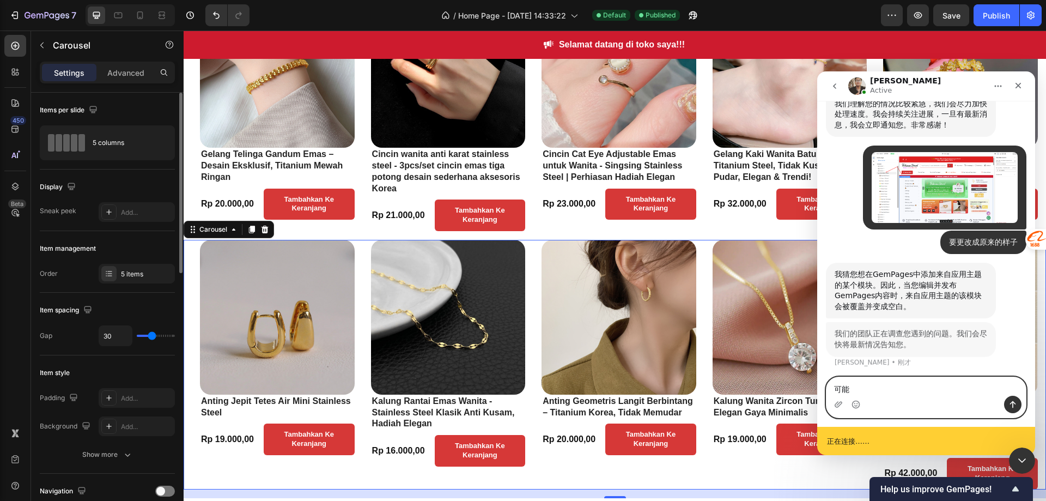
type textarea "可能吧"
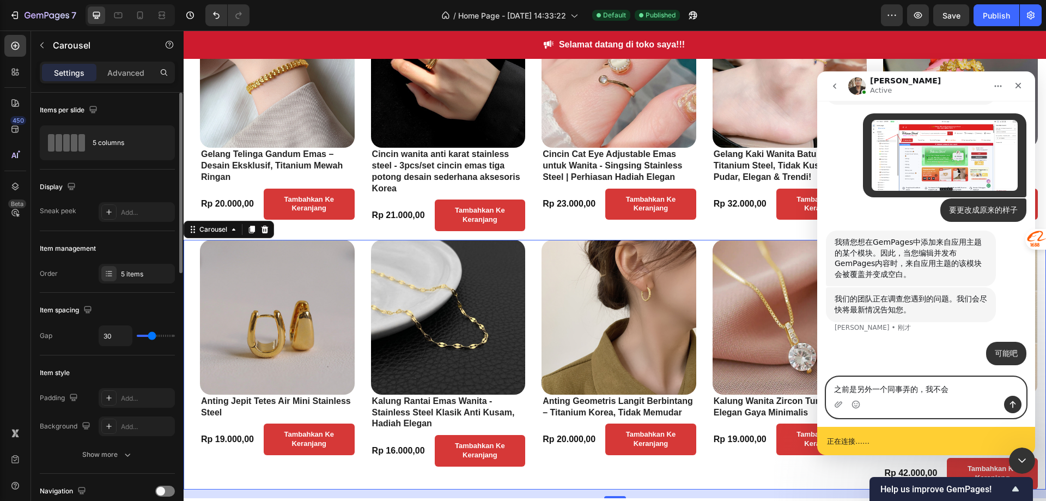
type textarea "之前是另外一个同事弄的，我不会代码"
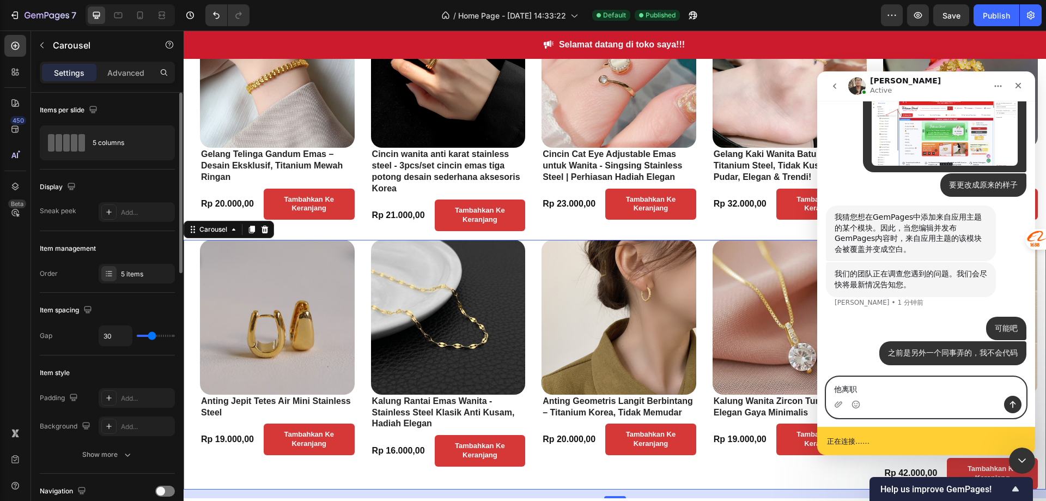
type textarea "他离职了"
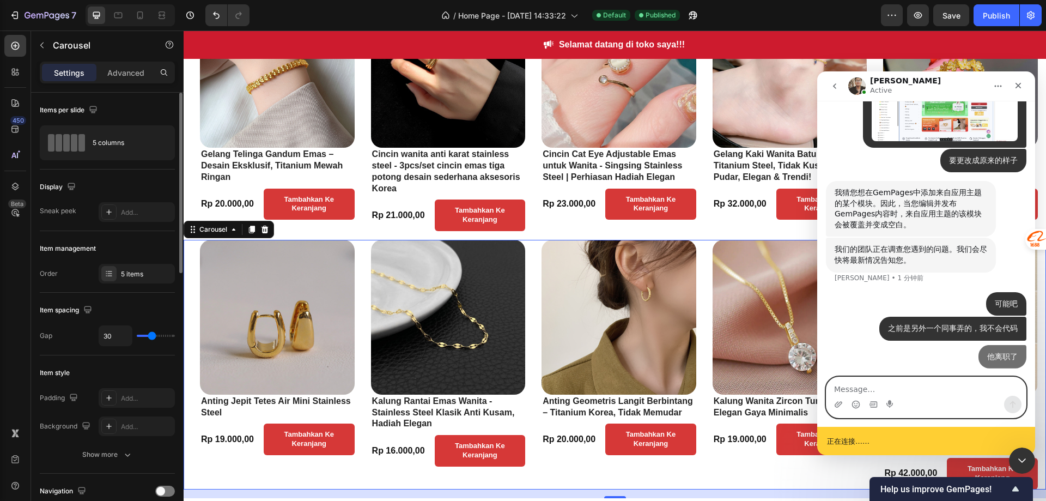
scroll to position [3061, 0]
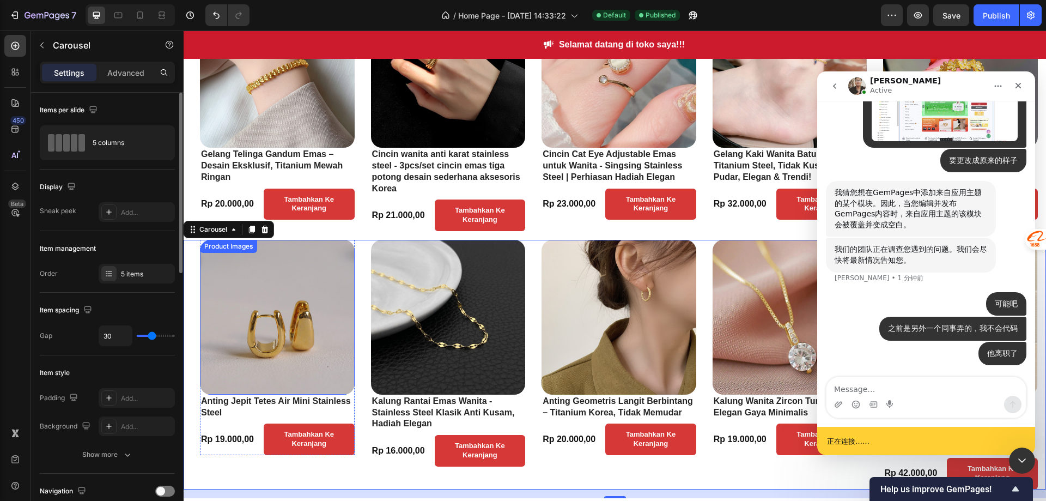
click at [247, 326] on img at bounding box center [277, 317] width 155 height 155
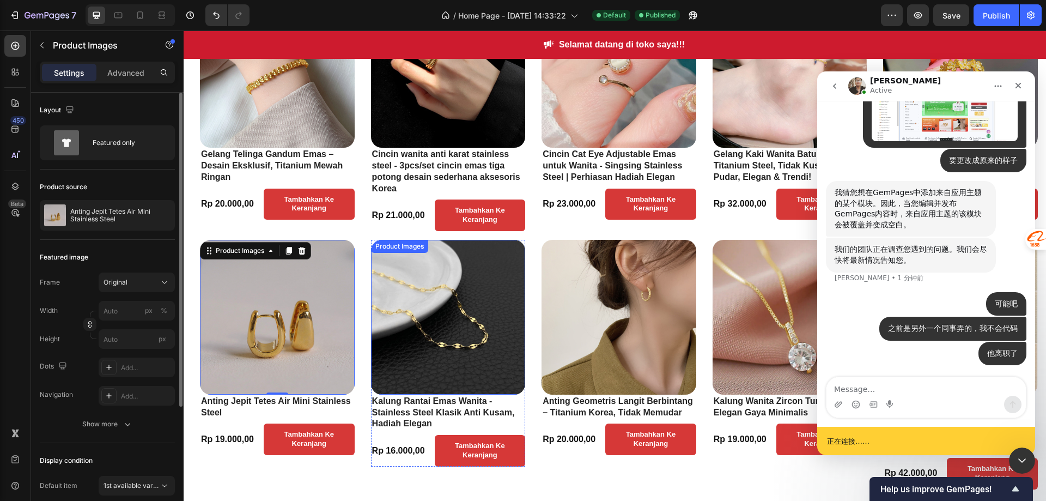
click at [429, 348] on img at bounding box center [448, 317] width 155 height 155
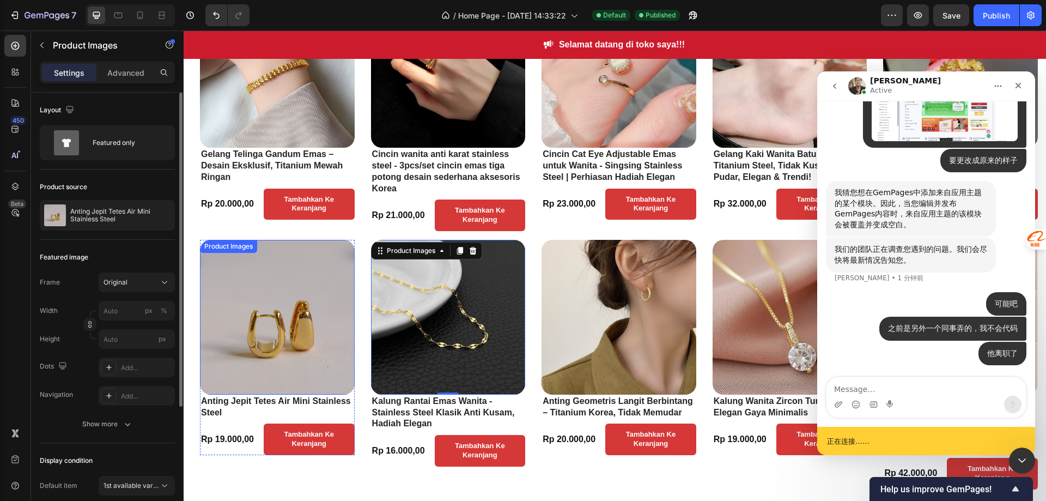
click at [326, 333] on img at bounding box center [277, 317] width 155 height 155
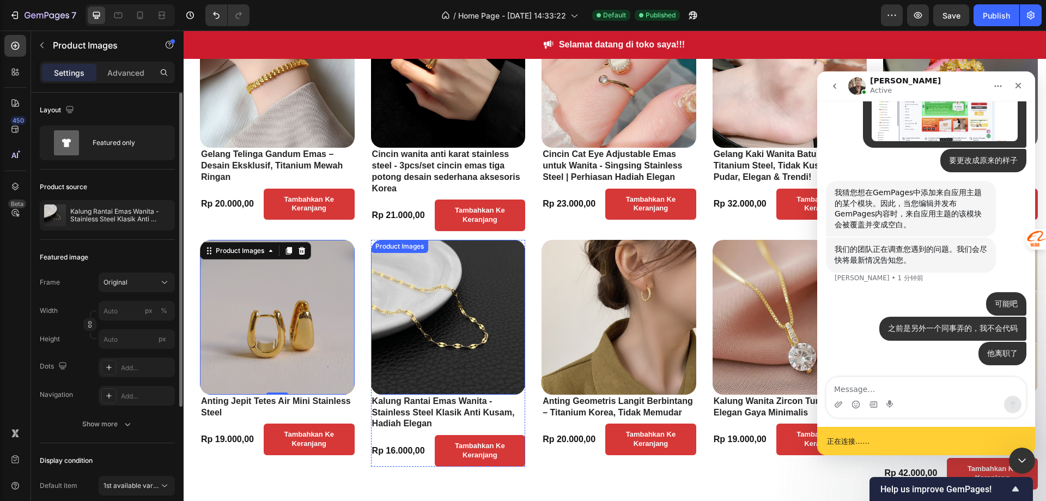
click at [402, 324] on img at bounding box center [448, 317] width 155 height 155
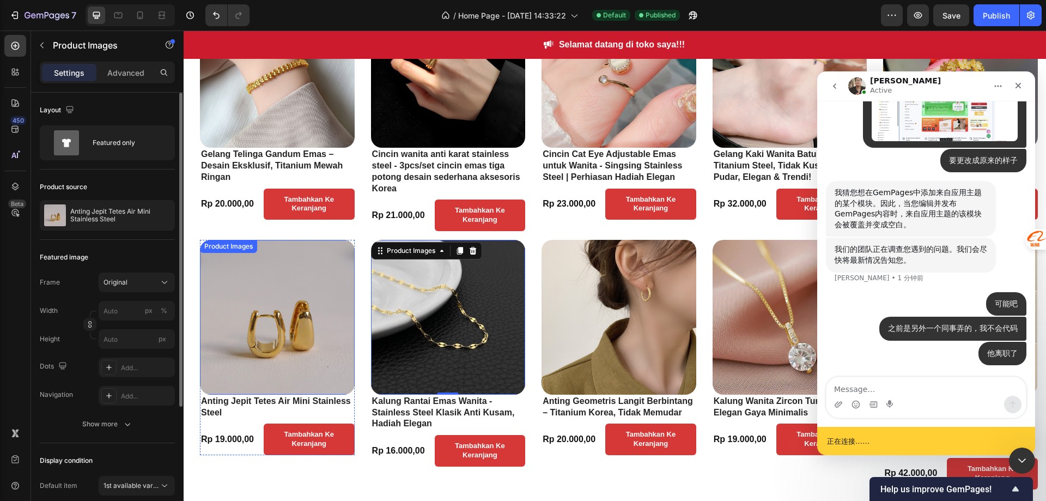
click at [285, 320] on img at bounding box center [277, 317] width 155 height 155
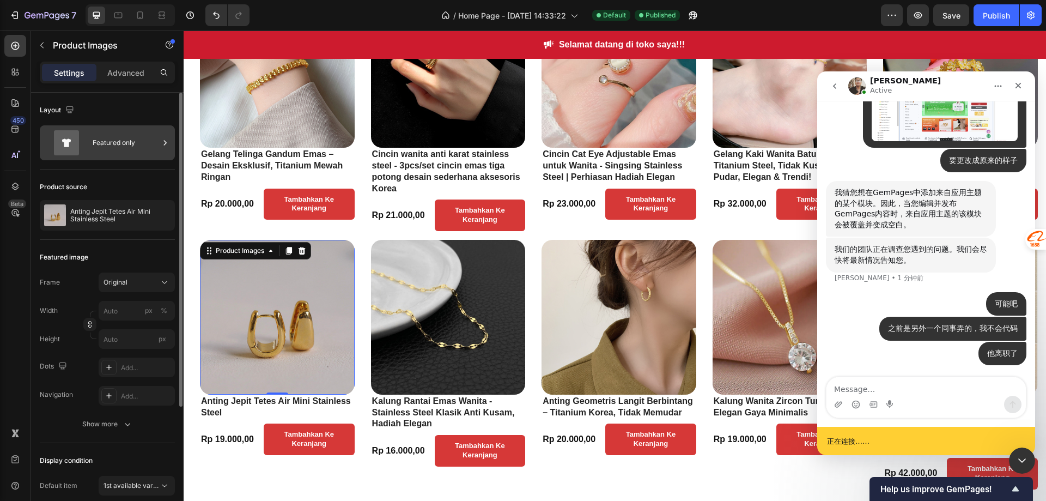
click at [91, 147] on div "Featured only" at bounding box center [107, 142] width 135 height 35
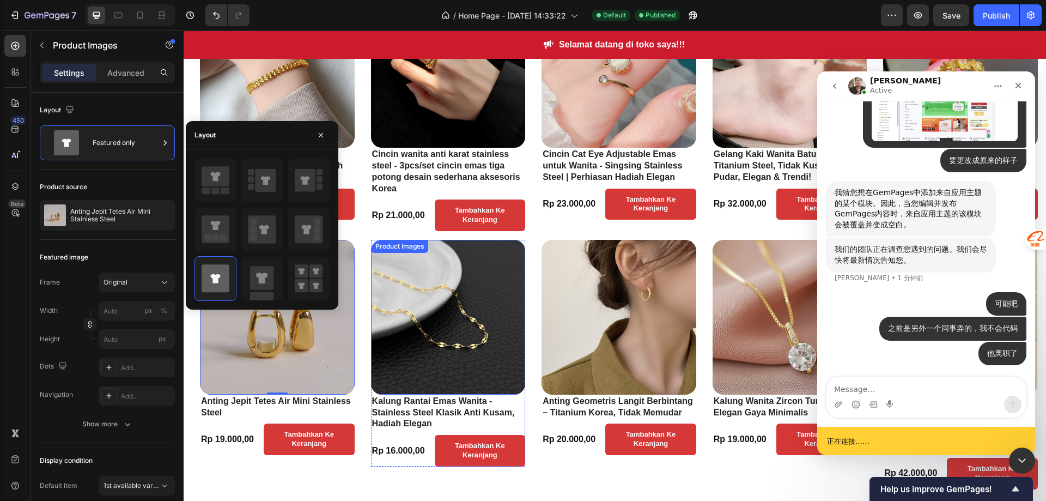
click at [448, 332] on img at bounding box center [448, 317] width 155 height 155
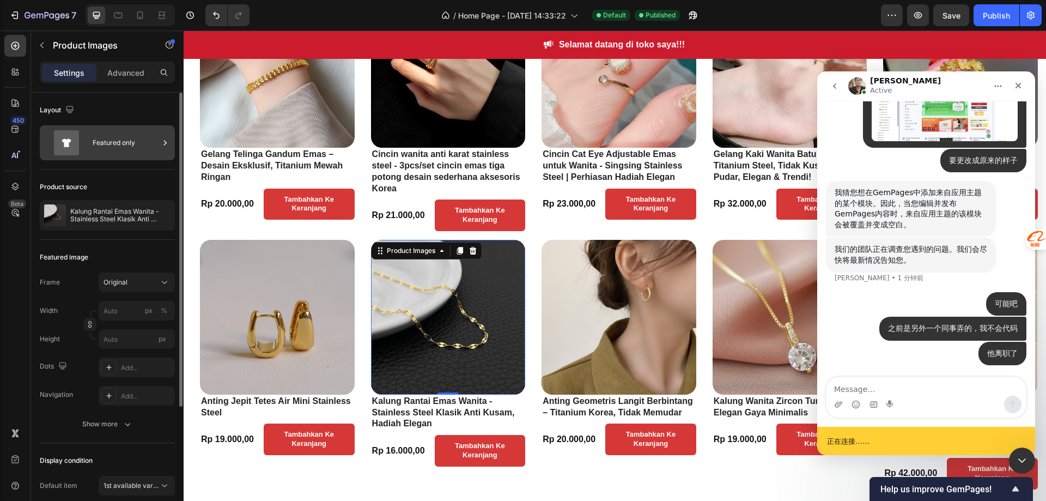
click at [81, 145] on icon at bounding box center [67, 142] width 44 height 25
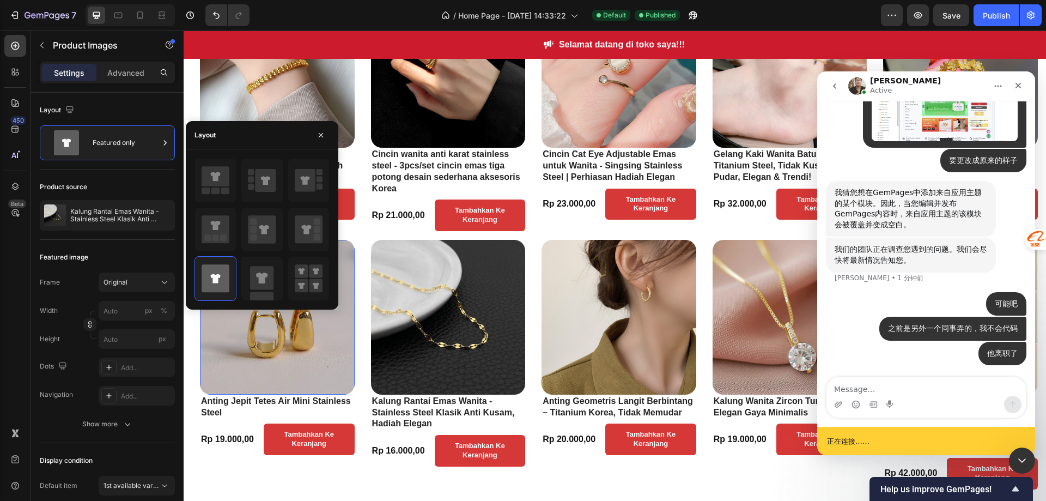
click at [238, 337] on img at bounding box center [277, 317] width 155 height 155
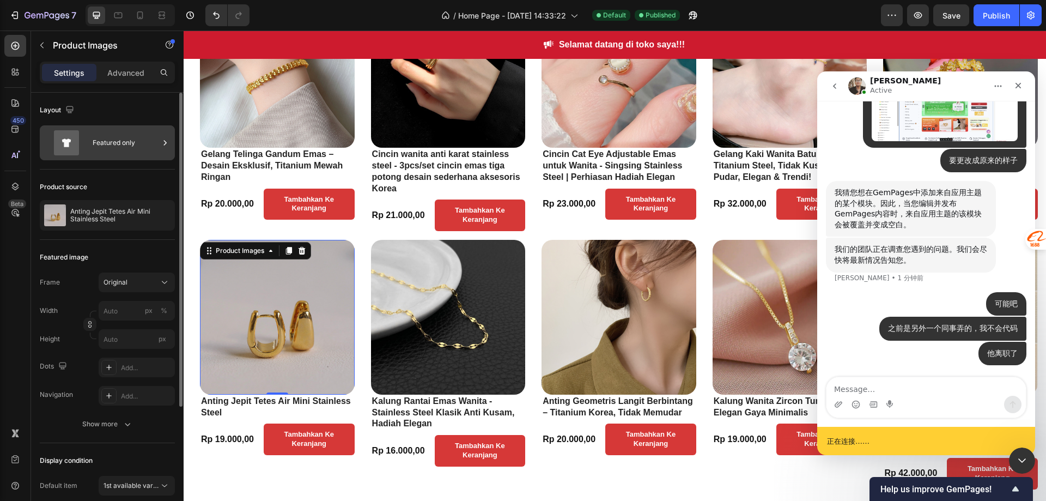
click at [117, 144] on div "Featured only" at bounding box center [126, 142] width 66 height 25
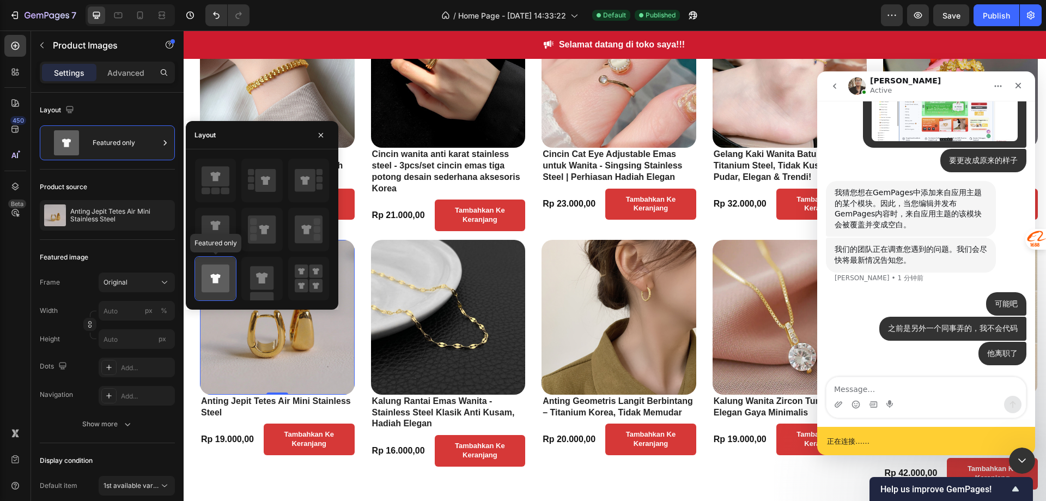
click at [210, 270] on icon at bounding box center [216, 278] width 28 height 28
click at [294, 355] on img at bounding box center [277, 317] width 155 height 155
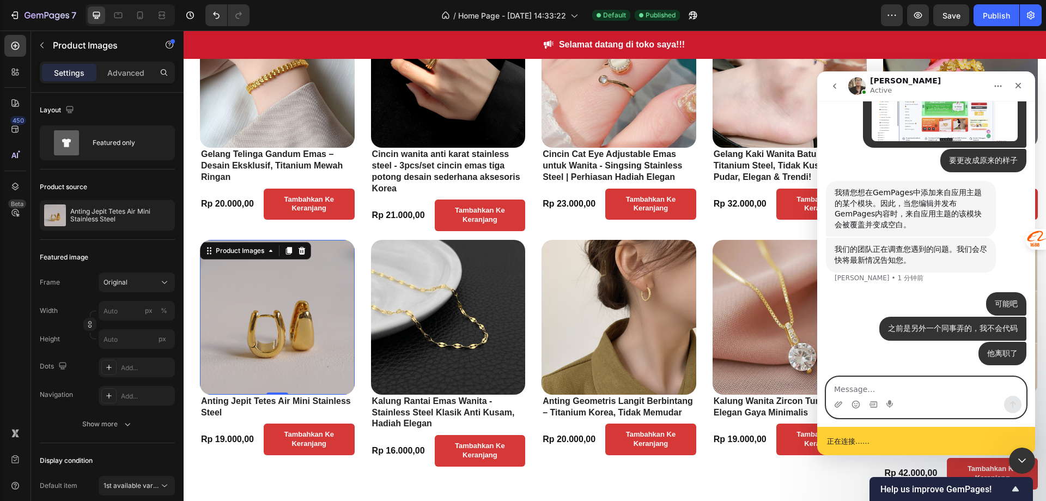
click at [876, 390] on textarea "Message…" at bounding box center [926, 386] width 199 height 19
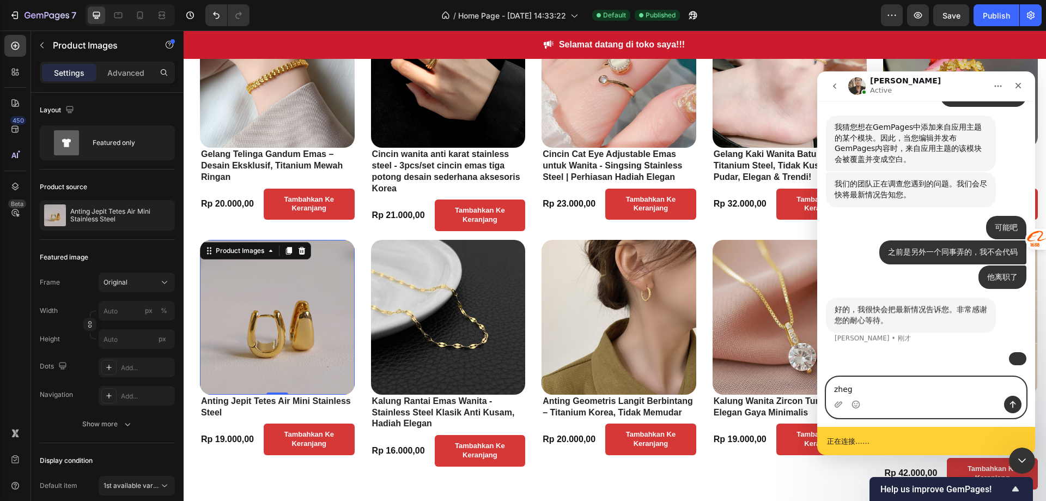
scroll to position [3204, 0]
type textarea "z"
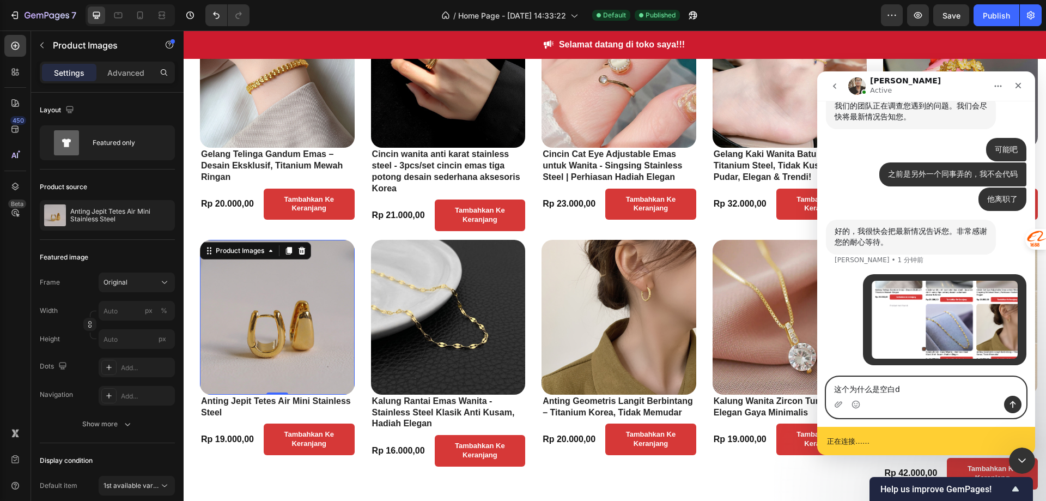
type textarea "这个为什么是空白的"
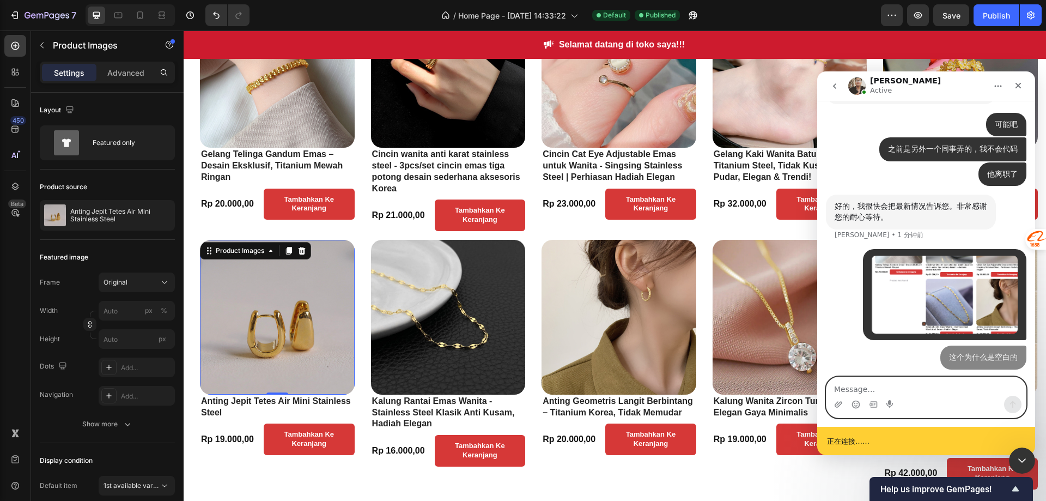
scroll to position [3229, 0]
type textarea "帮我也检查下"
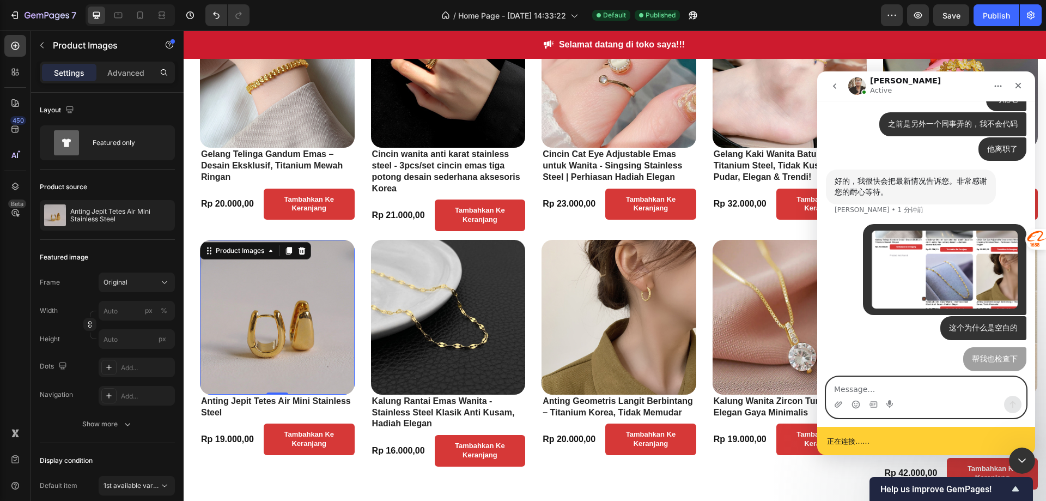
scroll to position [3254, 0]
click at [886, 383] on textarea "Message…" at bounding box center [926, 386] width 199 height 19
type textarea "我在插件上已经更改了产品，但前端显示不出来图片"
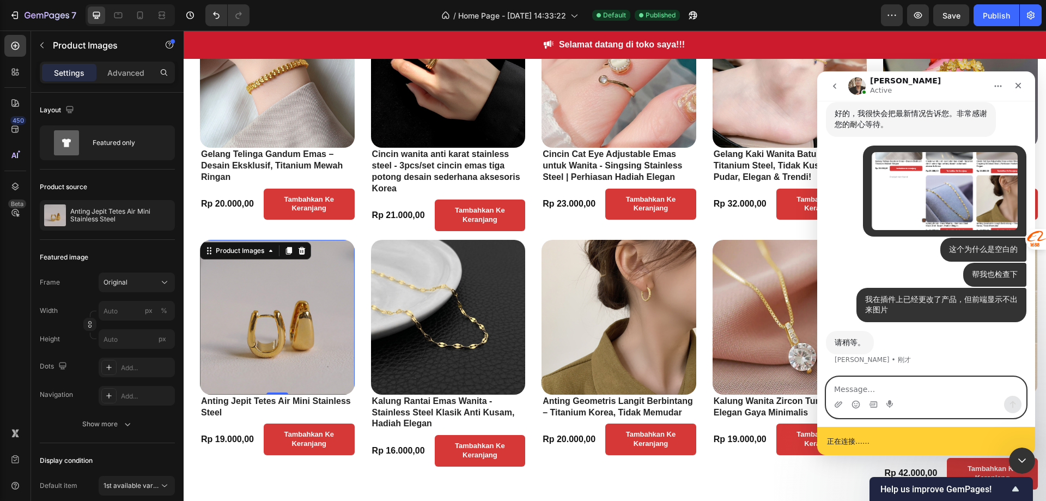
scroll to position [3322, 0]
click at [894, 18] on icon "button" at bounding box center [892, 15] width 11 height 11
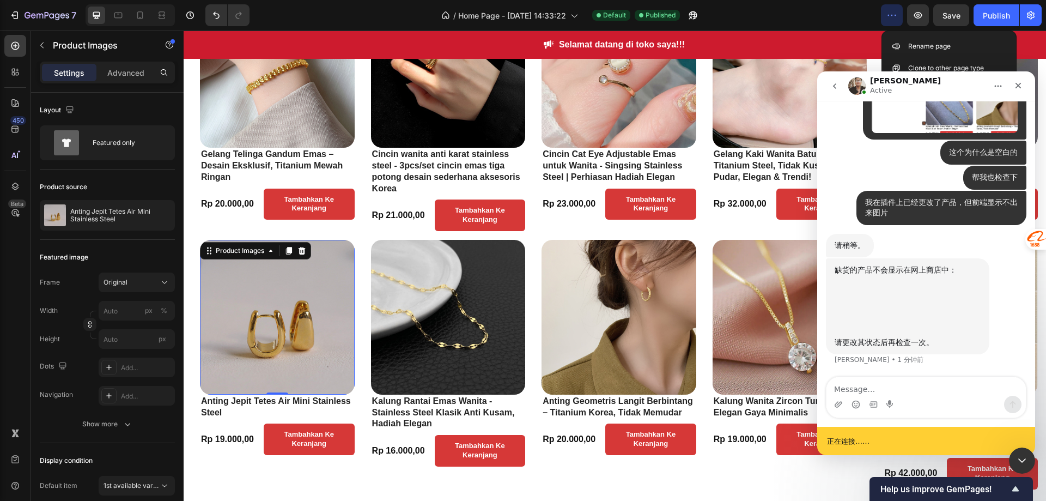
scroll to position [3419, 0]
click at [931, 304] on img "Ken说…" at bounding box center [908, 304] width 146 height 56
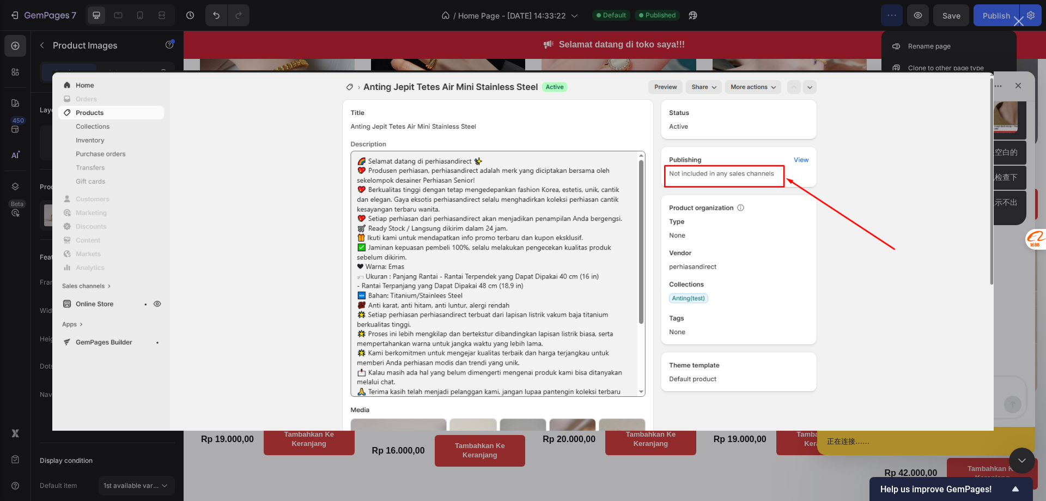
scroll to position [0, 0]
click at [1010, 302] on div "Intercom Messenger" at bounding box center [523, 250] width 1046 height 501
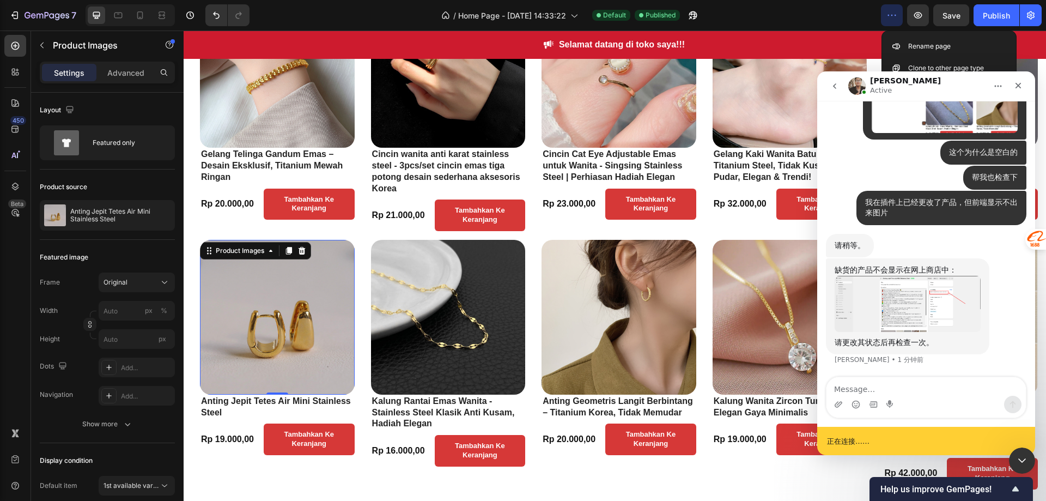
click at [859, 292] on img "Ken说…" at bounding box center [908, 304] width 146 height 56
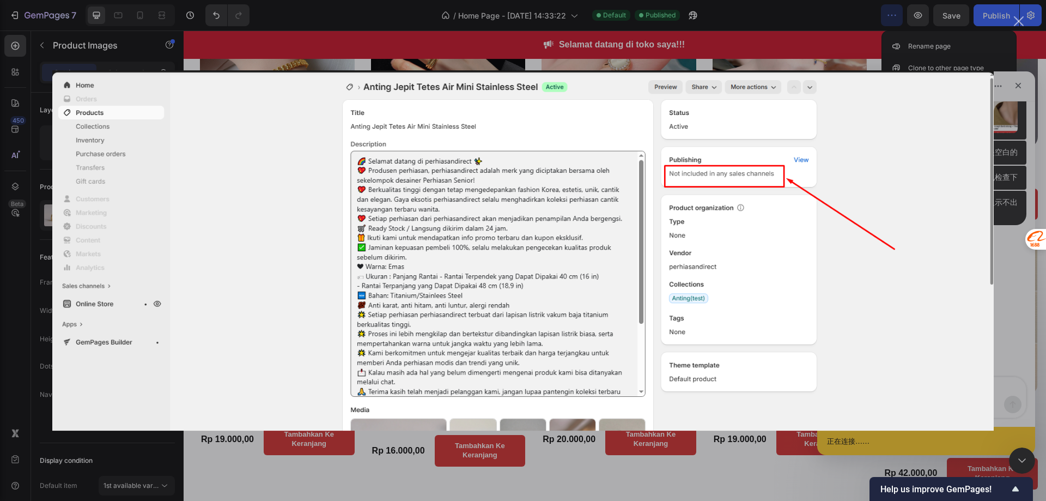
click at [1022, 300] on div "Intercom Messenger" at bounding box center [523, 250] width 1046 height 501
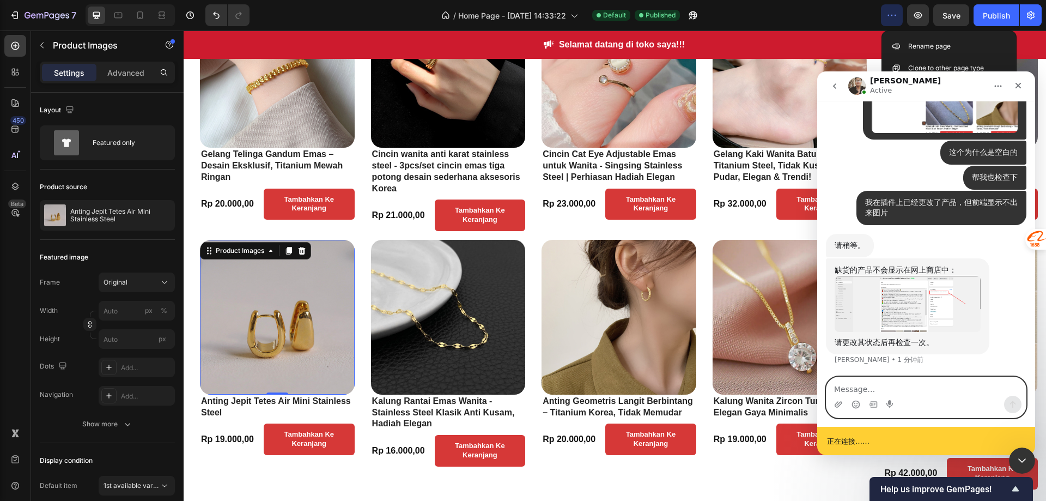
click at [879, 391] on textarea "Message…" at bounding box center [926, 386] width 199 height 19
type textarea "好的"
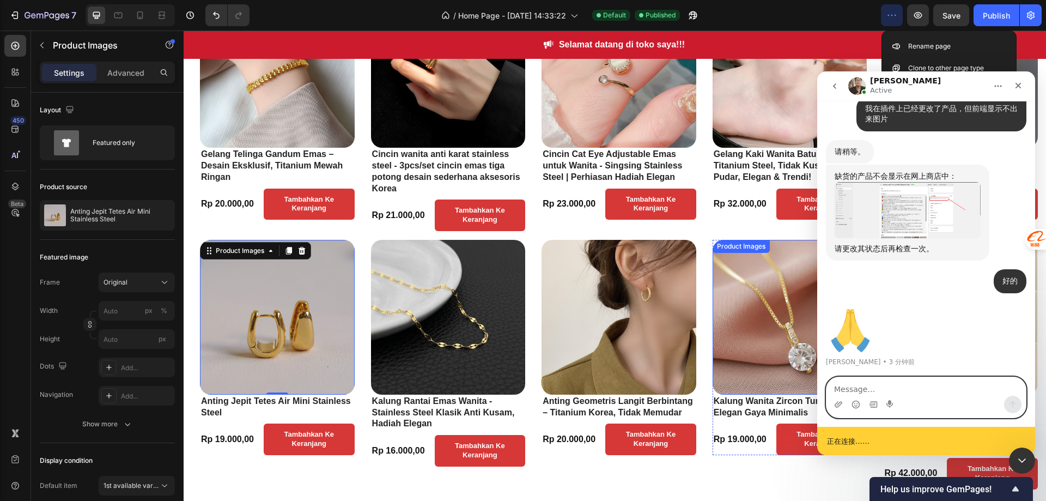
scroll to position [3512, 0]
click at [882, 385] on textarea "Message…" at bounding box center [926, 386] width 199 height 19
type textarea "Q"
type textarea "请问我的Banner问题"
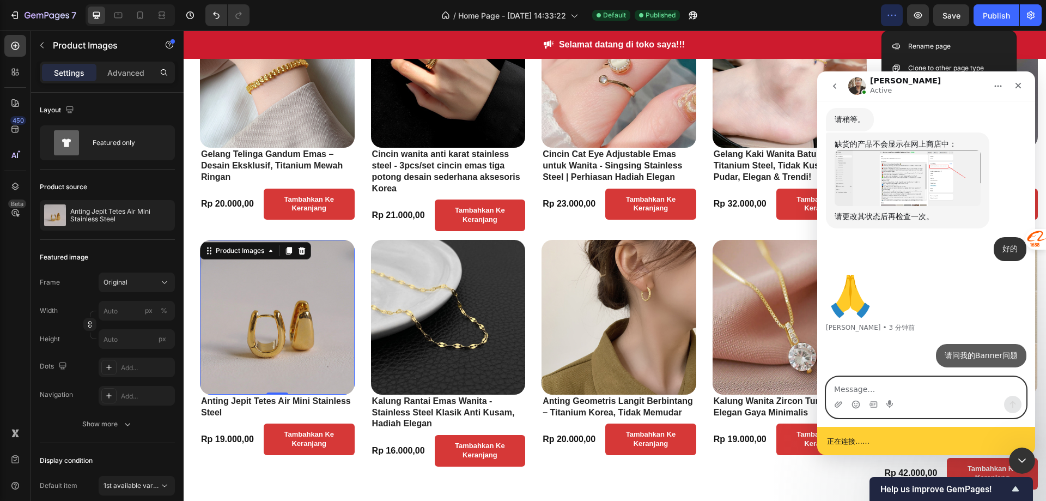
scroll to position [3545, 0]
type textarea "外"
type textarea "我们下午休息"
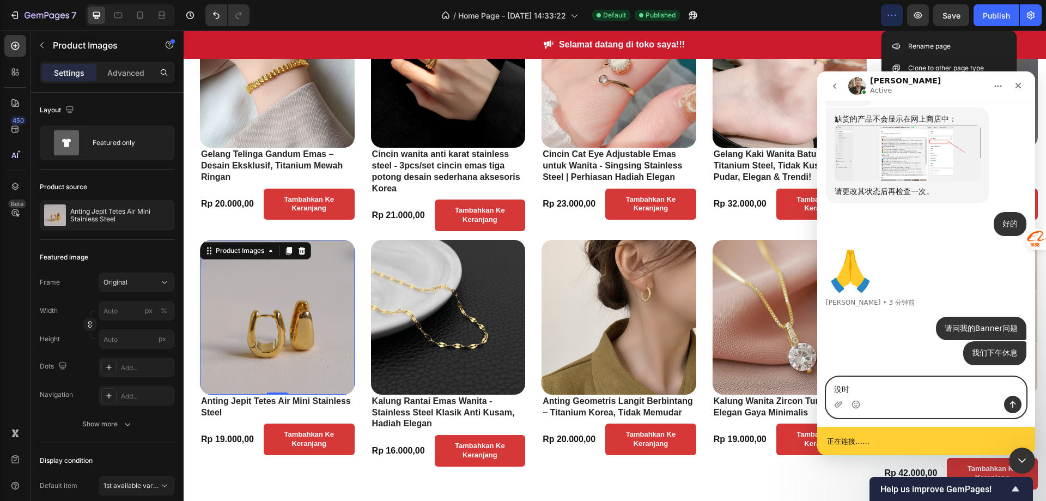
type textarea "没"
type textarea "你们自己能够解决了告诉我吗"
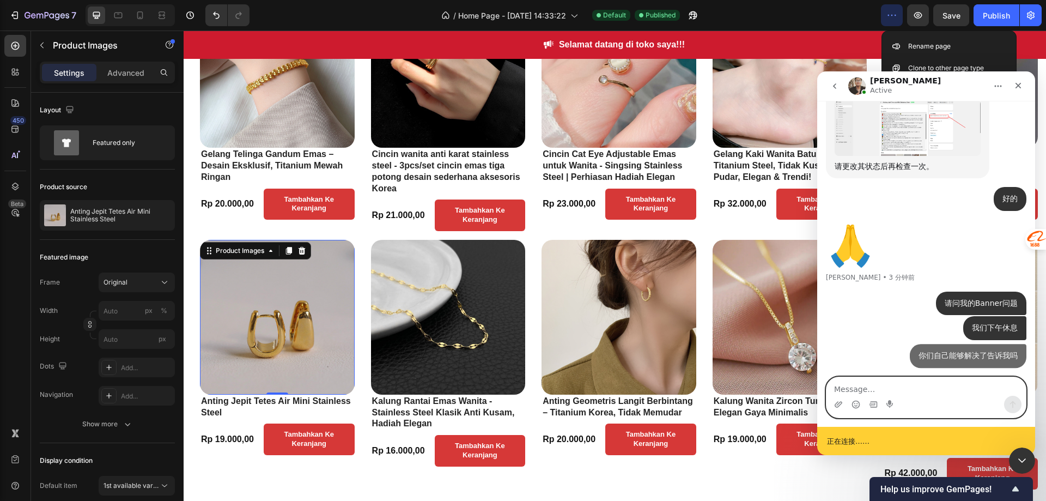
scroll to position [3594, 0]
type textarea "黄"
click at [924, 386] on textarea "Message…" at bounding box center [926, 386] width 199 height 19
click at [882, 384] on textarea "Message…" at bounding box center [926, 386] width 199 height 19
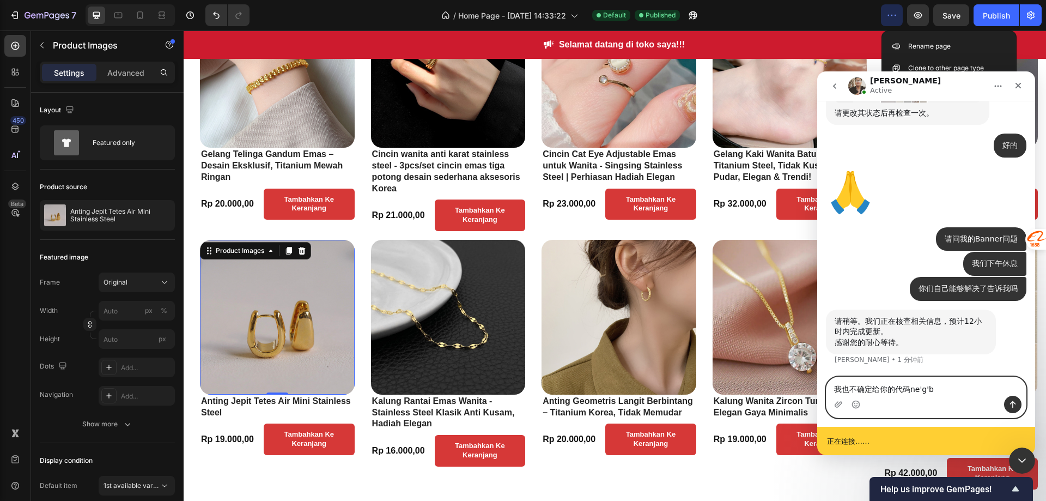
scroll to position [3648, 0]
type textarea "我也不确定给你的代码能不能行"
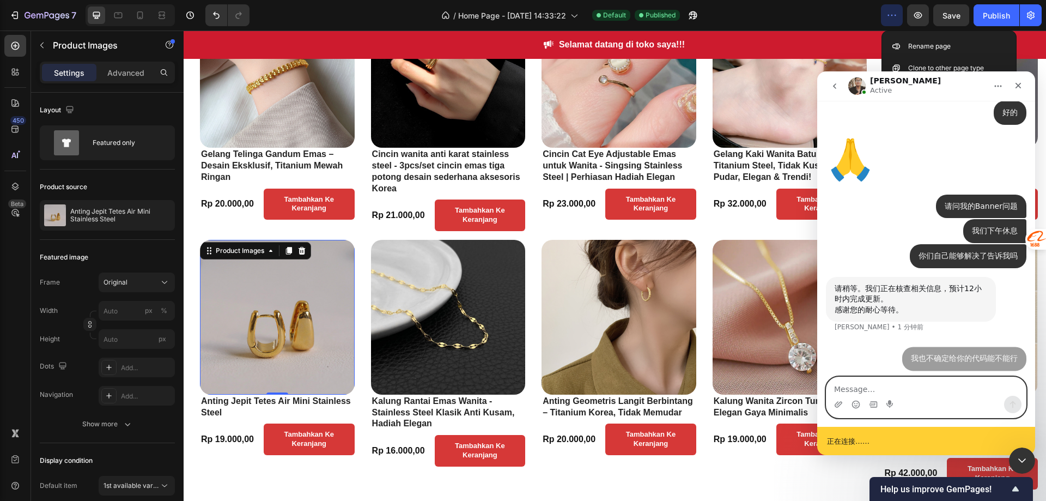
scroll to position [3680, 0]
type textarea "相"
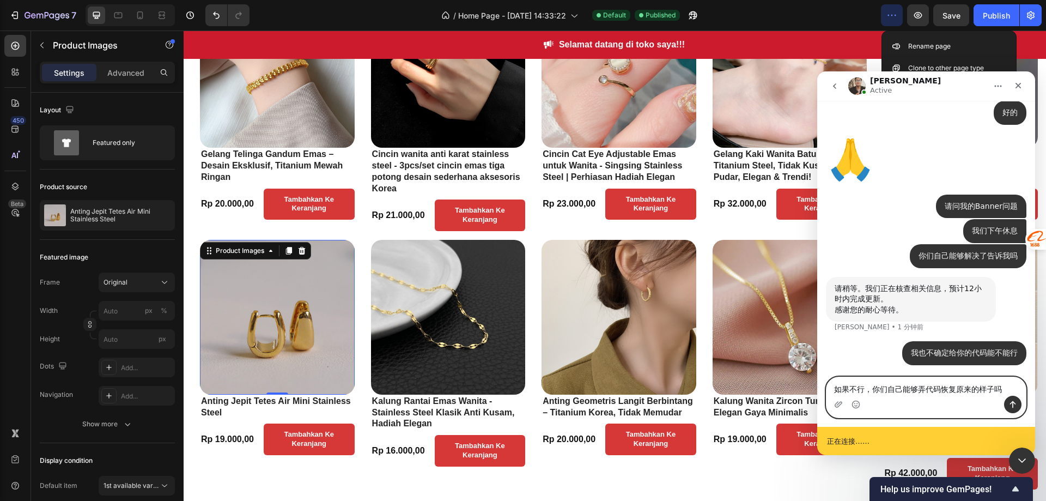
type textarea "如果不行，你们自己能够弄代码恢复原来的样子吗？"
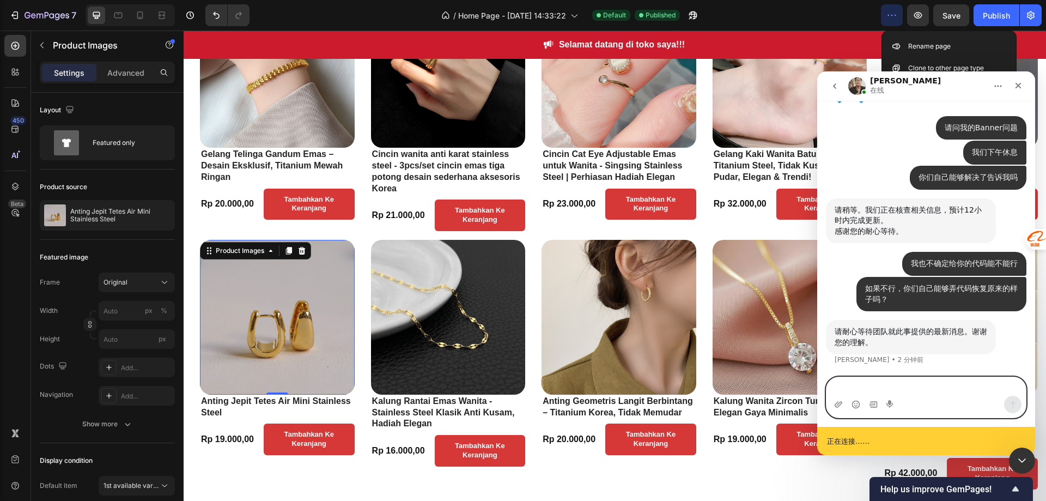
scroll to position [3716, 0]
